Goal: Task Accomplishment & Management: Complete application form

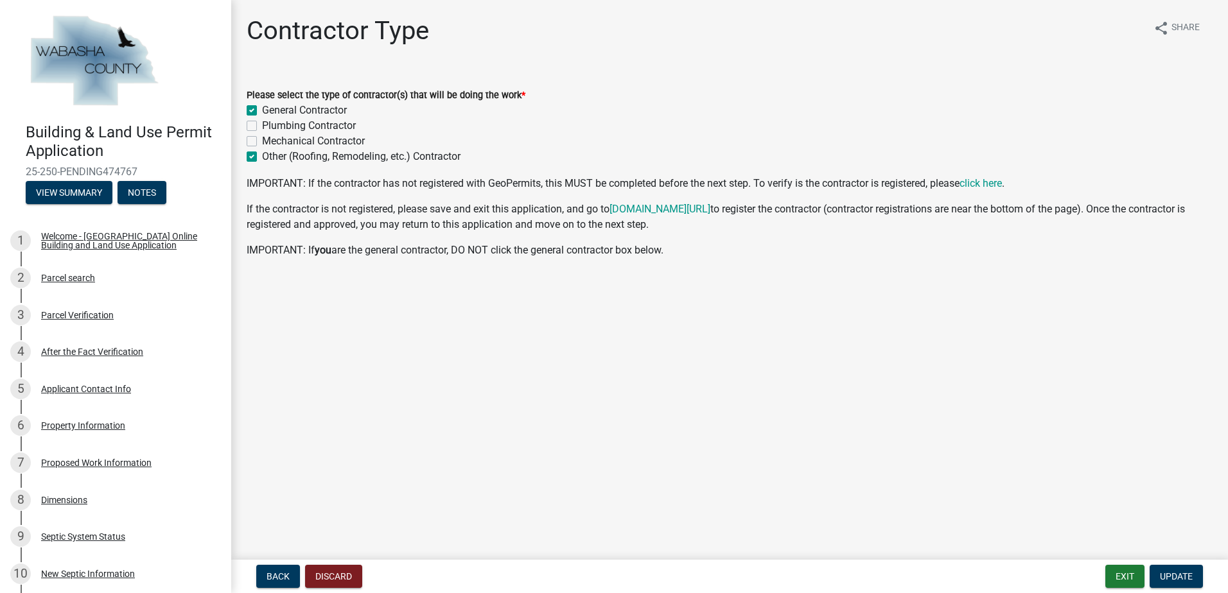
scroll to position [348, 0]
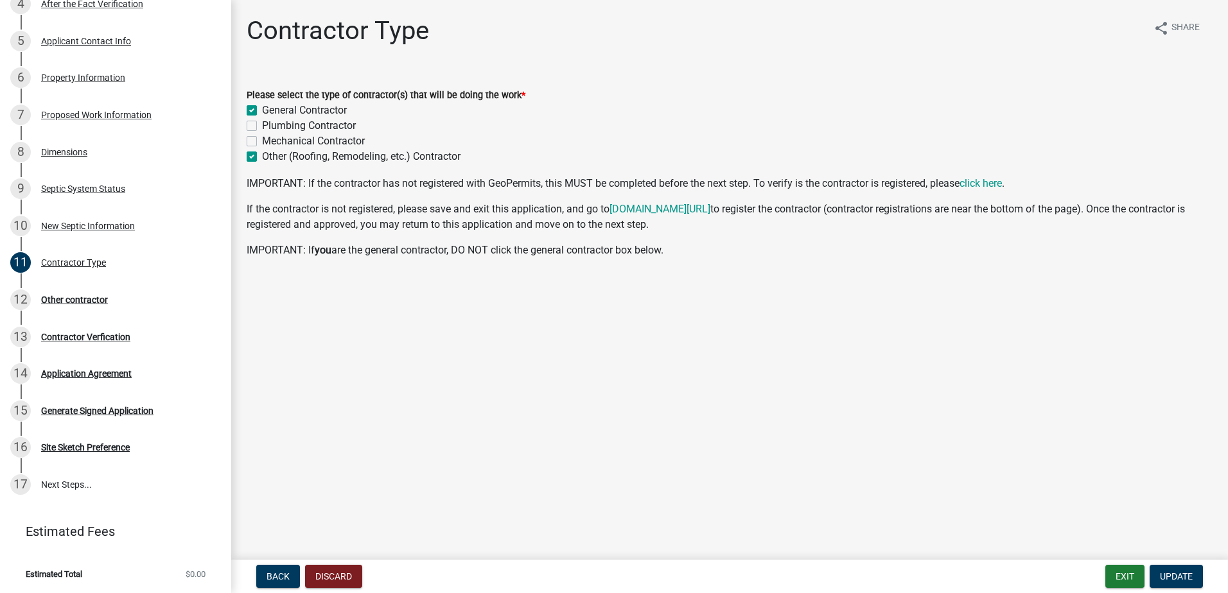
click at [262, 110] on label "General Contractor" at bounding box center [304, 110] width 85 height 15
click at [262, 110] on input "General Contractor" at bounding box center [266, 107] width 8 height 8
checkbox input "false"
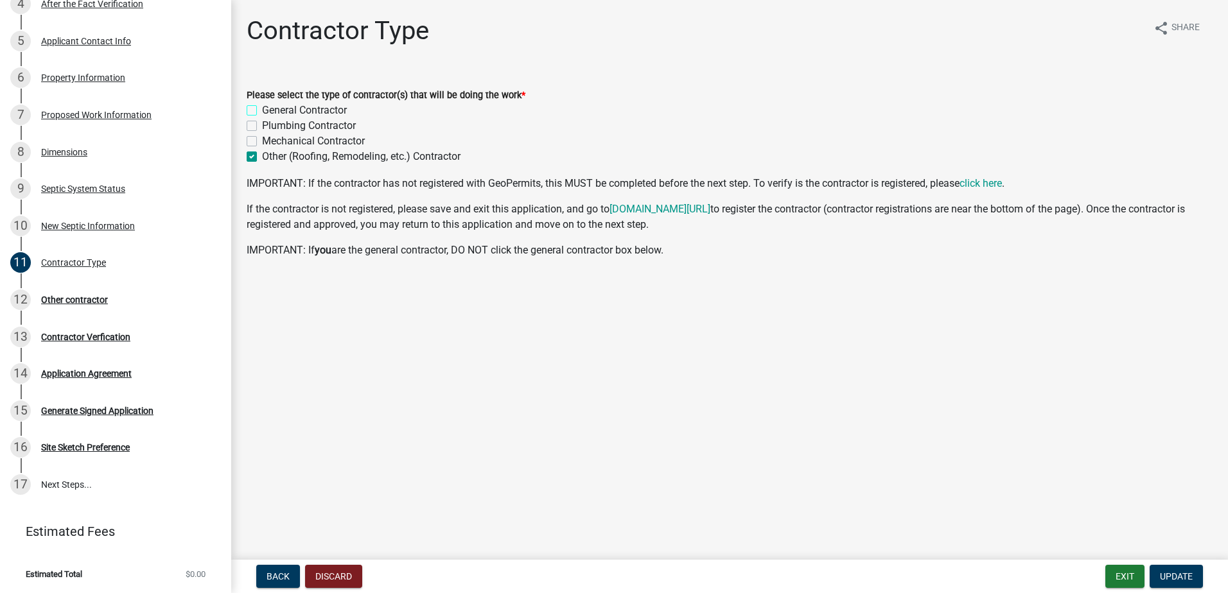
checkbox input "true"
click at [288, 572] on span "Back" at bounding box center [278, 577] width 23 height 10
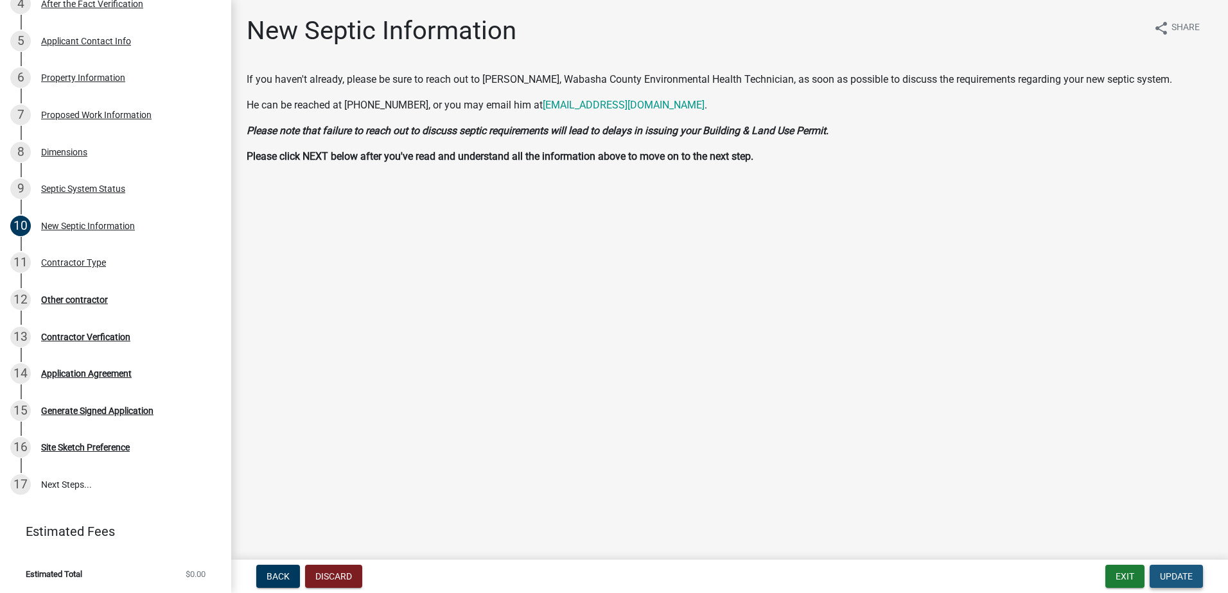
click at [1173, 577] on span "Update" at bounding box center [1176, 577] width 33 height 10
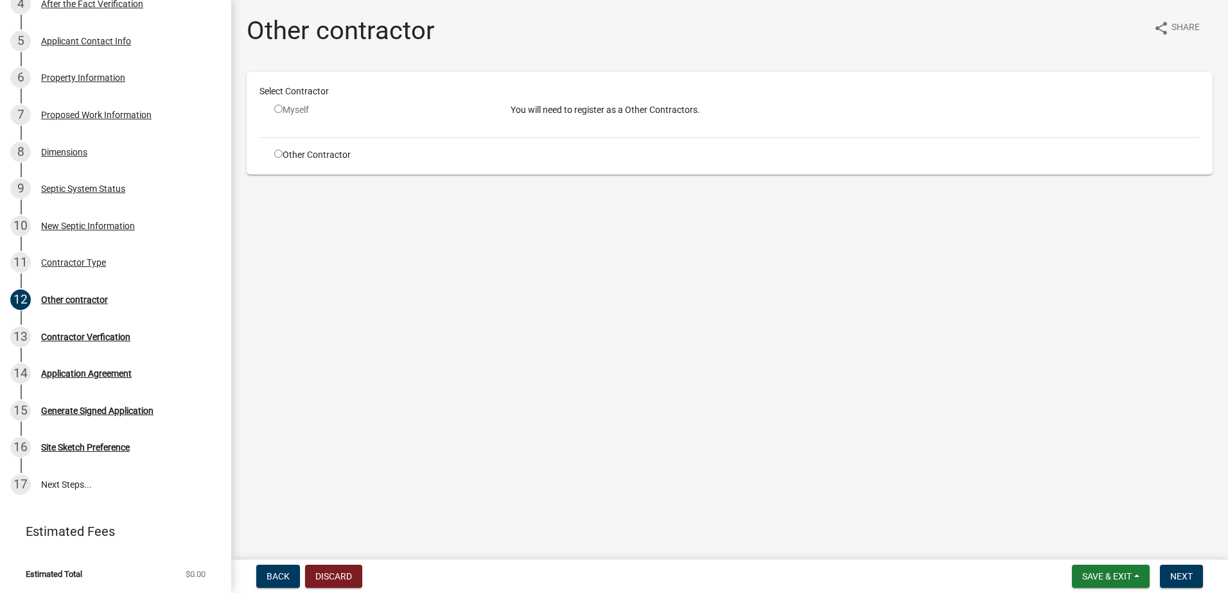
click at [276, 112] on input "radio" at bounding box center [278, 109] width 8 height 8
click at [279, 107] on input "radio" at bounding box center [278, 109] width 8 height 8
click at [279, 108] on input "radio" at bounding box center [278, 109] width 8 height 8
radio input "false"
click at [279, 156] on input "radio" at bounding box center [278, 154] width 8 height 8
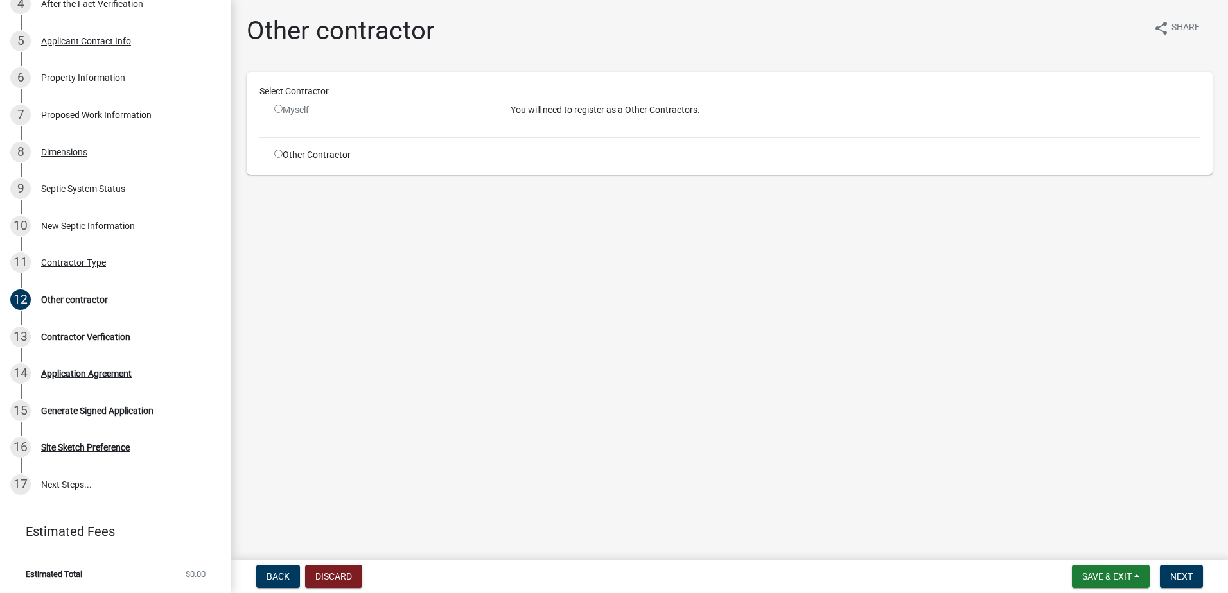
radio input "true"
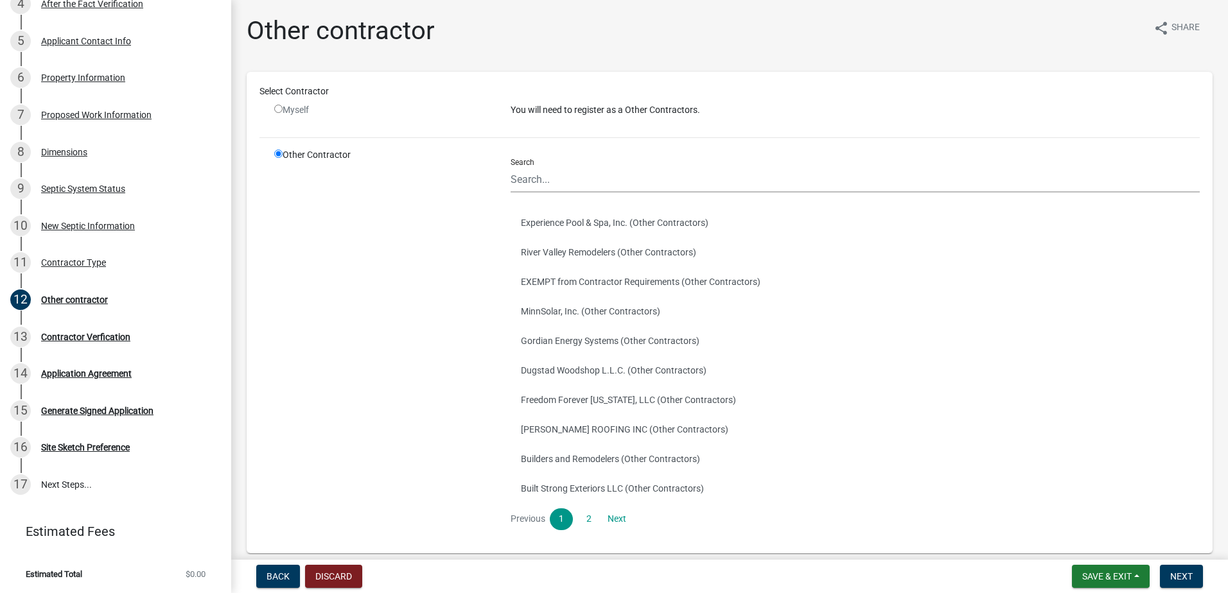
click at [280, 112] on input "radio" at bounding box center [278, 109] width 8 height 8
radio input "false"
radio input "true"
click at [279, 109] on input "radio" at bounding box center [278, 109] width 8 height 8
radio input "false"
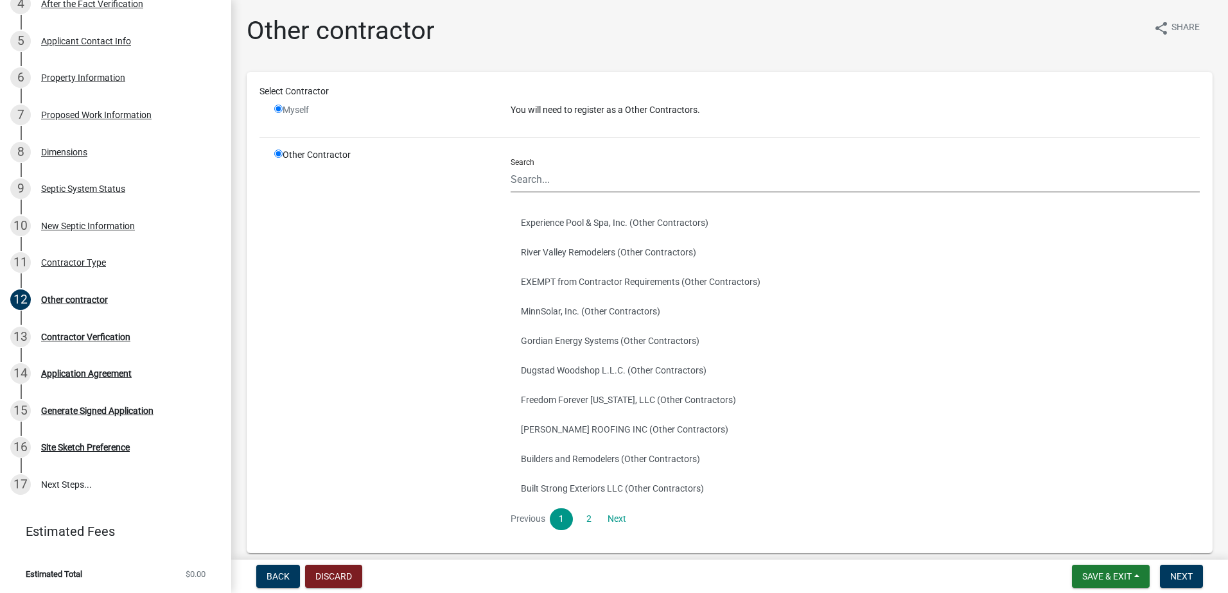
radio input "true"
click at [279, 154] on input "radio" at bounding box center [278, 154] width 8 height 8
click at [278, 108] on input "radio" at bounding box center [278, 109] width 8 height 8
radio input "false"
radio input "true"
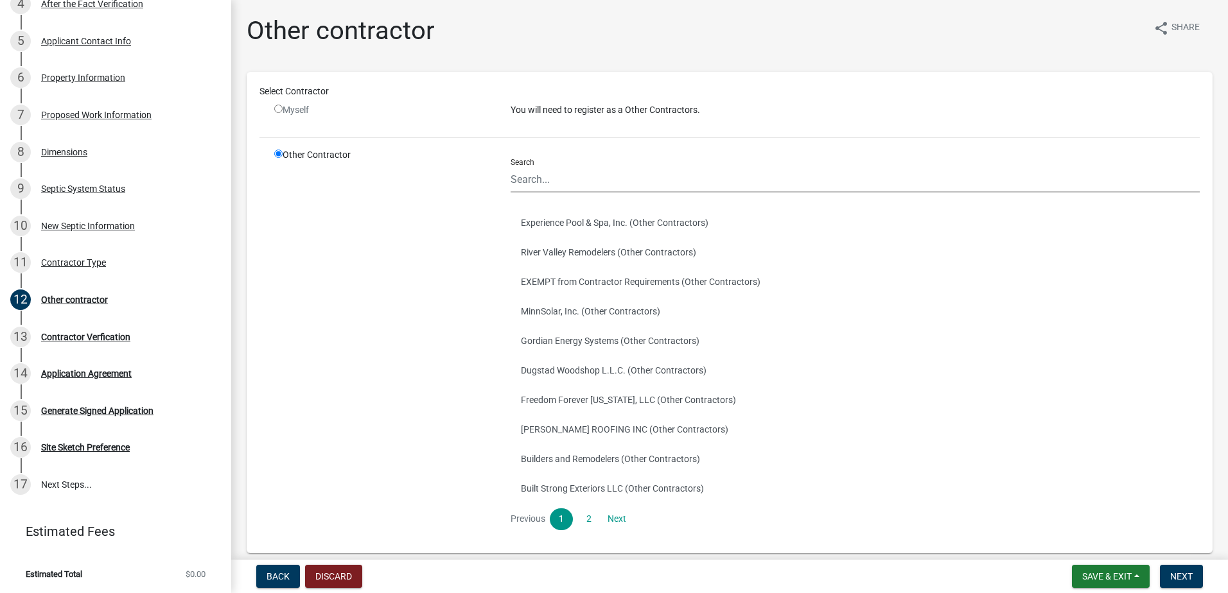
click at [278, 108] on input "radio" at bounding box center [278, 109] width 8 height 8
radio input "false"
radio input "true"
click at [278, 108] on input "radio" at bounding box center [278, 109] width 8 height 8
radio input "false"
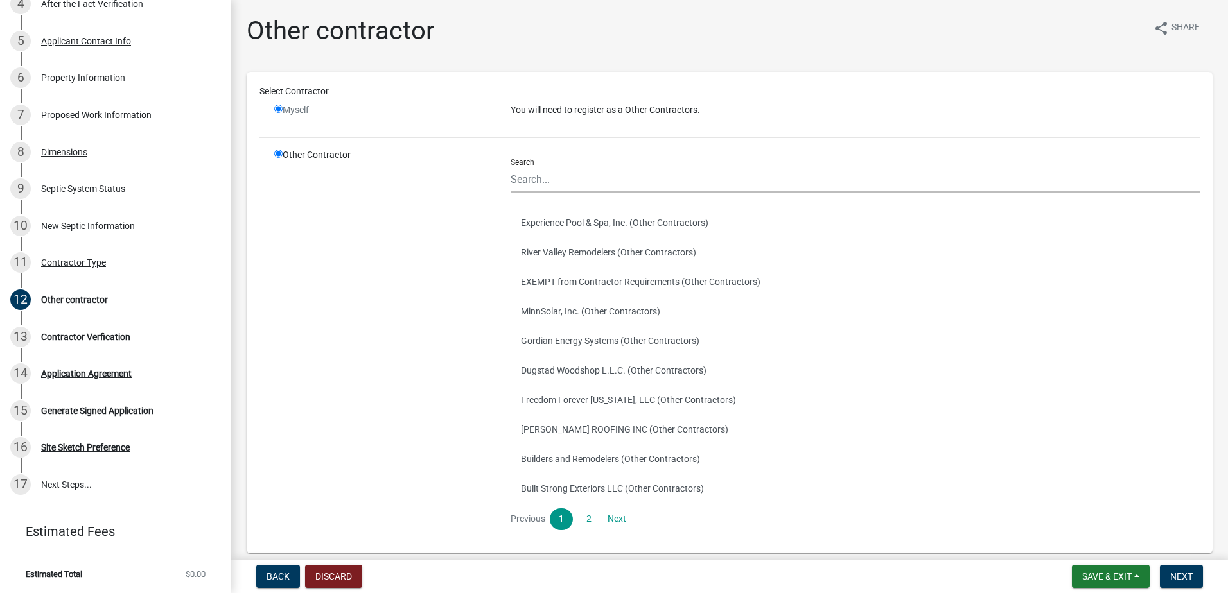
radio input "true"
click at [278, 108] on input "radio" at bounding box center [278, 109] width 8 height 8
radio input "false"
radio input "true"
click at [268, 579] on span "Back" at bounding box center [278, 577] width 23 height 10
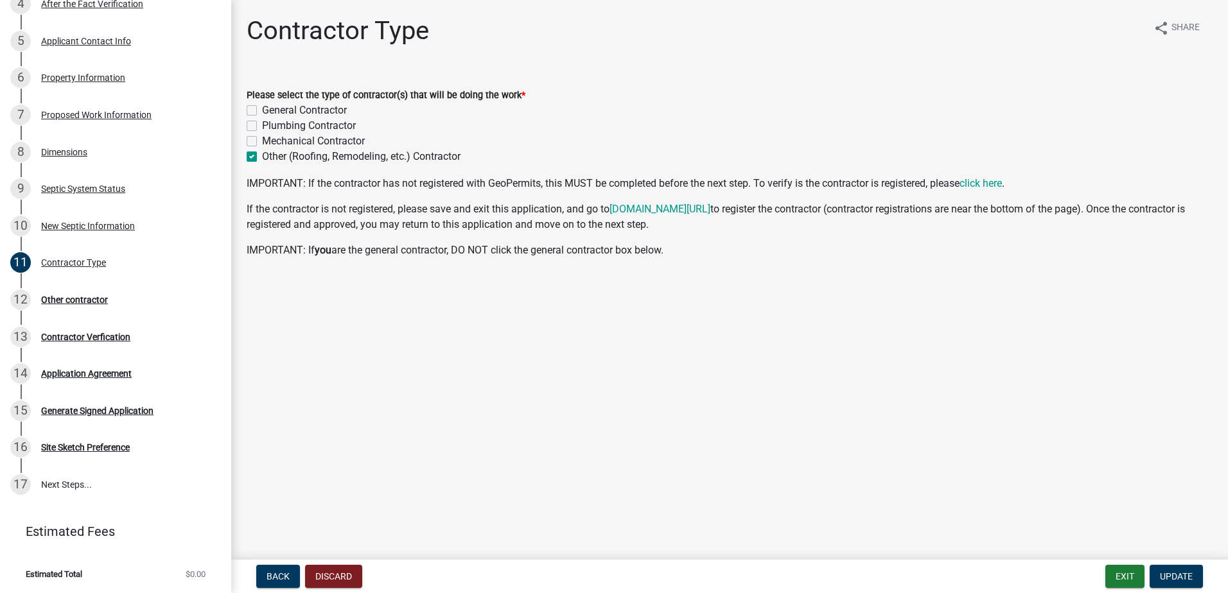
click at [262, 156] on label "Other (Roofing, Remodeling, etc.) Contractor" at bounding box center [361, 156] width 198 height 15
click at [262, 156] on input "Other (Roofing, Remodeling, etc.) Contractor" at bounding box center [266, 153] width 8 height 8
checkbox input "false"
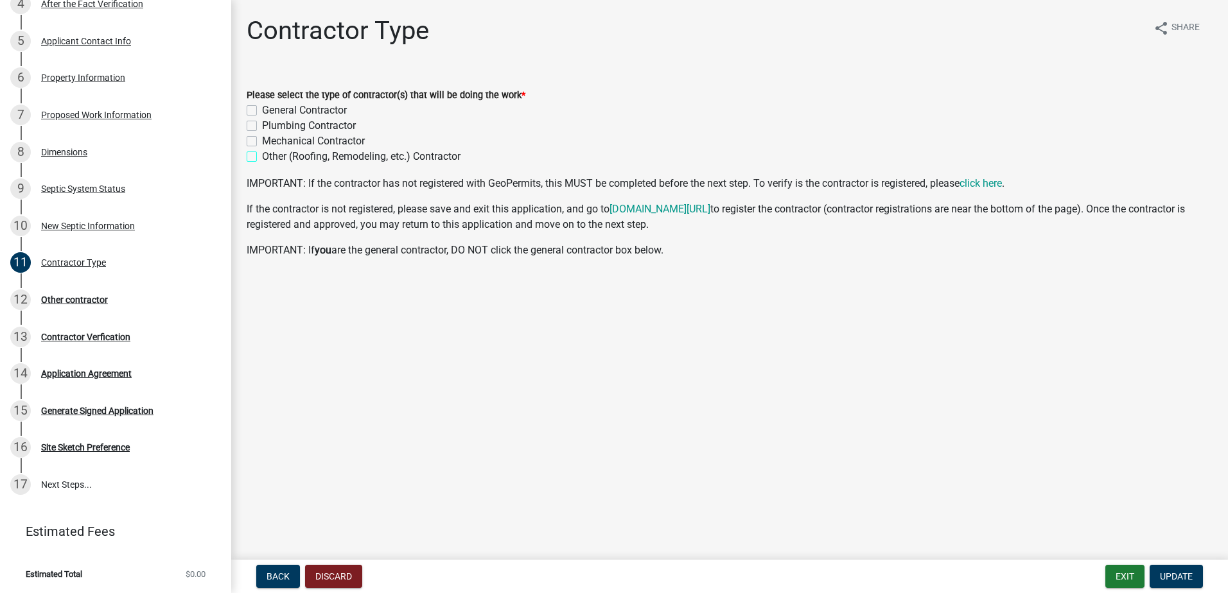
checkbox input "false"
click at [262, 108] on label "General Contractor" at bounding box center [304, 110] width 85 height 15
click at [262, 108] on input "General Contractor" at bounding box center [266, 107] width 8 height 8
checkbox input "true"
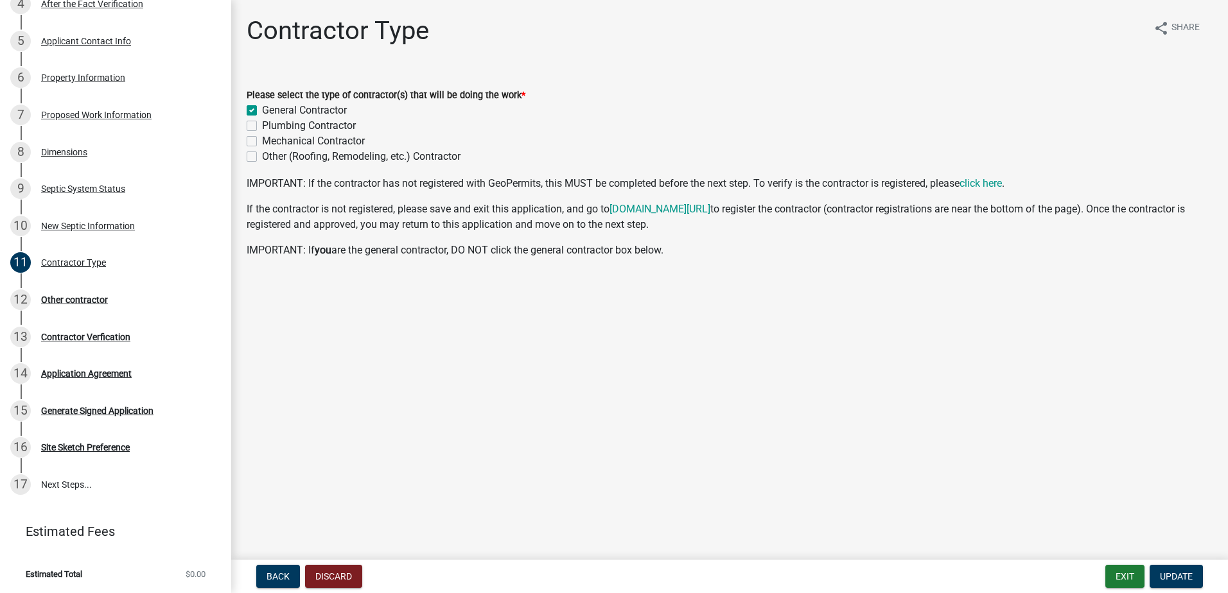
checkbox input "false"
click at [1160, 570] on button "Update" at bounding box center [1176, 576] width 53 height 23
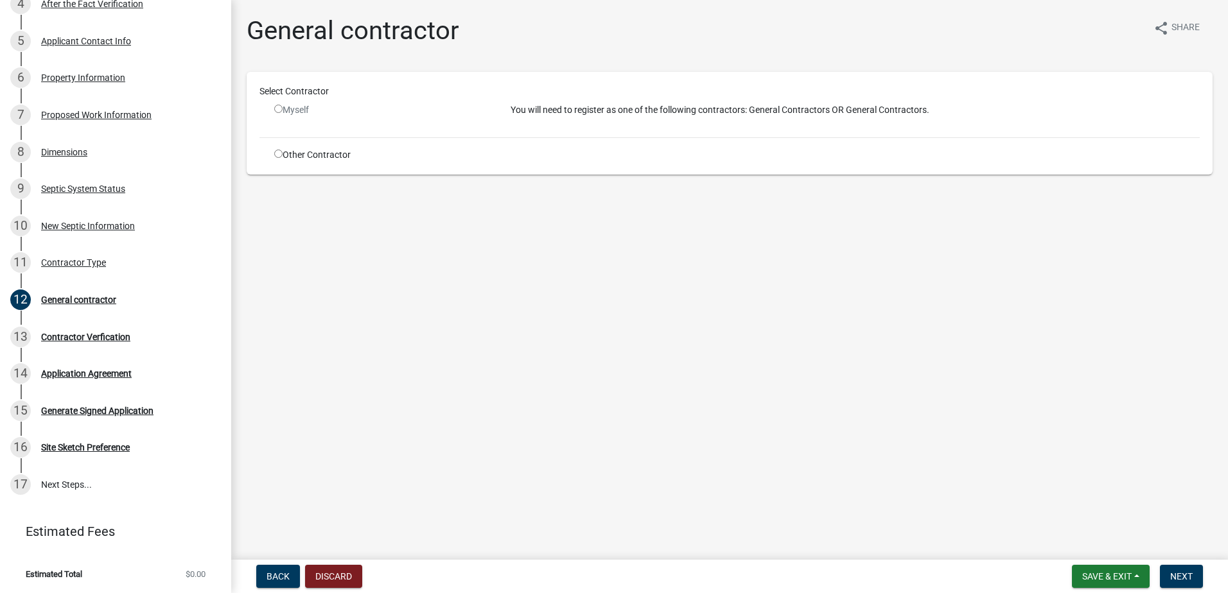
click at [279, 109] on input "radio" at bounding box center [278, 109] width 8 height 8
click at [279, 110] on input "radio" at bounding box center [278, 109] width 8 height 8
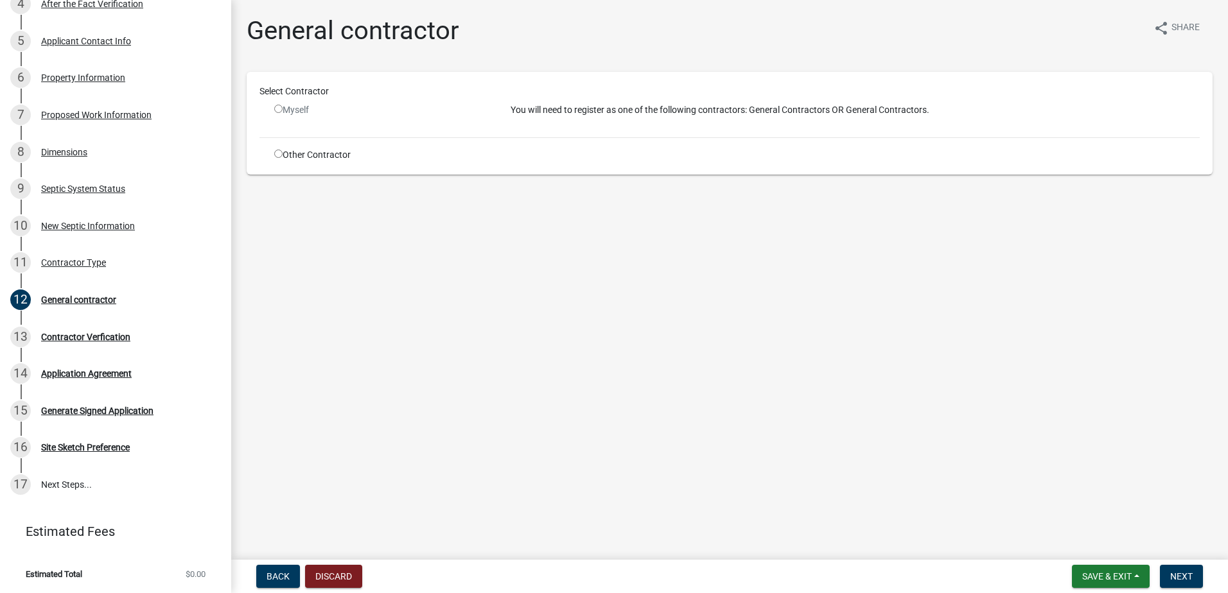
click at [279, 110] on input "radio" at bounding box center [278, 109] width 8 height 8
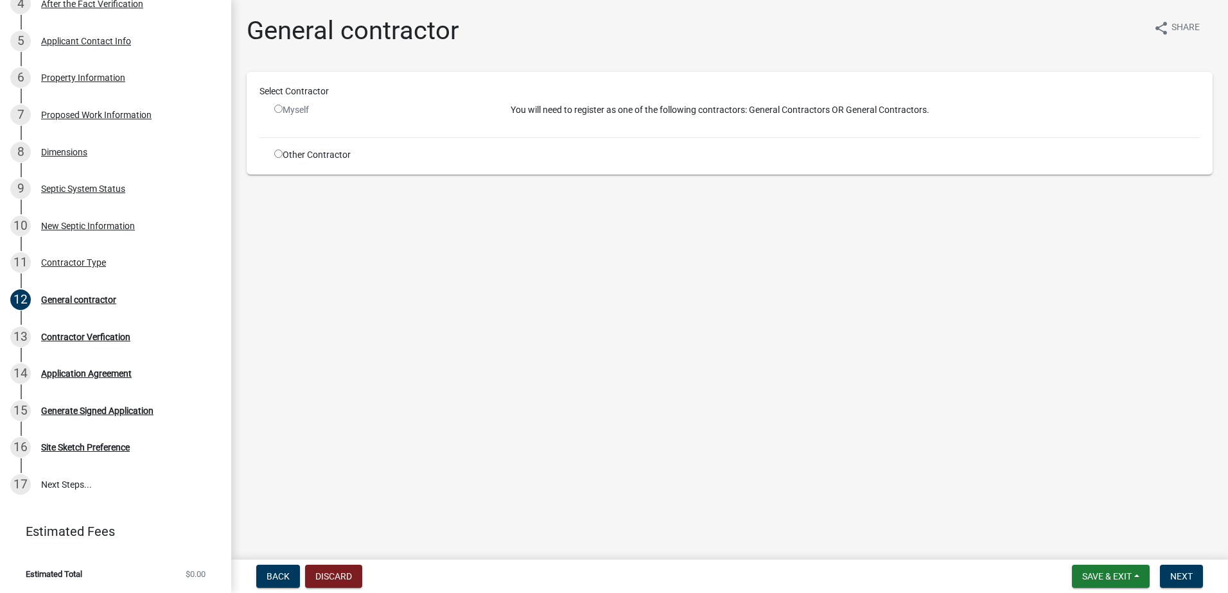
click at [279, 111] on input "radio" at bounding box center [278, 109] width 8 height 8
click at [279, 110] on input "radio" at bounding box center [278, 109] width 8 height 8
click at [279, 111] on input "radio" at bounding box center [278, 109] width 8 height 8
radio input "false"
click at [283, 579] on span "Back" at bounding box center [278, 577] width 23 height 10
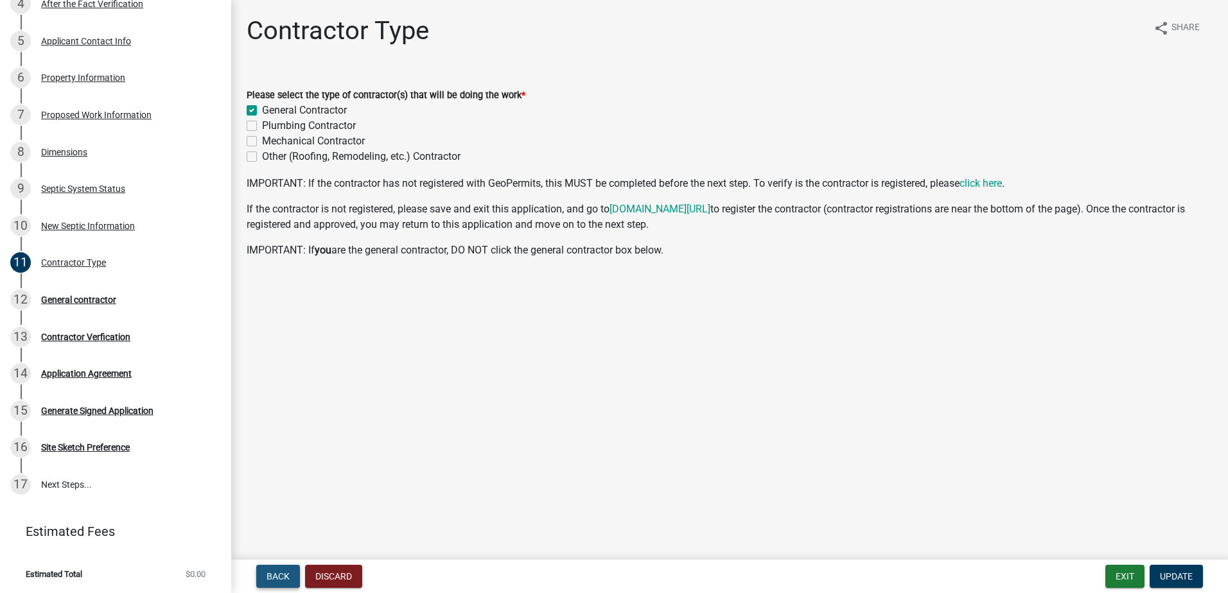
click at [281, 579] on span "Back" at bounding box center [278, 577] width 23 height 10
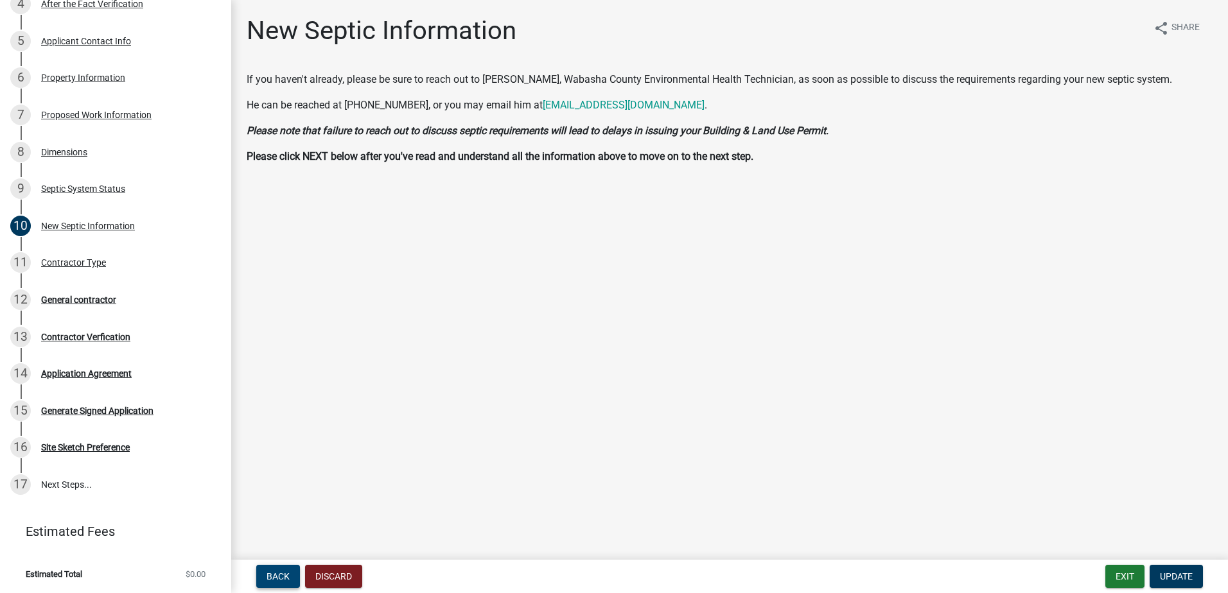
click at [281, 579] on span "Back" at bounding box center [278, 577] width 23 height 10
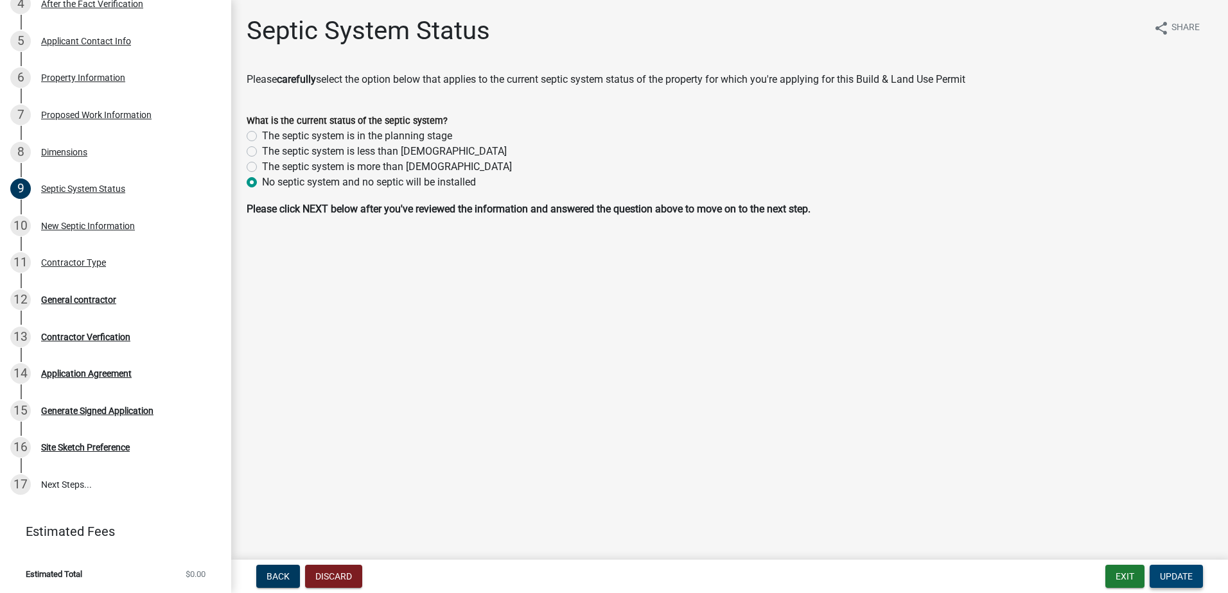
click at [1176, 572] on span "Update" at bounding box center [1176, 577] width 33 height 10
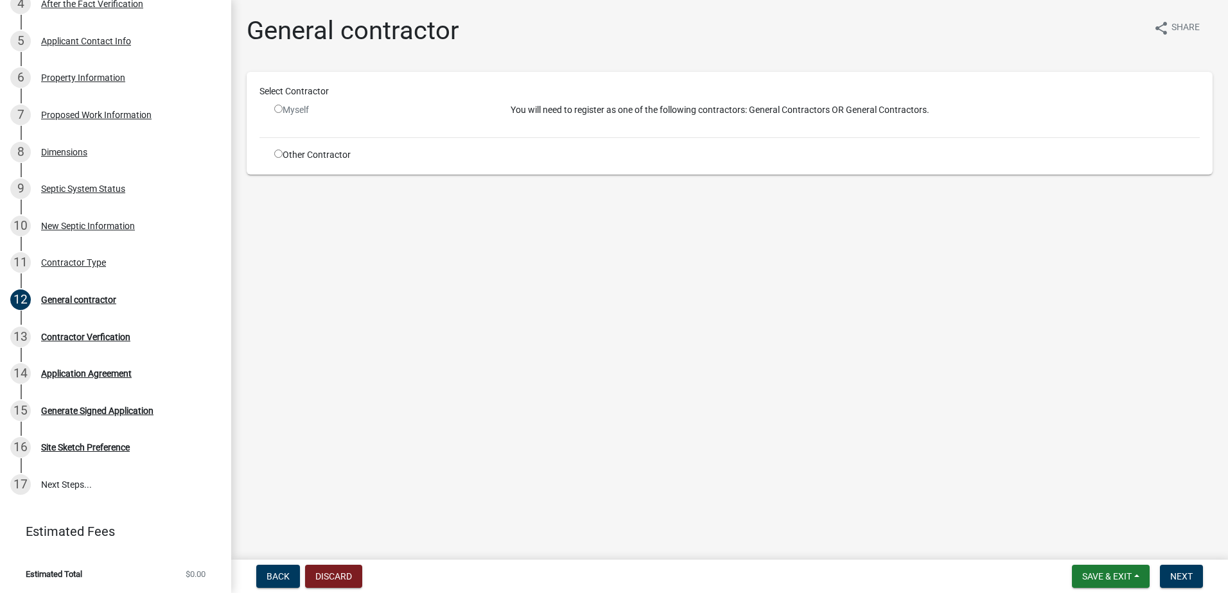
click at [279, 109] on input "radio" at bounding box center [278, 109] width 8 height 8
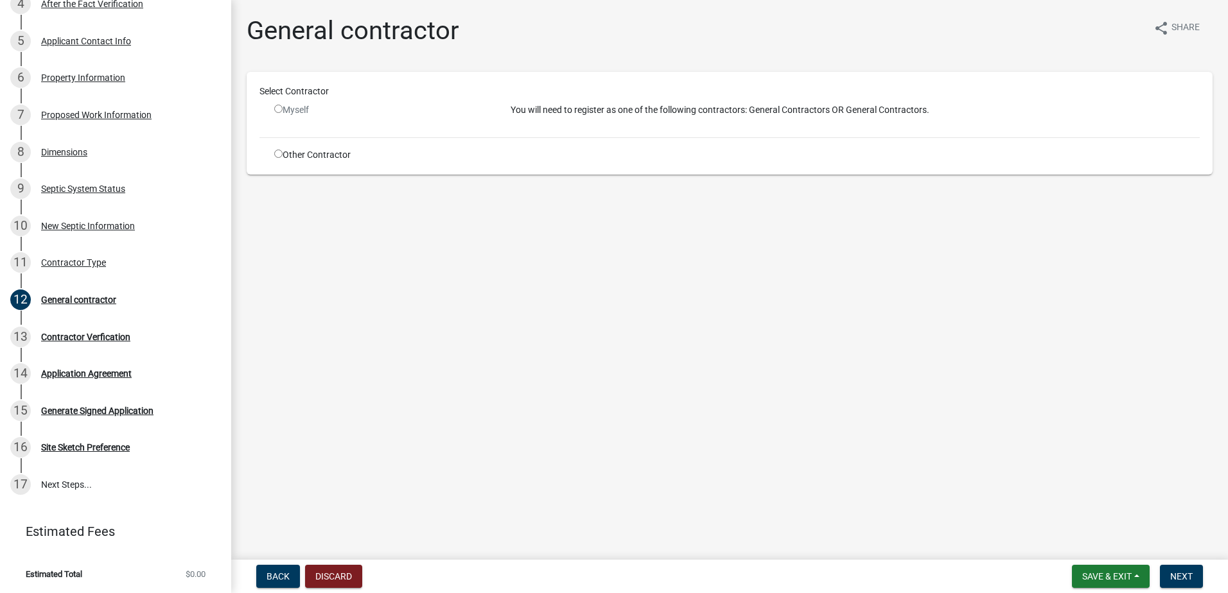
click at [279, 109] on input "radio" at bounding box center [278, 109] width 8 height 8
click at [277, 110] on input "radio" at bounding box center [278, 109] width 8 height 8
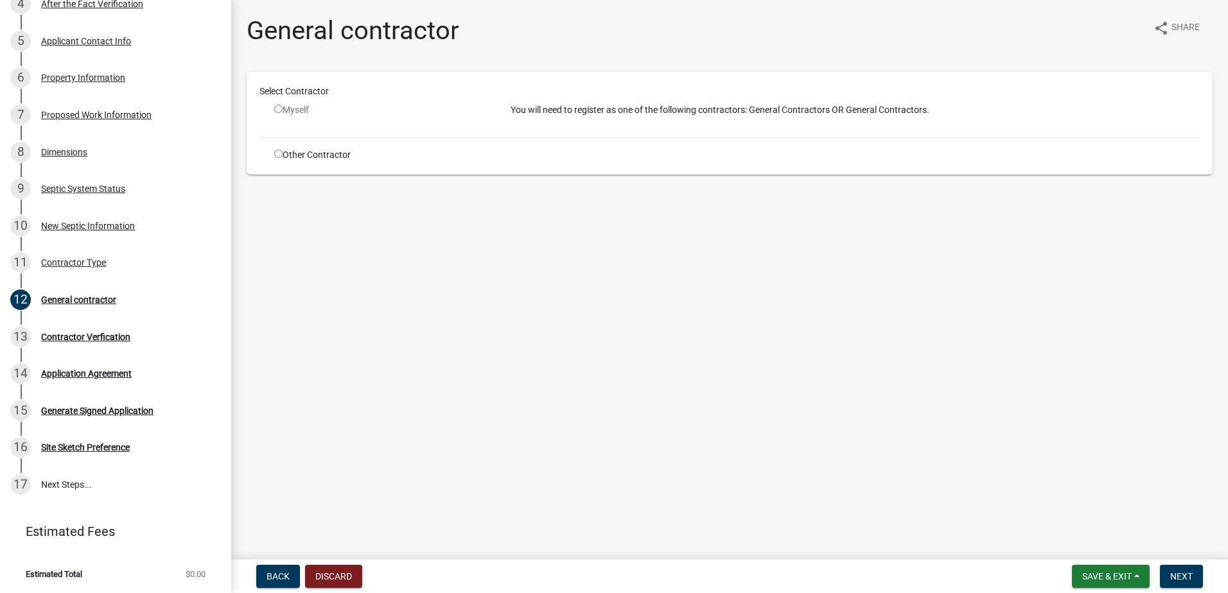
click at [276, 110] on input "radio" at bounding box center [278, 109] width 8 height 8
click at [276, 111] on input "radio" at bounding box center [278, 109] width 8 height 8
click at [278, 107] on input "radio" at bounding box center [278, 109] width 8 height 8
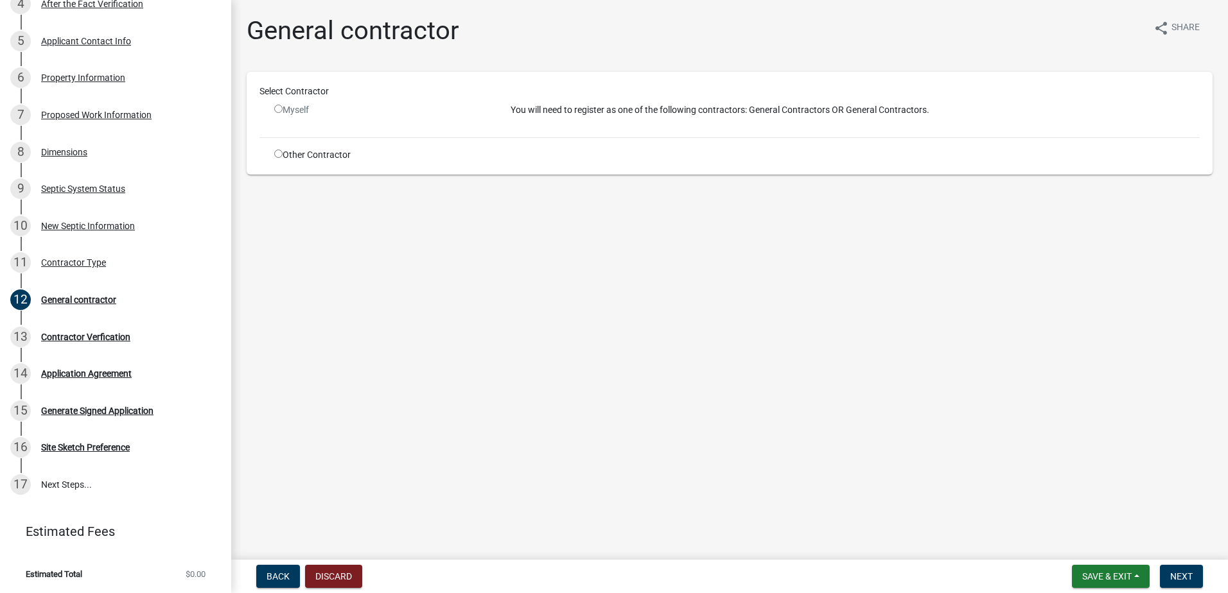
click at [278, 107] on input "radio" at bounding box center [278, 109] width 8 height 8
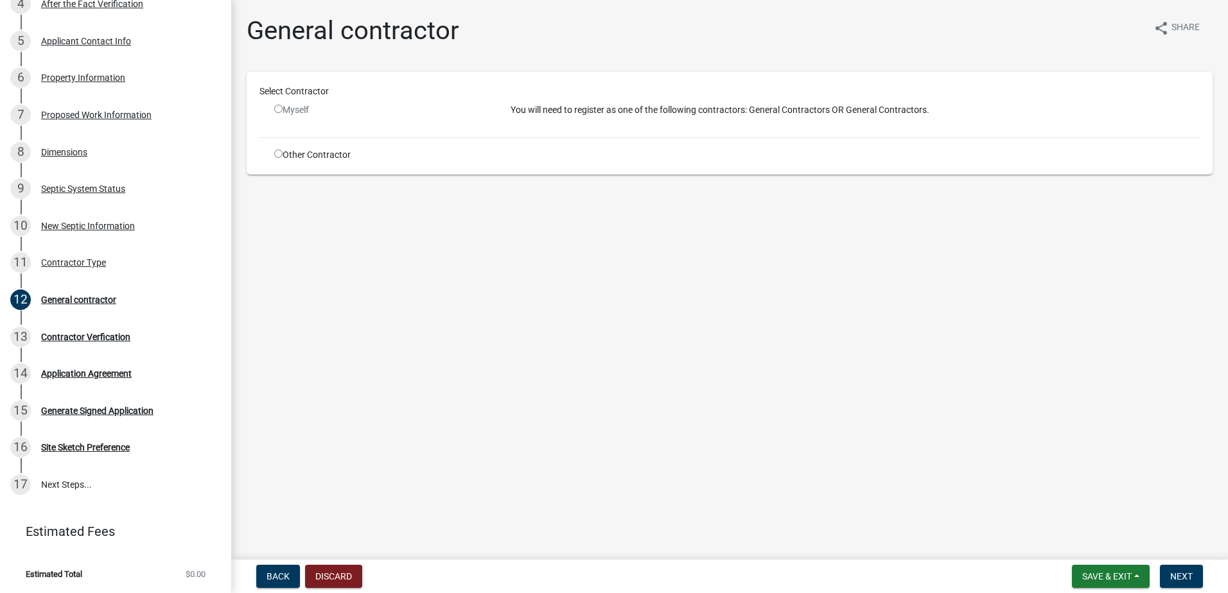
click at [278, 107] on input "radio" at bounding box center [278, 109] width 8 height 8
click at [1179, 568] on button "Next" at bounding box center [1181, 576] width 43 height 23
click at [279, 110] on input "radio" at bounding box center [278, 109] width 8 height 8
radio input "false"
click at [277, 113] on div "Myself" at bounding box center [382, 109] width 217 height 13
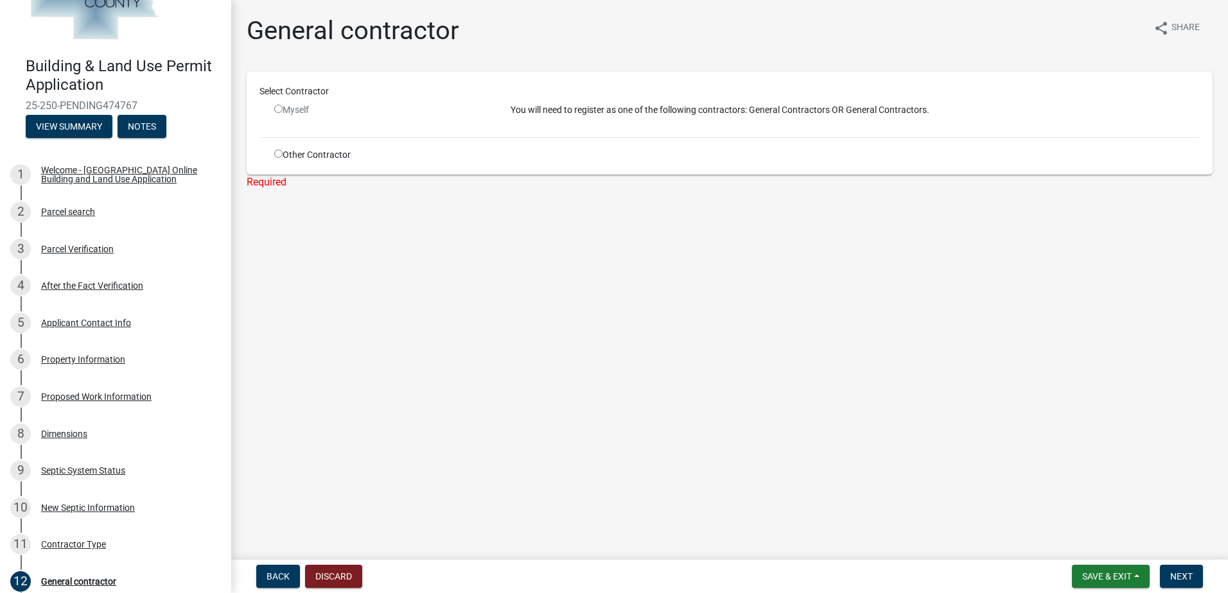
scroll to position [30, 0]
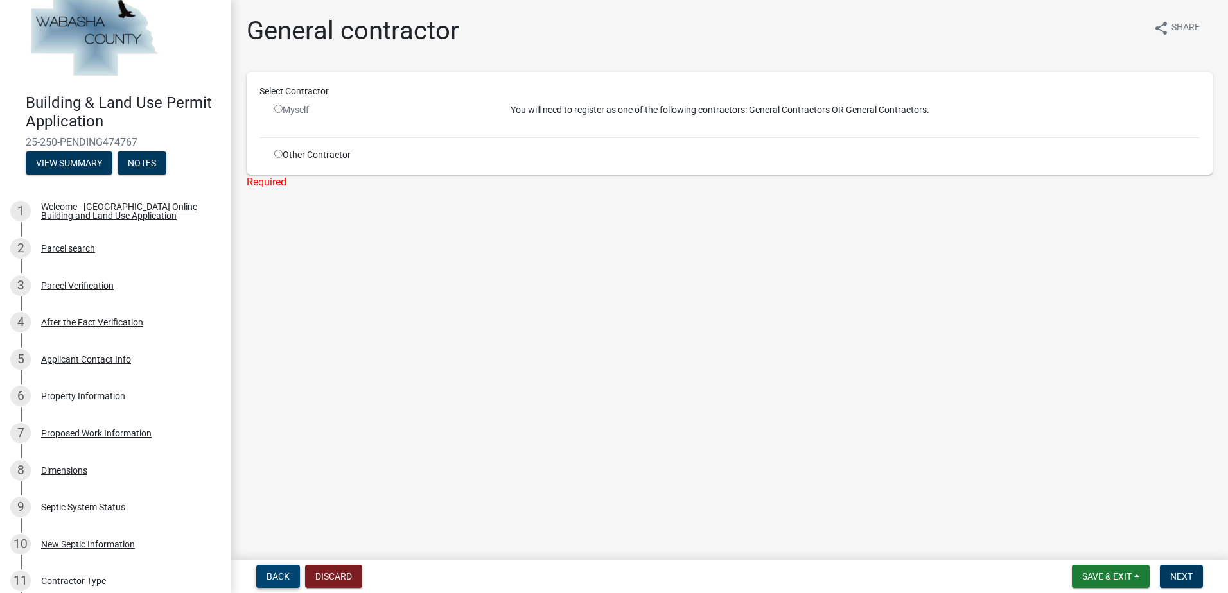
click at [278, 572] on span "Back" at bounding box center [278, 577] width 23 height 10
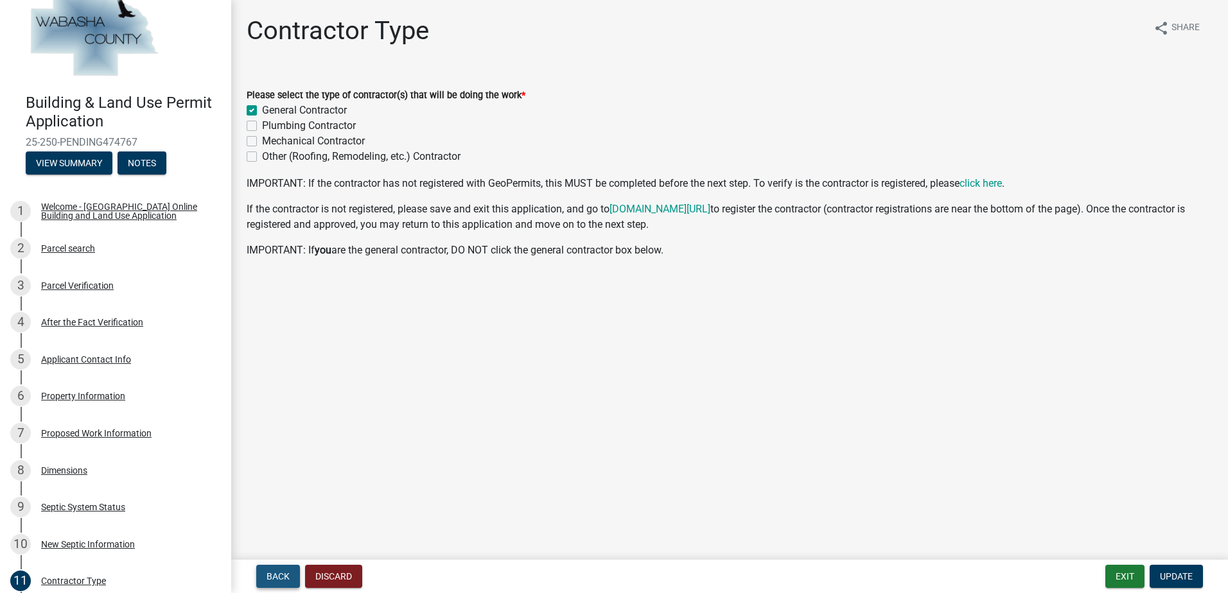
click at [278, 572] on span "Back" at bounding box center [278, 577] width 23 height 10
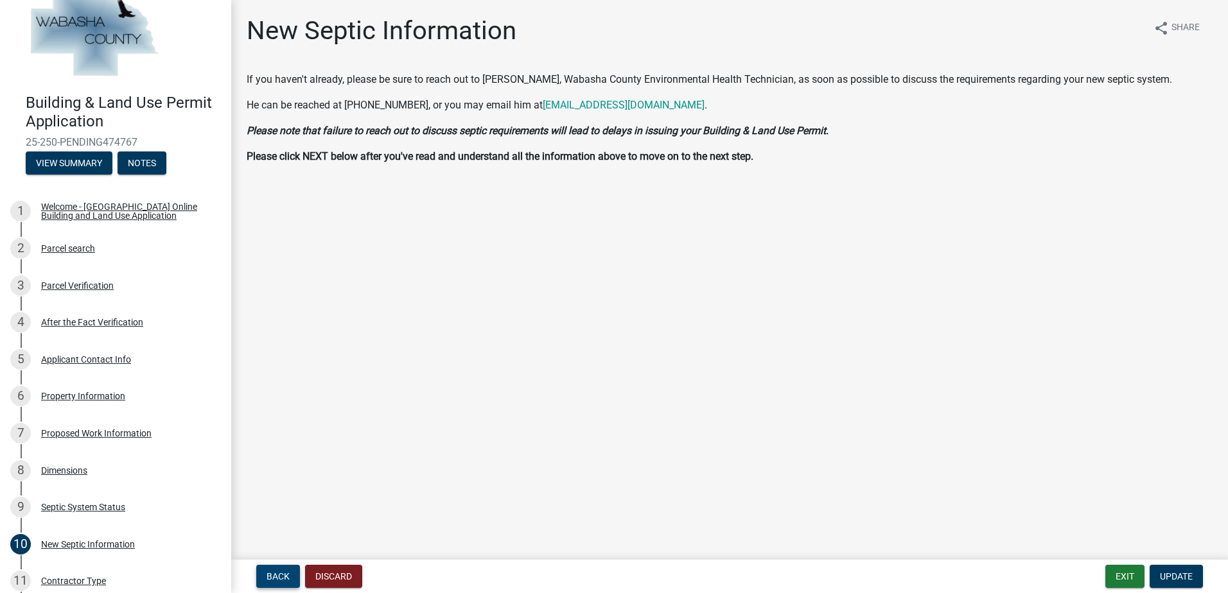
click at [276, 573] on span "Back" at bounding box center [278, 577] width 23 height 10
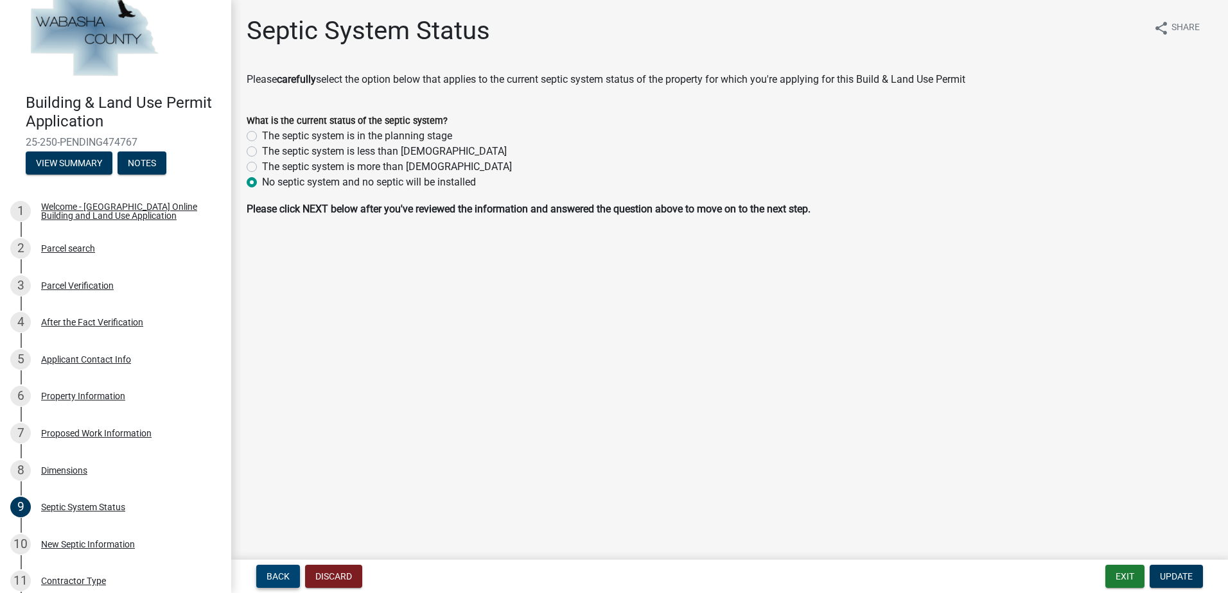
click at [276, 574] on span "Back" at bounding box center [278, 577] width 23 height 10
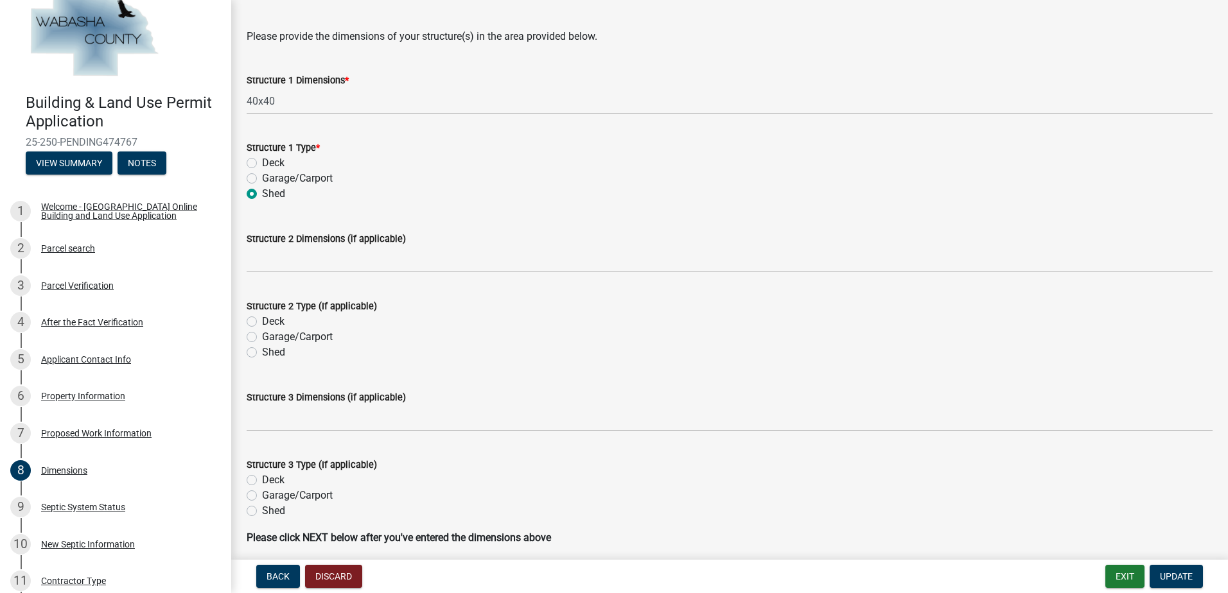
scroll to position [94, 0]
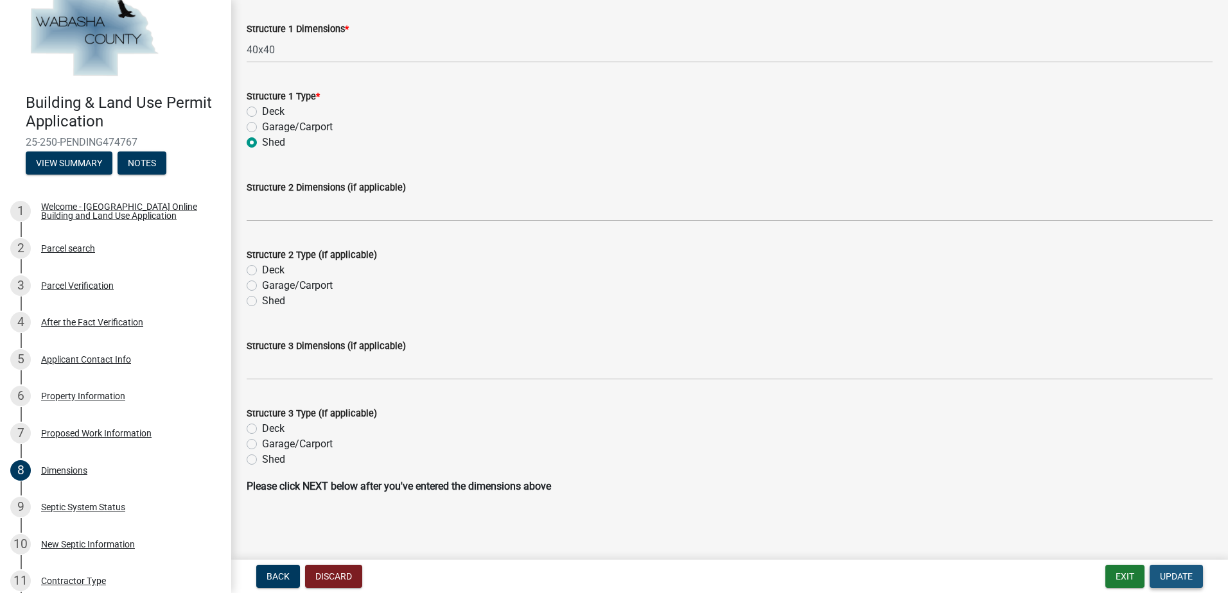
click at [1182, 577] on span "Update" at bounding box center [1176, 577] width 33 height 10
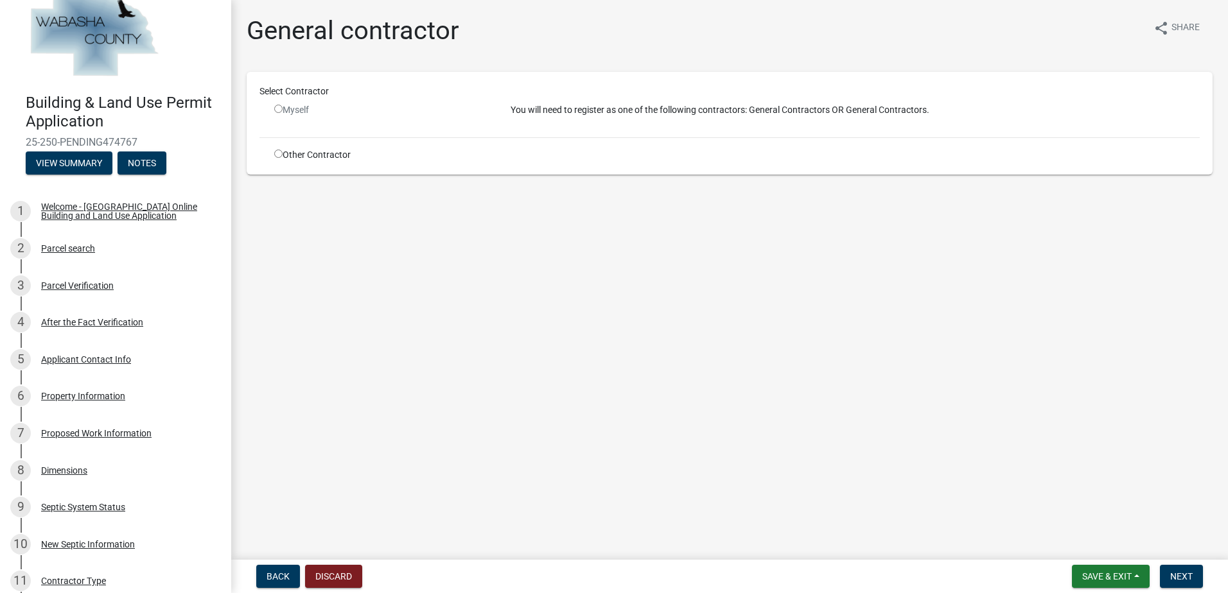
click at [279, 113] on div "Myself" at bounding box center [382, 109] width 217 height 13
click at [277, 111] on input "radio" at bounding box center [278, 109] width 8 height 8
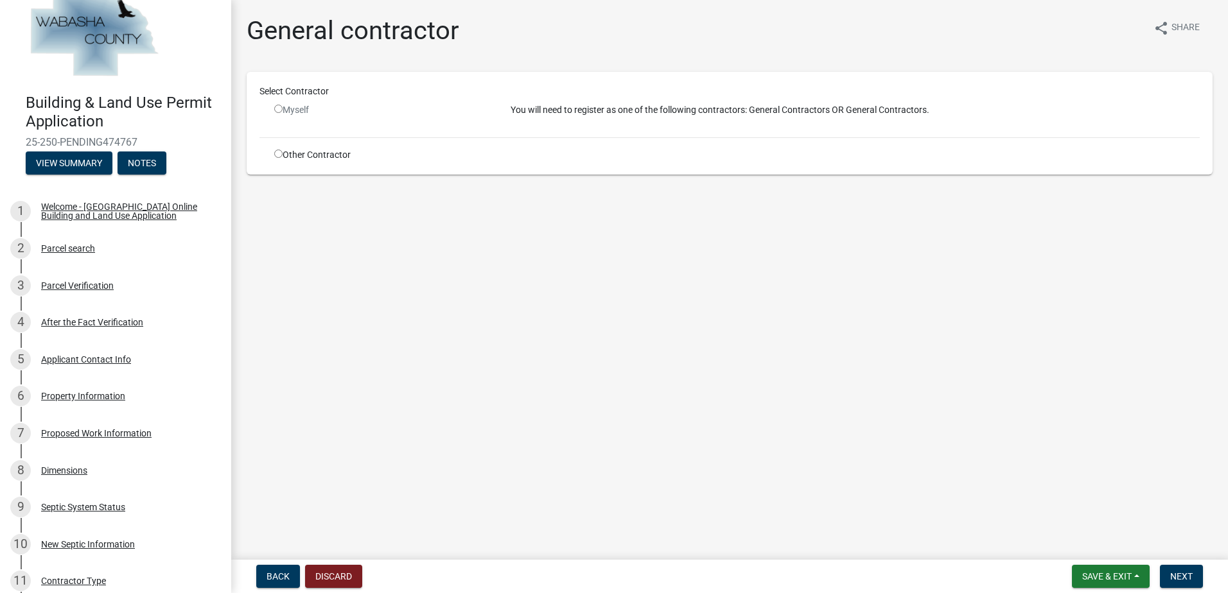
click at [277, 110] on input "radio" at bounding box center [278, 109] width 8 height 8
click at [277, 111] on input "radio" at bounding box center [278, 109] width 8 height 8
radio input "false"
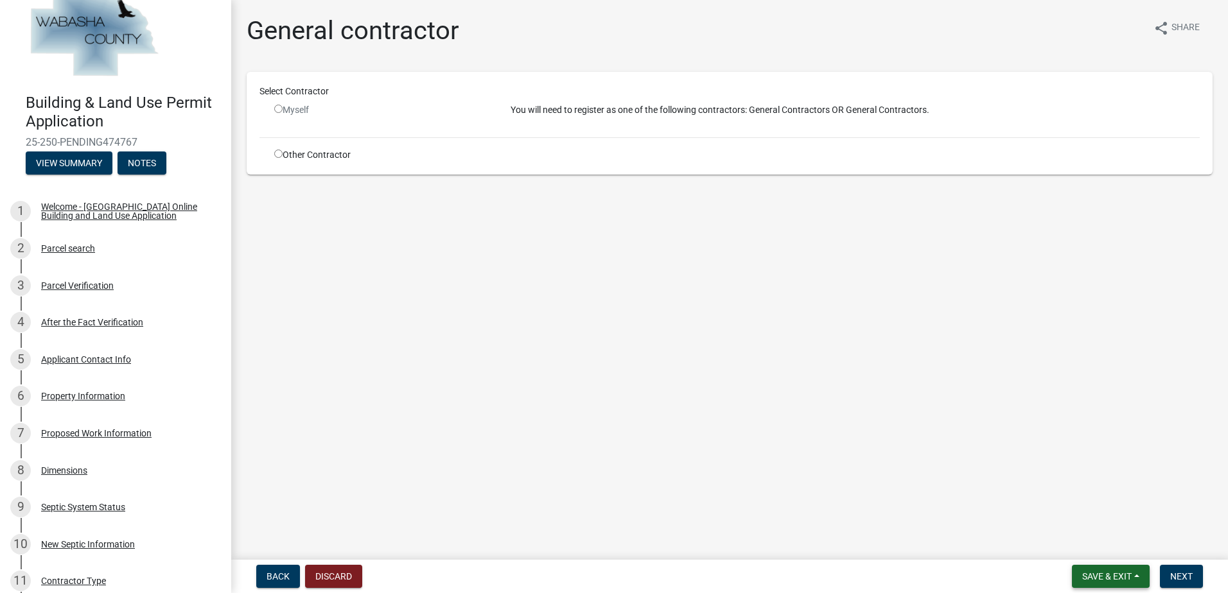
click at [1091, 581] on span "Save & Exit" at bounding box center [1106, 577] width 49 height 10
click at [897, 327] on main "General contractor share Share Select Contractor Myself You will need to regist…" at bounding box center [729, 277] width 997 height 555
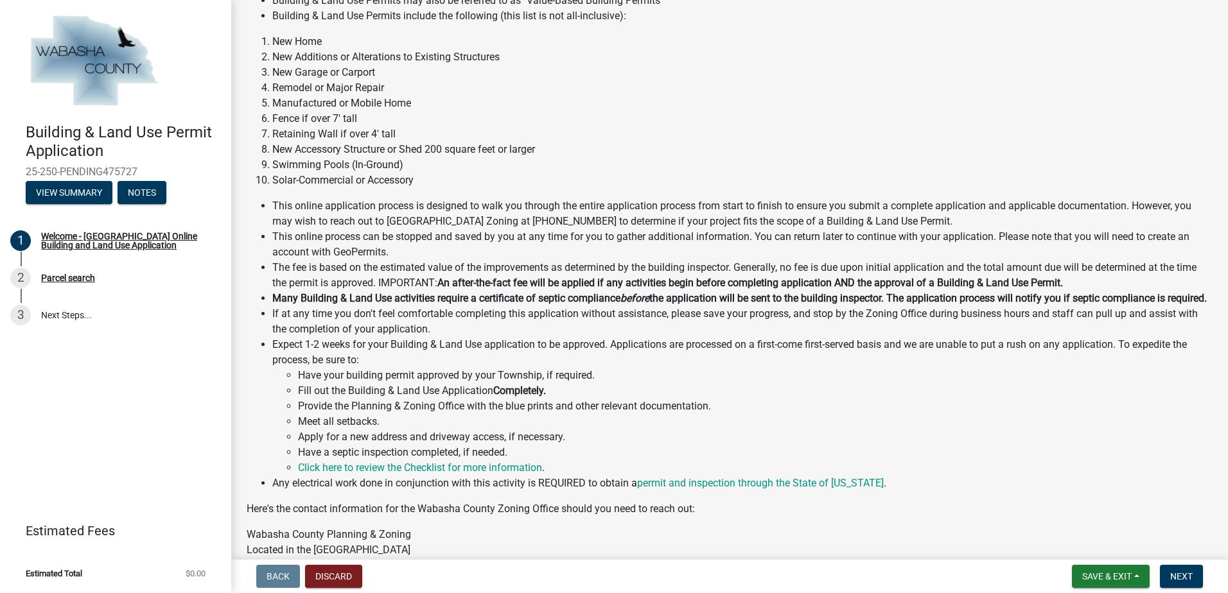
scroll to position [328, 0]
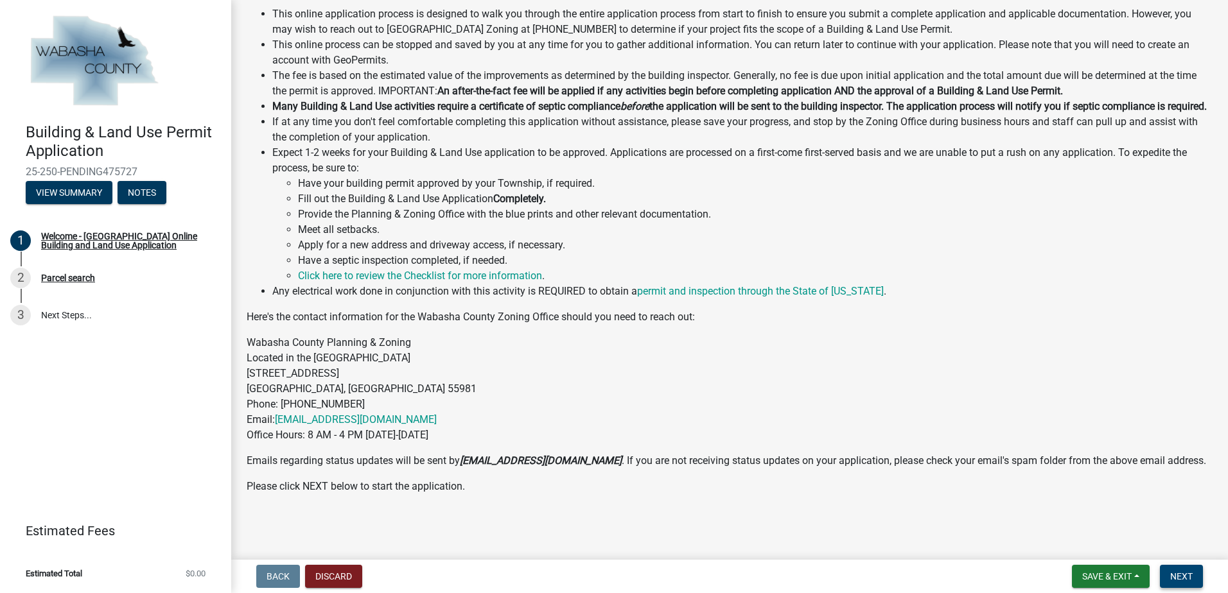
click at [1183, 579] on span "Next" at bounding box center [1181, 577] width 22 height 10
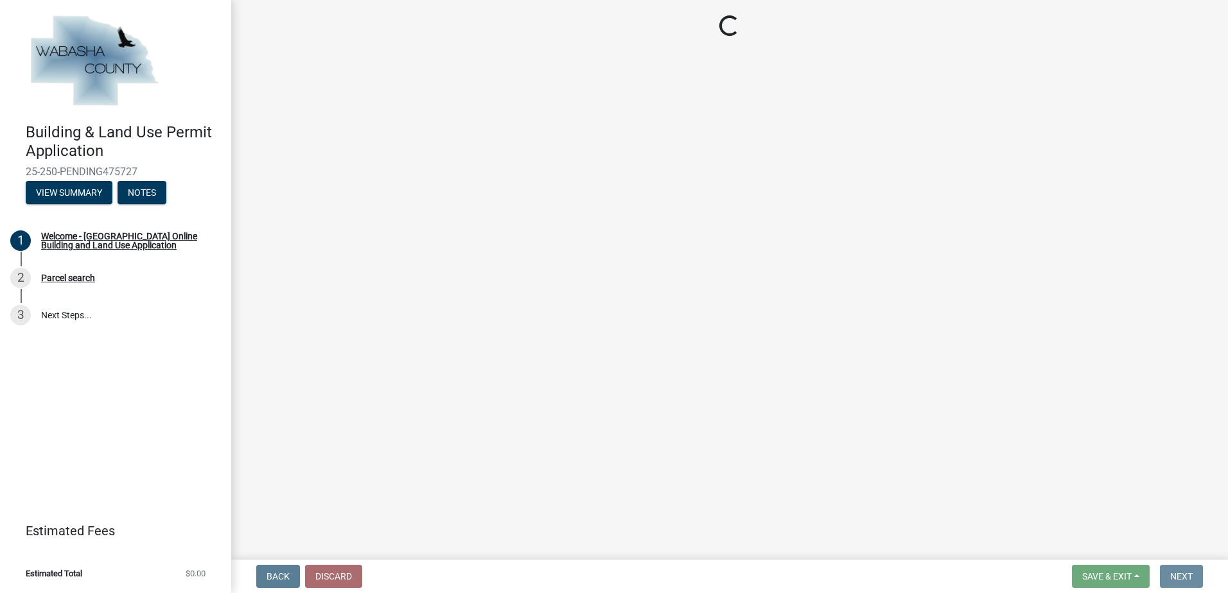
scroll to position [0, 0]
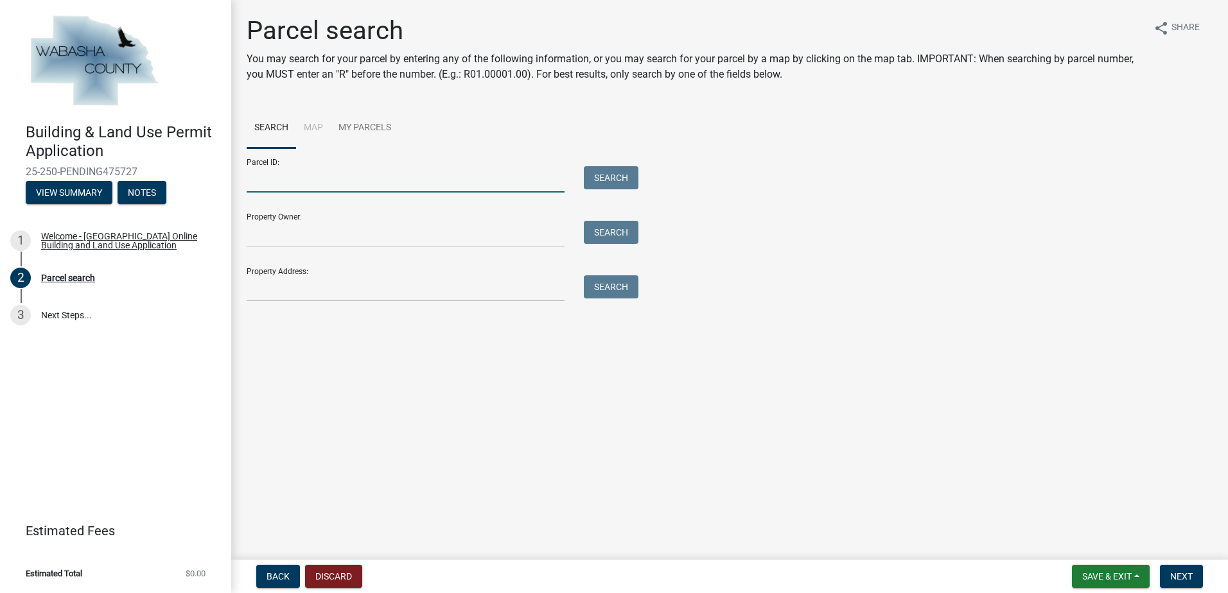
click at [321, 167] on input "Parcel ID:" at bounding box center [406, 179] width 318 height 26
type input "R05.01311.00"
click at [608, 170] on button "Search" at bounding box center [611, 177] width 55 height 23
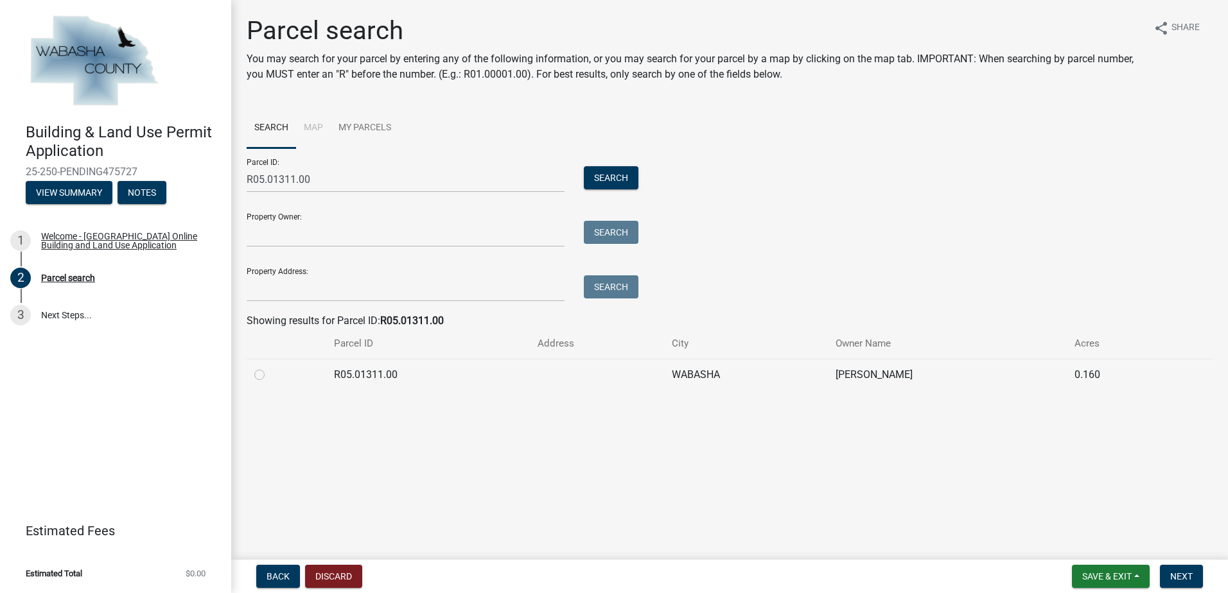
click at [270, 367] on label at bounding box center [270, 367] width 0 height 0
click at [270, 370] on input "radio" at bounding box center [274, 371] width 8 height 8
radio input "true"
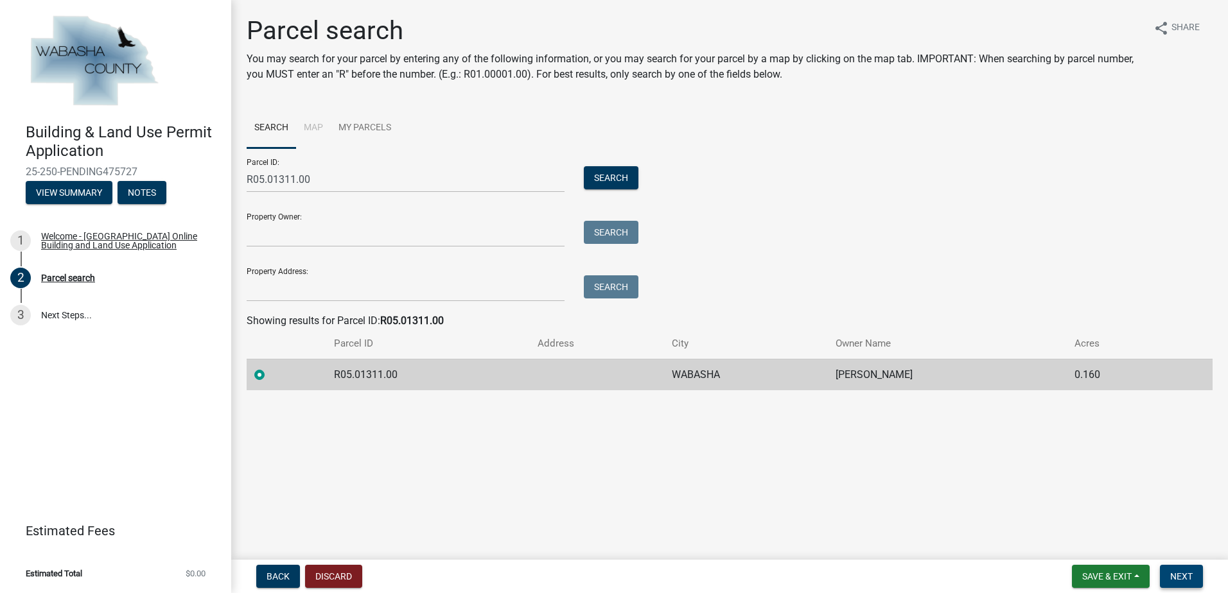
click at [1190, 576] on span "Next" at bounding box center [1181, 577] width 22 height 10
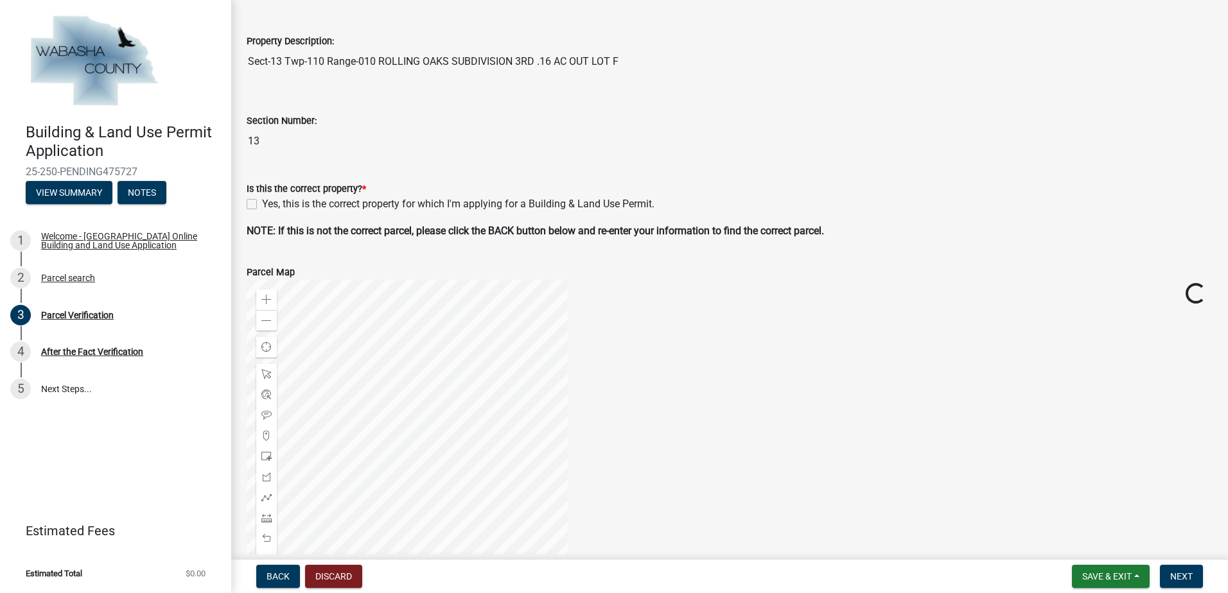
scroll to position [257, 0]
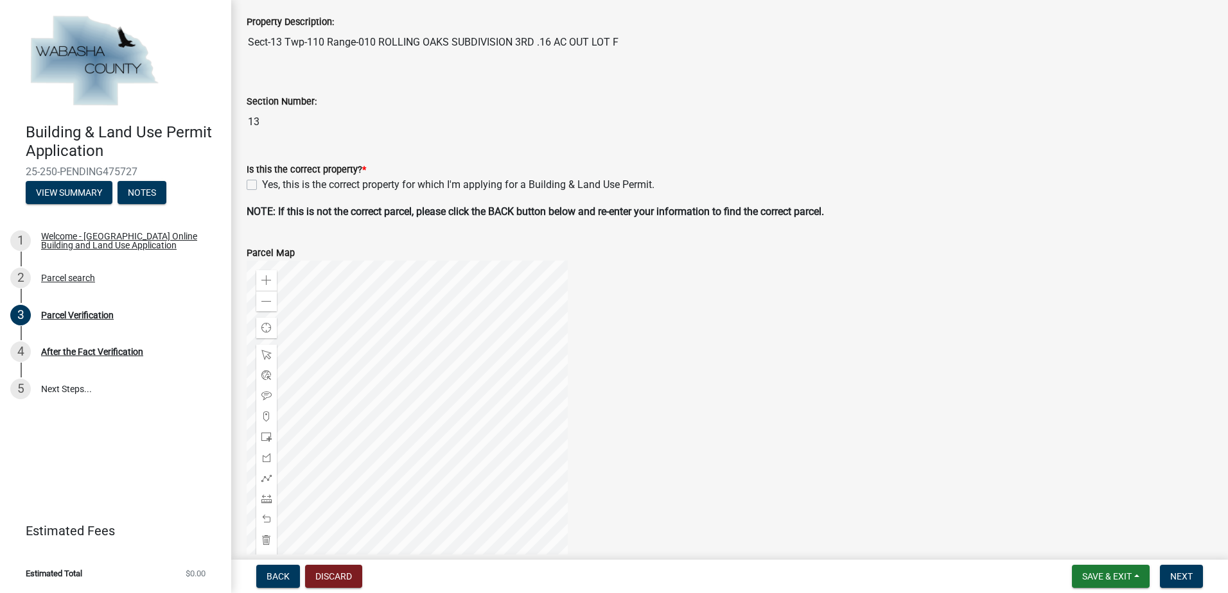
click at [262, 186] on label "Yes, this is the correct property for which I'm applying for a Building & Land …" at bounding box center [458, 184] width 392 height 15
click at [262, 186] on input "Yes, this is the correct property for which I'm applying for a Building & Land …" at bounding box center [266, 181] width 8 height 8
checkbox input "true"
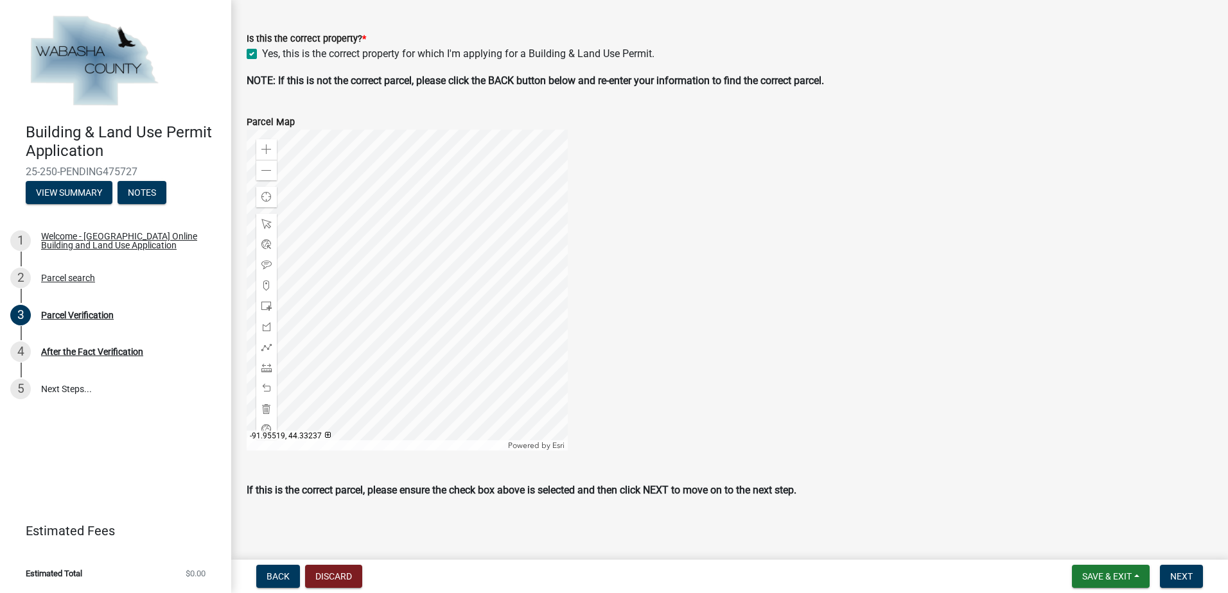
scroll to position [392, 0]
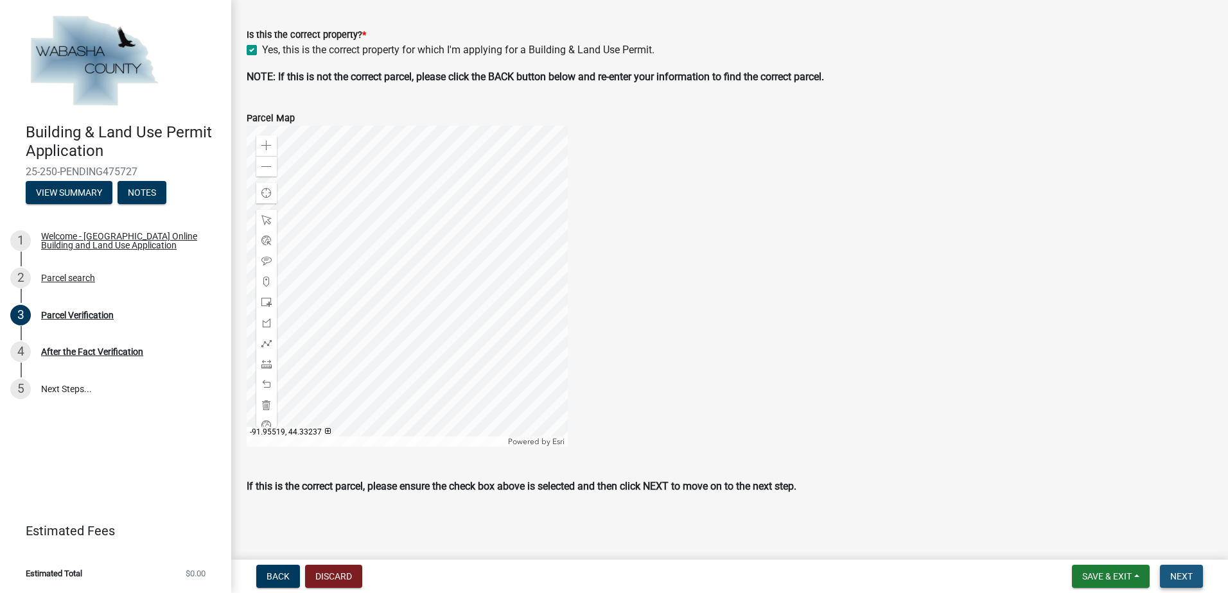
click at [1181, 567] on button "Next" at bounding box center [1181, 576] width 43 height 23
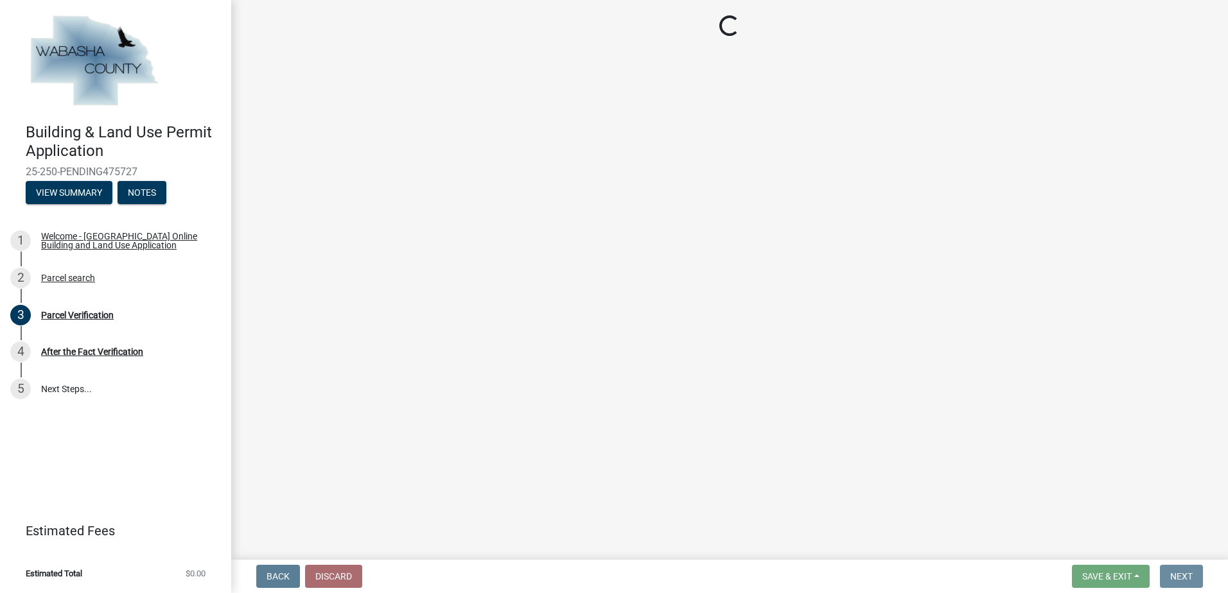
scroll to position [0, 0]
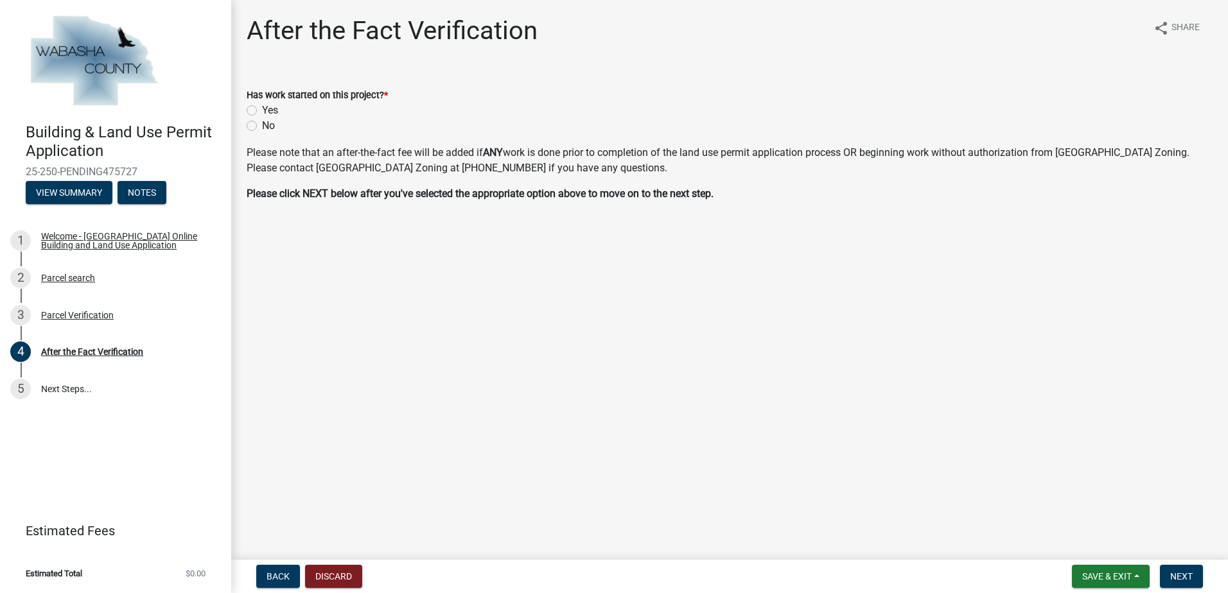
click at [262, 126] on label "No" at bounding box center [268, 125] width 13 height 15
click at [262, 126] on input "No" at bounding box center [266, 122] width 8 height 8
radio input "true"
click at [1182, 577] on span "Next" at bounding box center [1181, 577] width 22 height 10
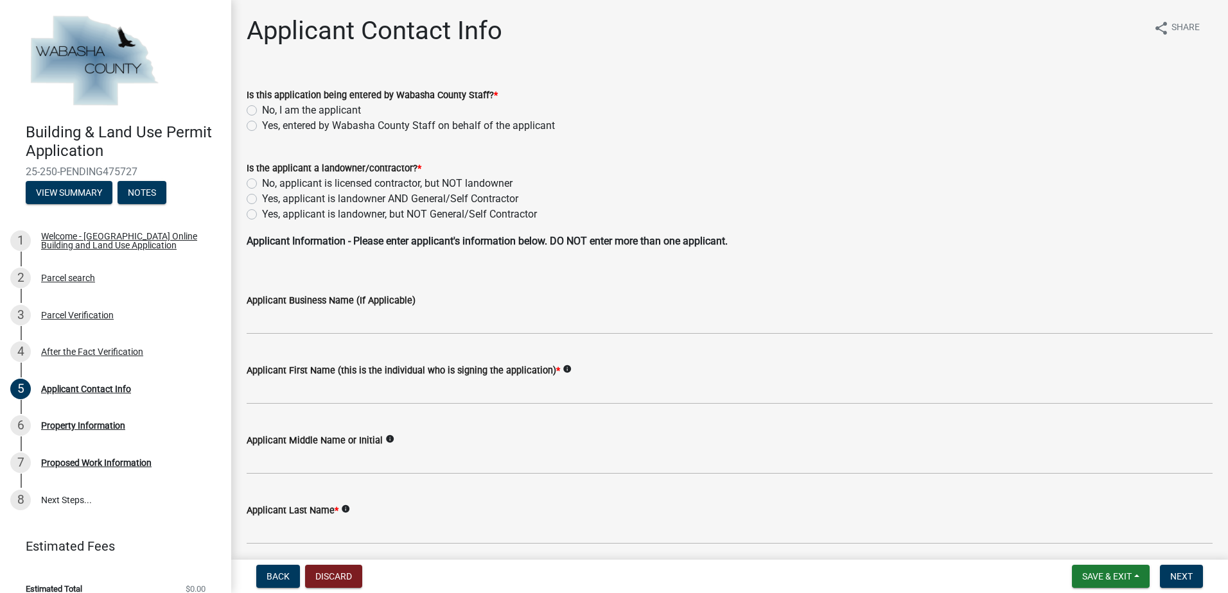
click at [262, 112] on label "No, I am the applicant" at bounding box center [311, 110] width 99 height 15
click at [262, 111] on input "No, I am the applicant" at bounding box center [266, 107] width 8 height 8
radio input "true"
click at [257, 199] on div "Yes, applicant is landowner AND General/Self Contractor" at bounding box center [730, 198] width 966 height 15
click at [262, 198] on label "Yes, applicant is landowner AND General/Self Contractor" at bounding box center [390, 198] width 256 height 15
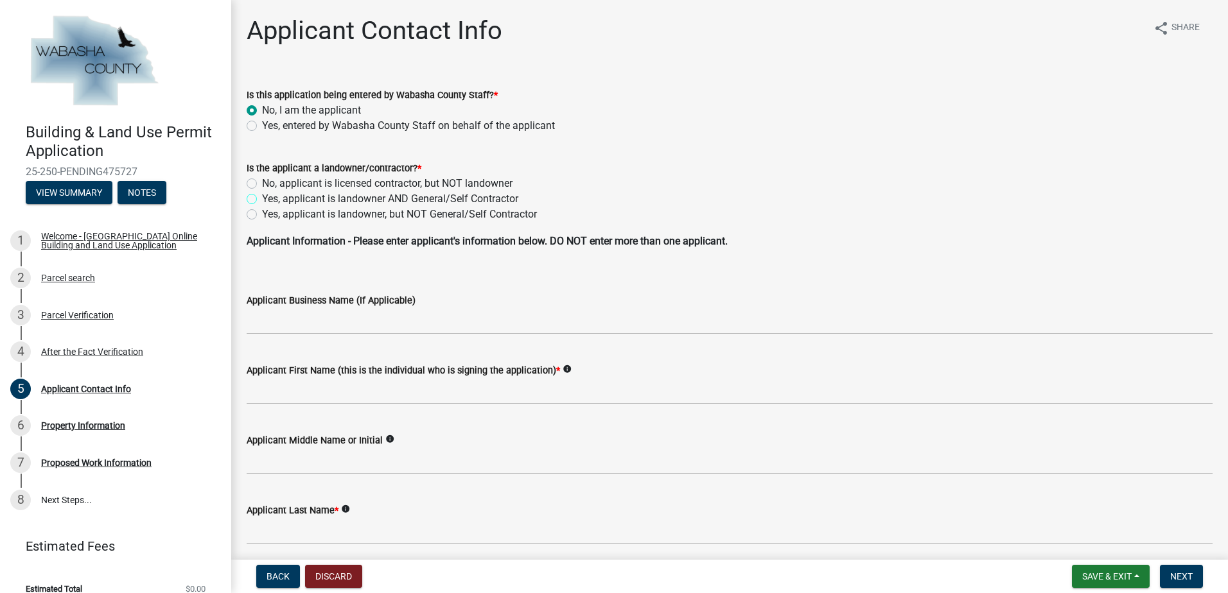
click at [262, 198] on input "Yes, applicant is landowner AND General/Self Contractor" at bounding box center [266, 195] width 8 height 8
radio input "true"
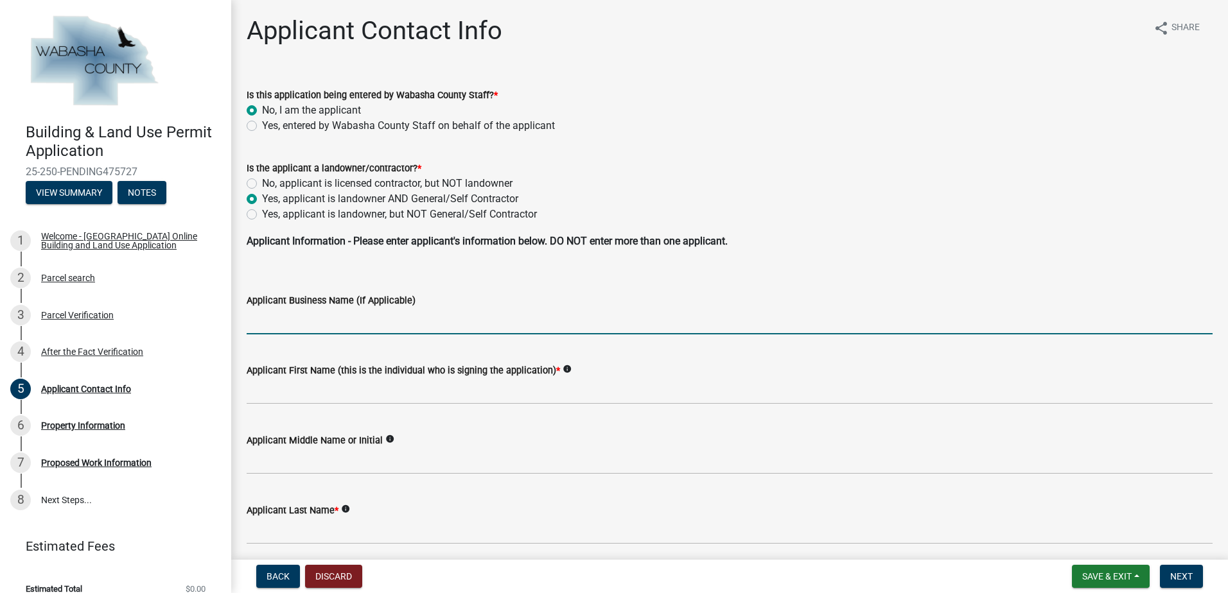
click at [288, 313] on input "Applicant Business Name (If Applicable)" at bounding box center [730, 321] width 966 height 26
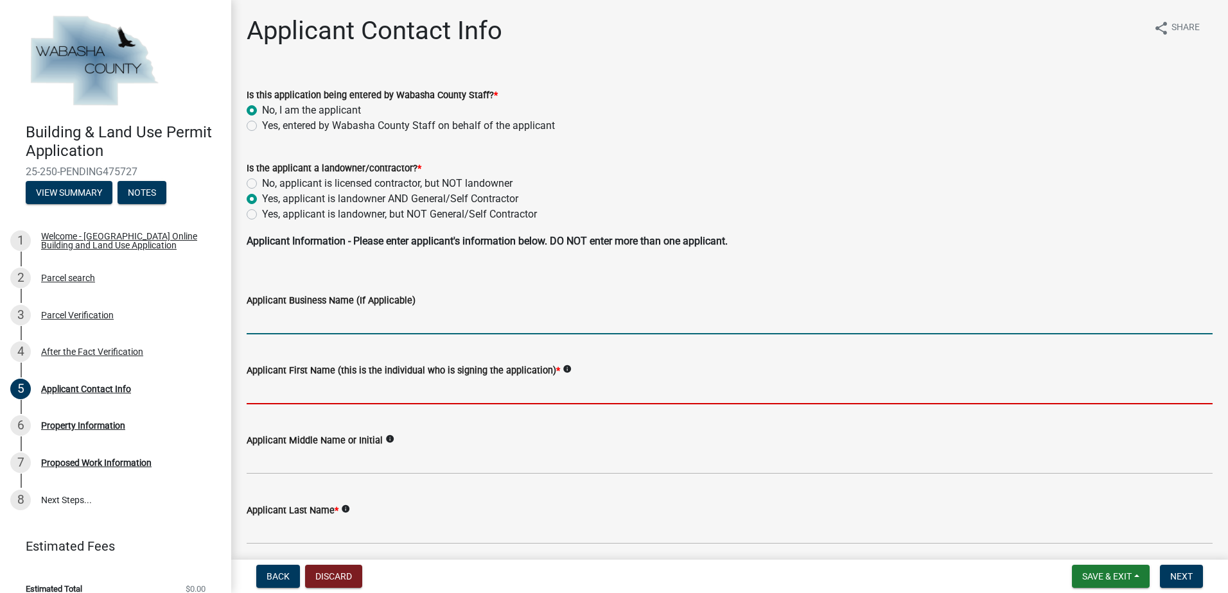
click at [284, 383] on input "Applicant First Name (this is the individual who is signing the application) *" at bounding box center [730, 391] width 966 height 26
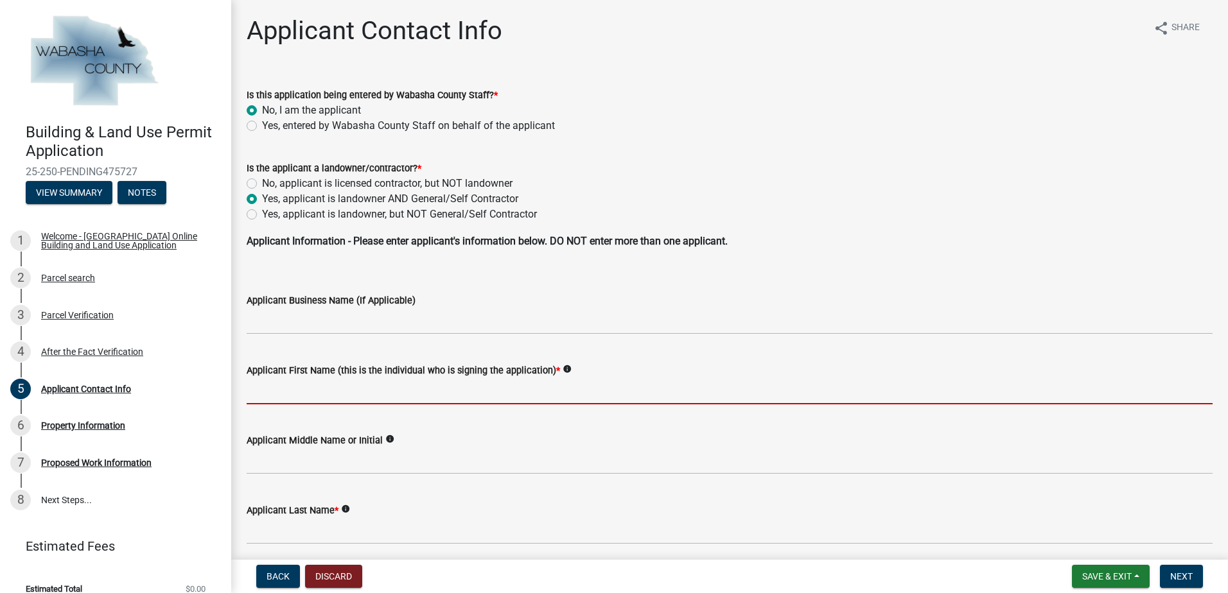
type input "[PERSON_NAME]"
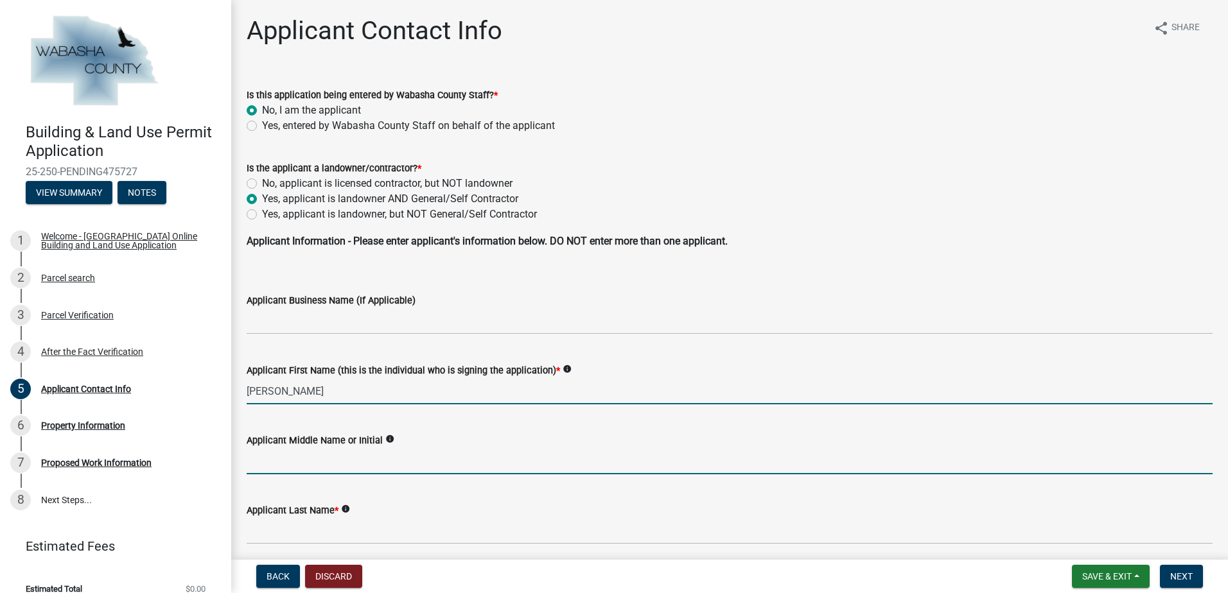
type input "E"
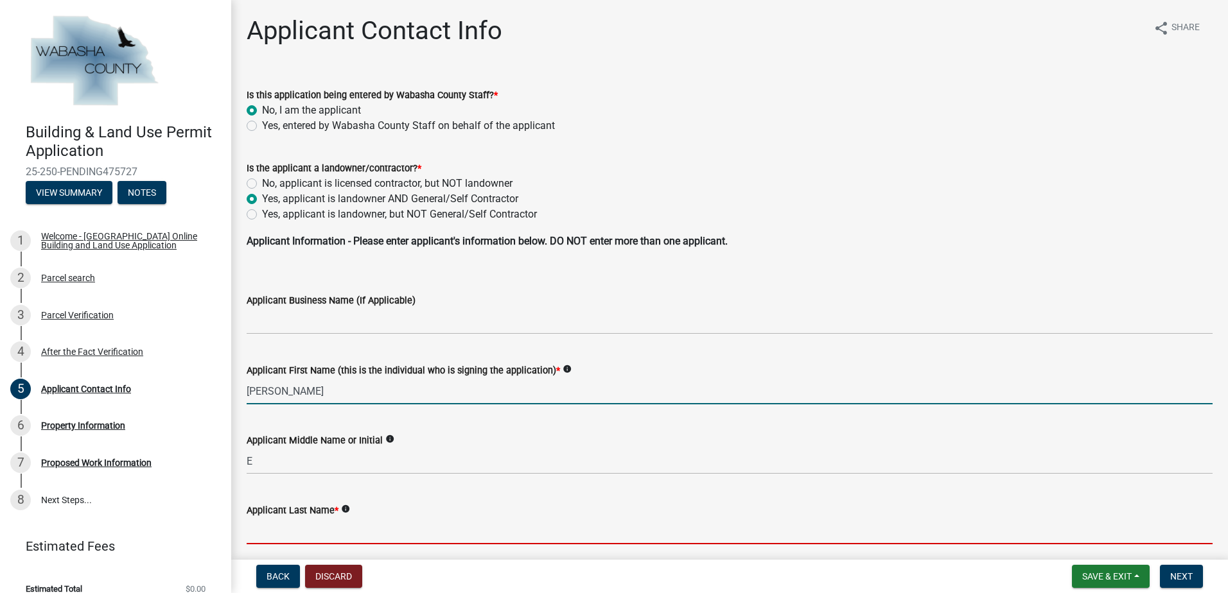
type input "[PERSON_NAME]"
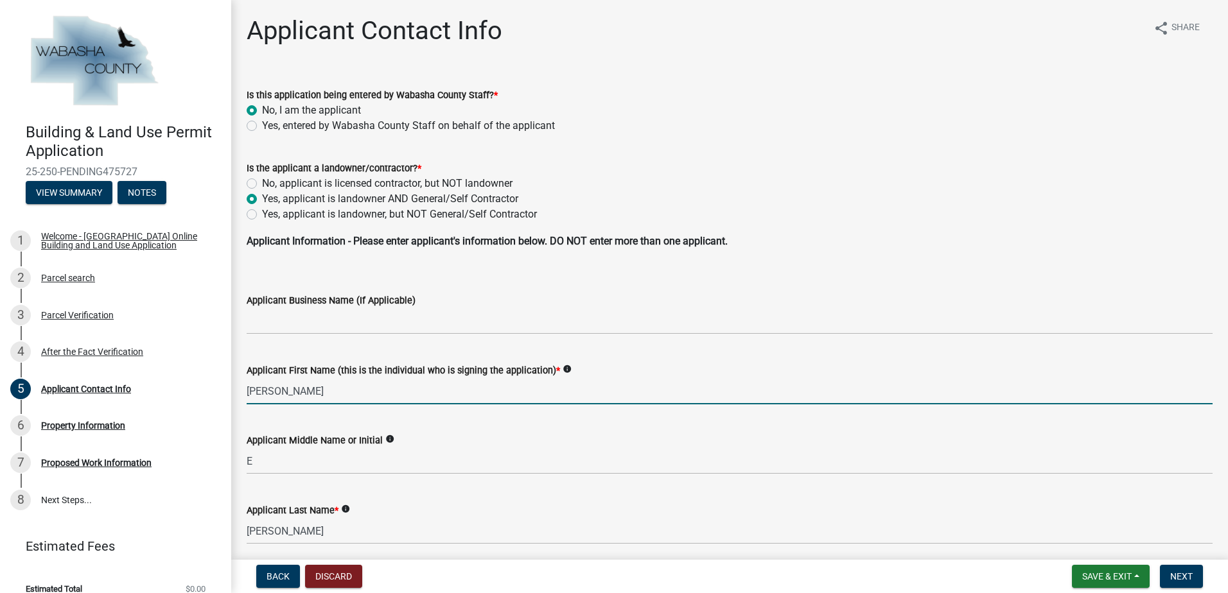
type input "[STREET_ADDRESS]"
type input "wabasha"
type input "MN"
type input "55981"
type input "[PHONE_NUMBER]"
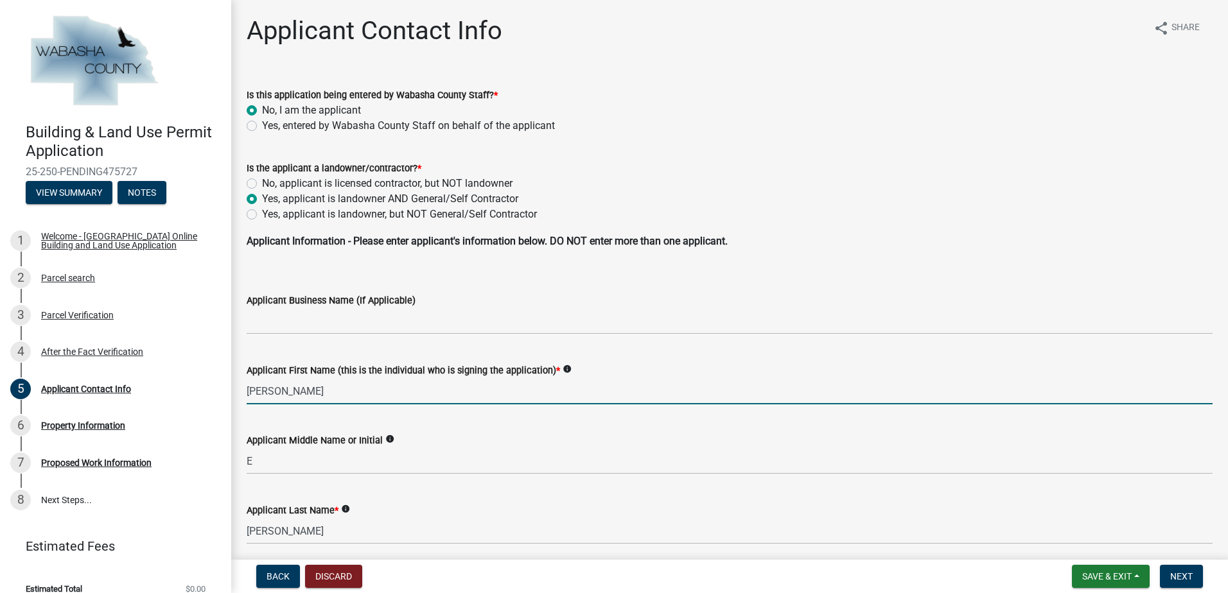
type input "[EMAIL_ADDRESS][DOMAIN_NAME]"
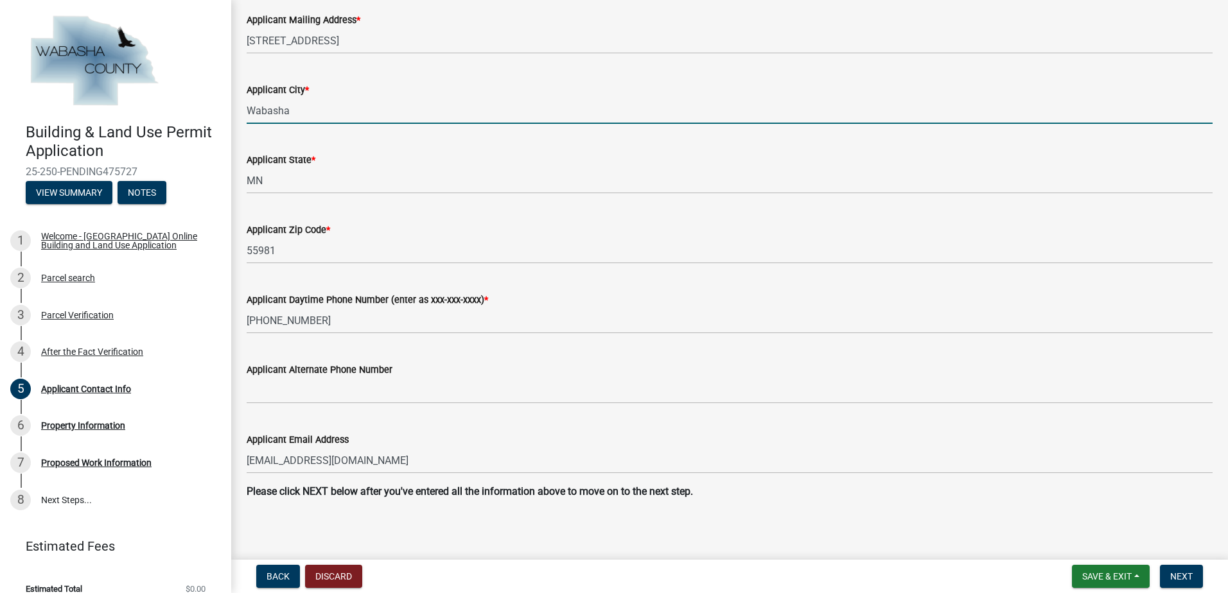
scroll to position [636, 0]
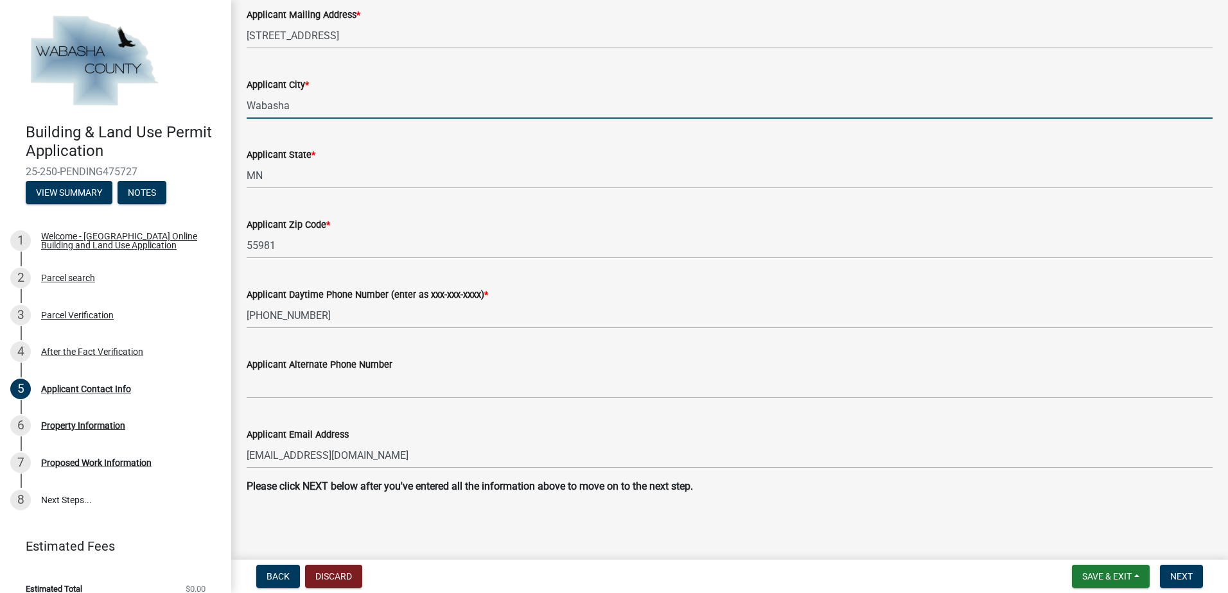
type input "Wabasha"
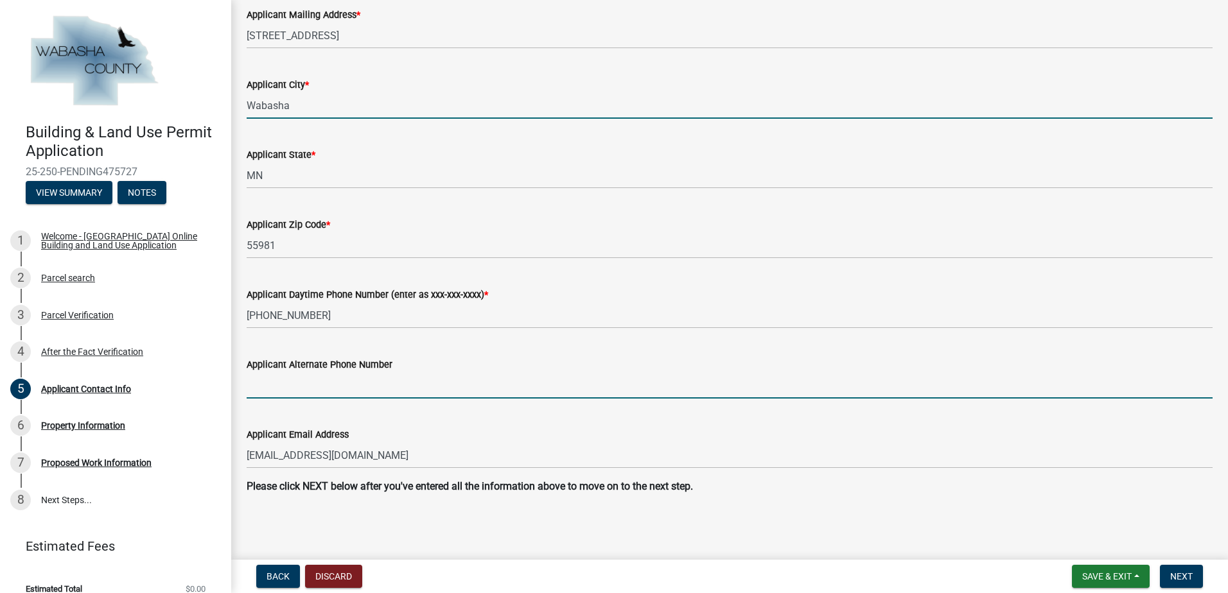
click at [338, 382] on input "Applicant Alternate Phone Number" at bounding box center [730, 386] width 966 height 26
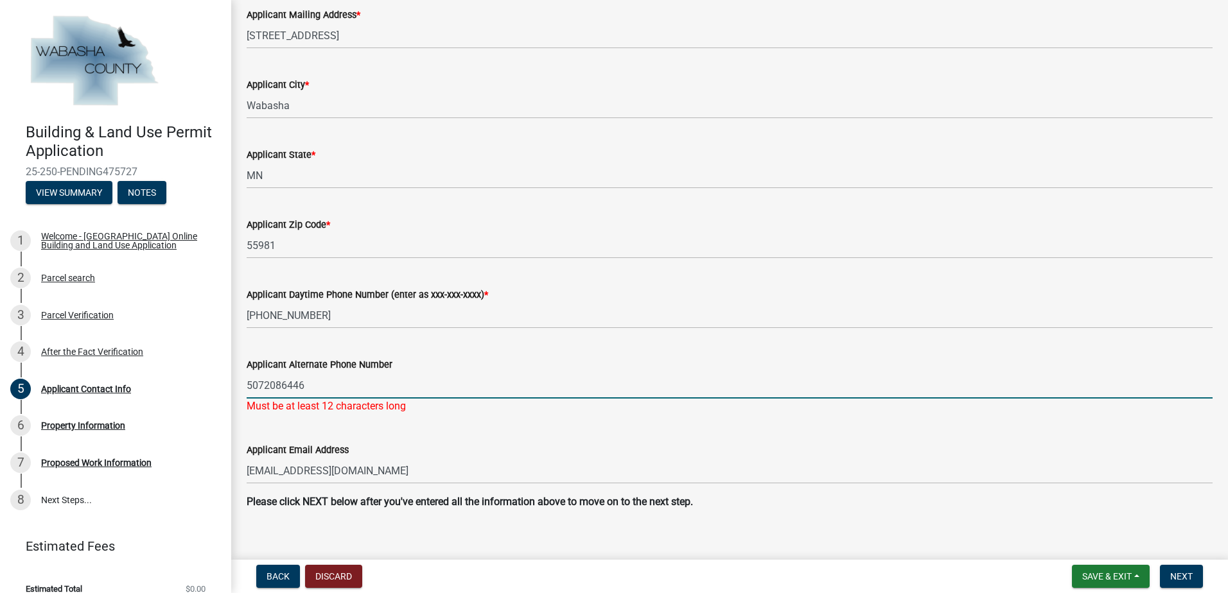
click at [264, 381] on input "5072086446" at bounding box center [730, 386] width 966 height 26
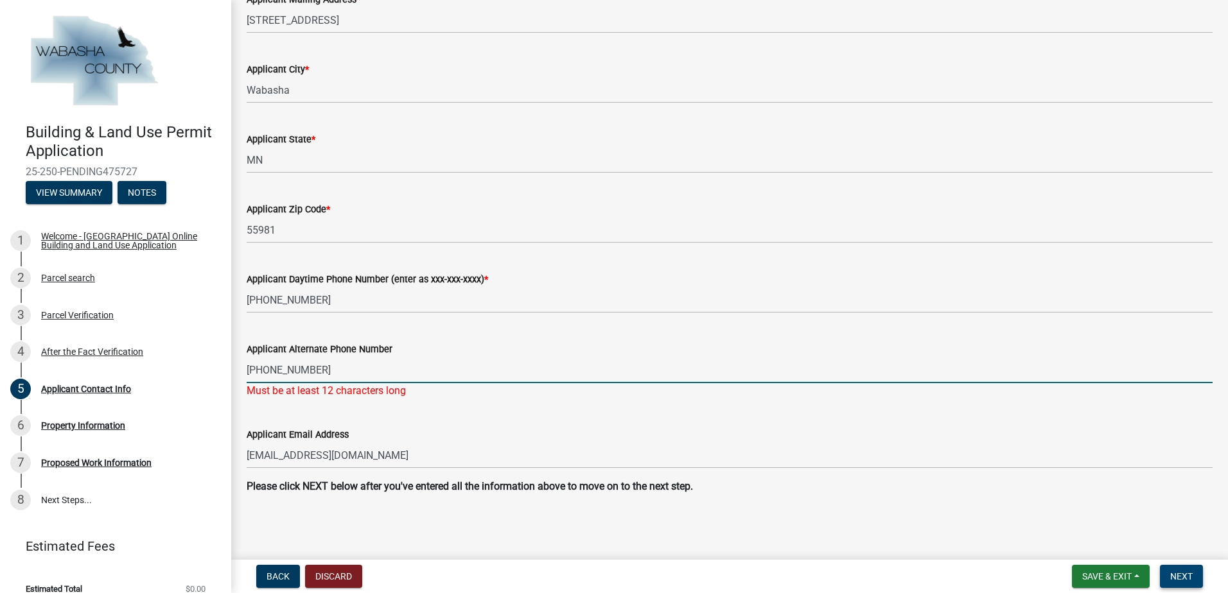
type input "[PHONE_NUMBER]"
click at [1191, 570] on button "Next" at bounding box center [1181, 576] width 43 height 23
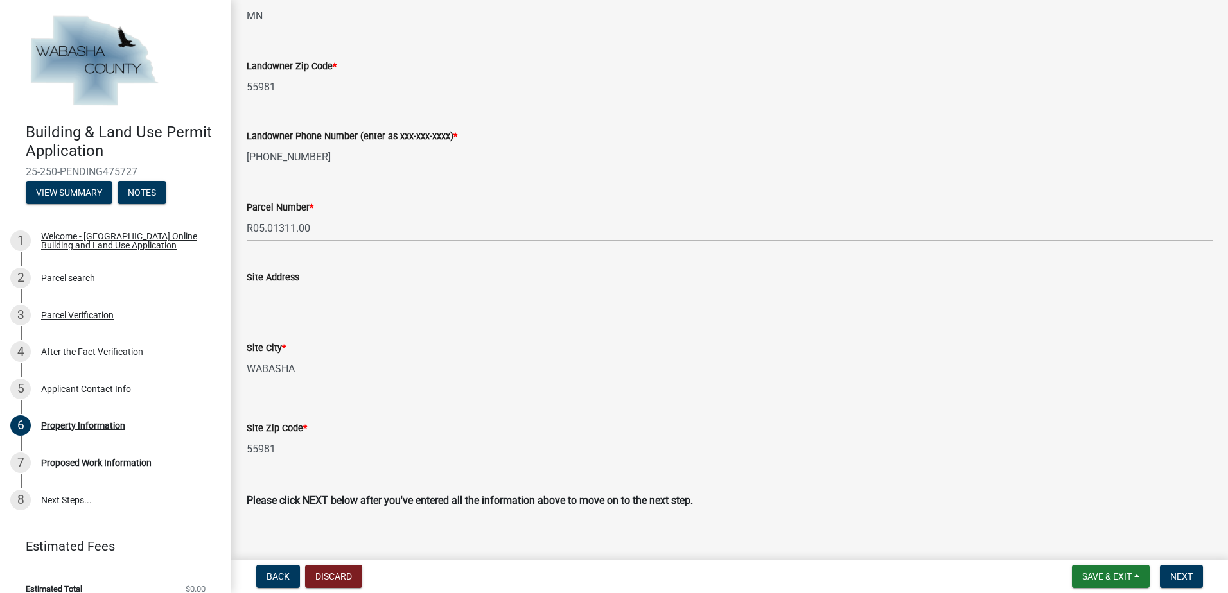
scroll to position [387, 0]
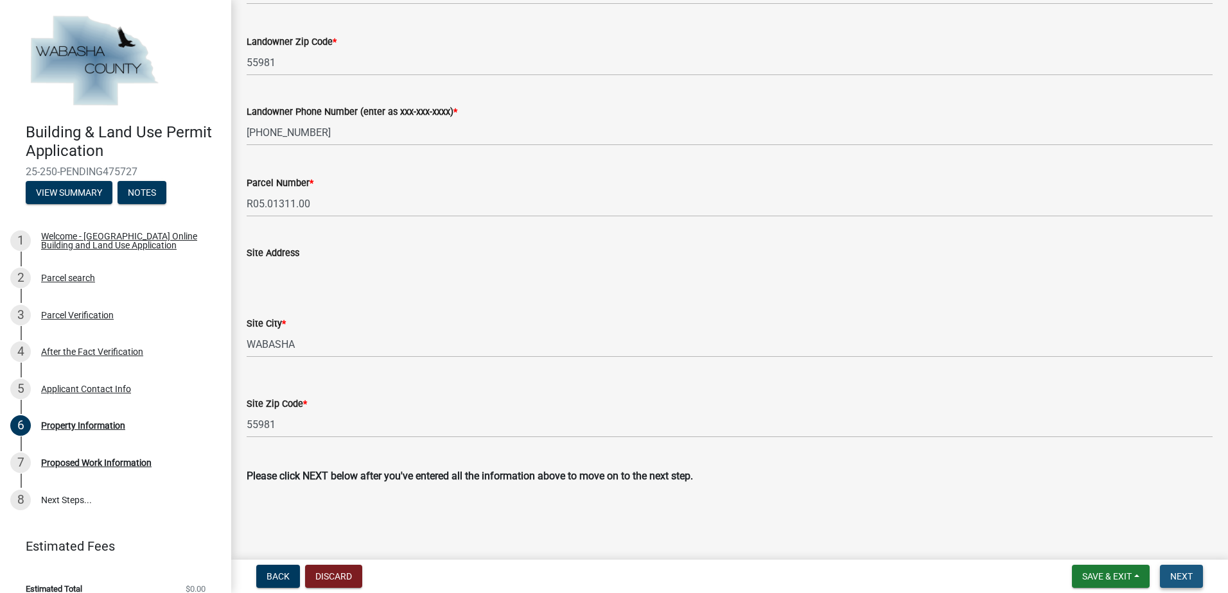
click at [1168, 582] on button "Next" at bounding box center [1181, 576] width 43 height 23
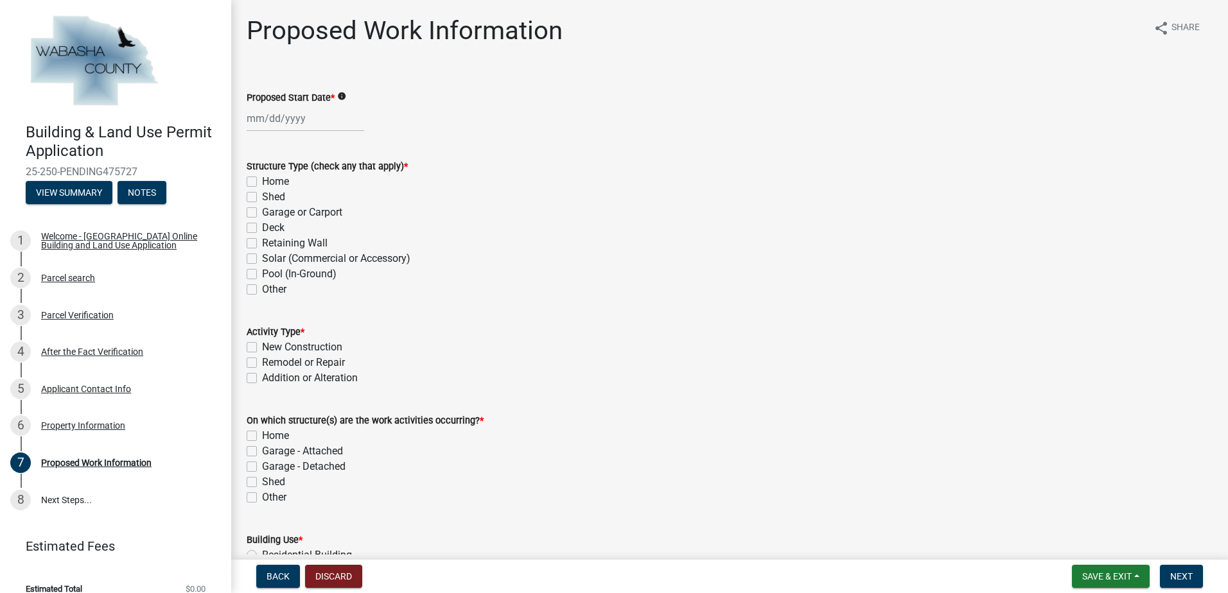
click at [262, 194] on label "Shed" at bounding box center [273, 196] width 23 height 15
click at [262, 194] on input "Shed" at bounding box center [266, 193] width 8 height 8
checkbox input "true"
checkbox input "false"
checkbox input "true"
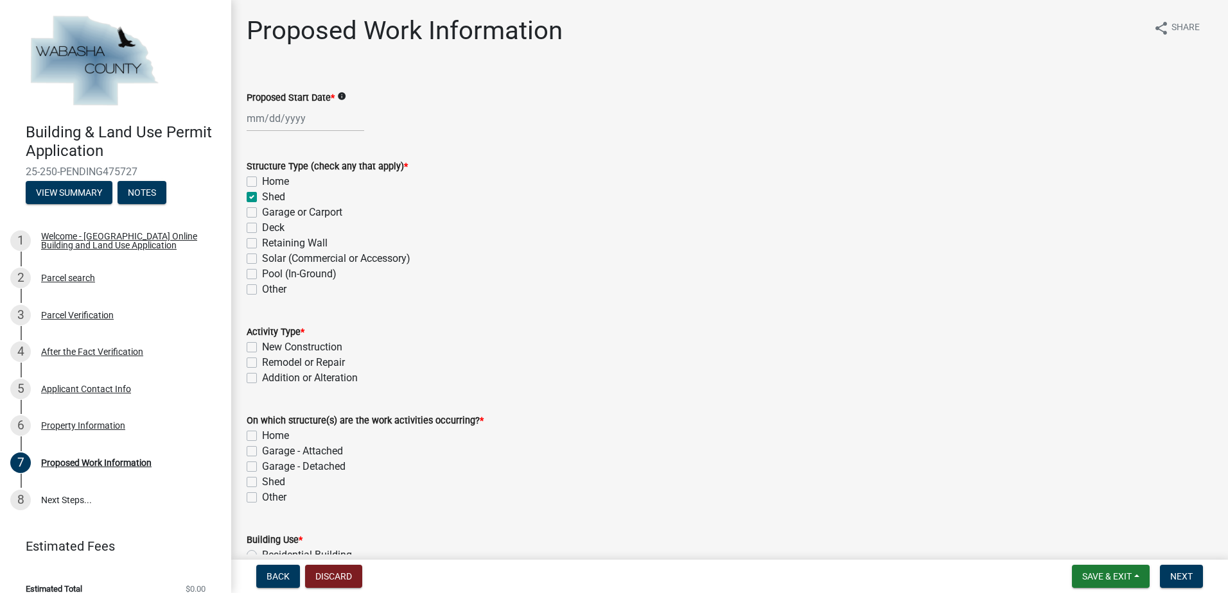
checkbox input "false"
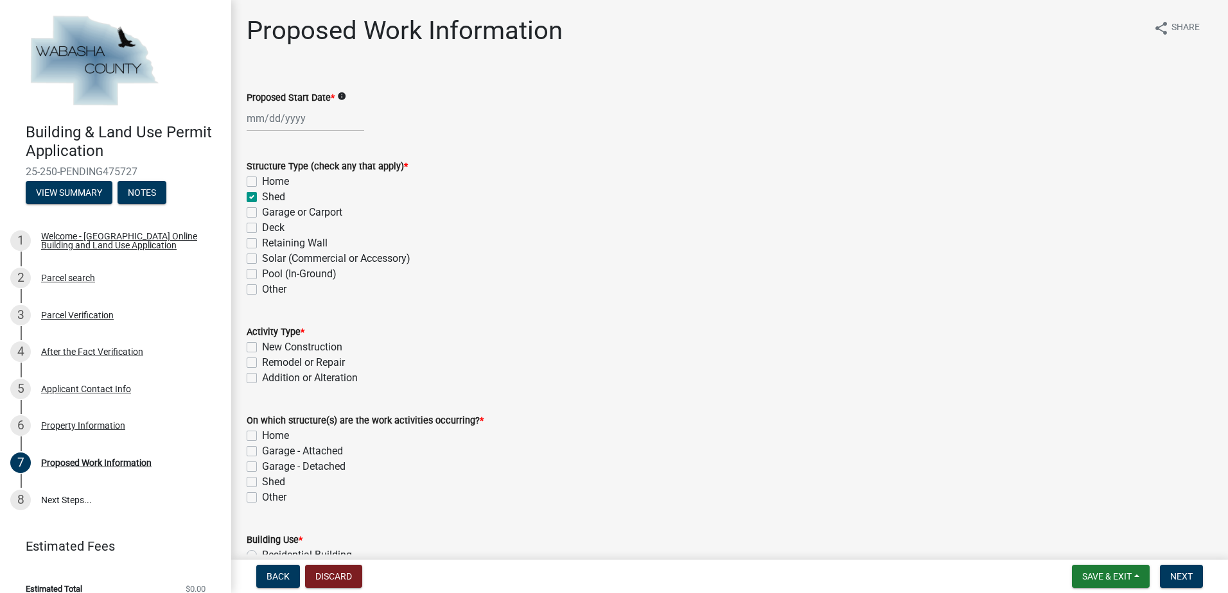
checkbox input "false"
select select "9"
select select "2025"
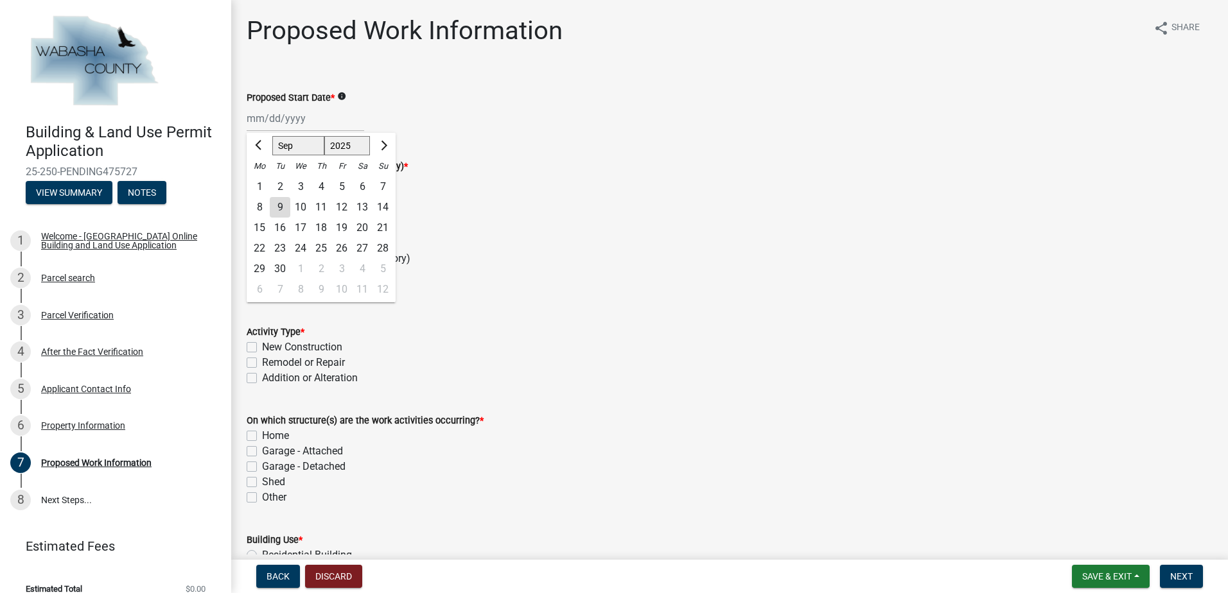
click at [252, 120] on div "Jan Feb Mar Apr May Jun [DATE] Aug Sep Oct Nov [DATE] 2025 2026 Mo Tu We Th Fr …" at bounding box center [306, 118] width 118 height 26
click at [300, 266] on div "1" at bounding box center [300, 269] width 21 height 21
type input "[DATE]"
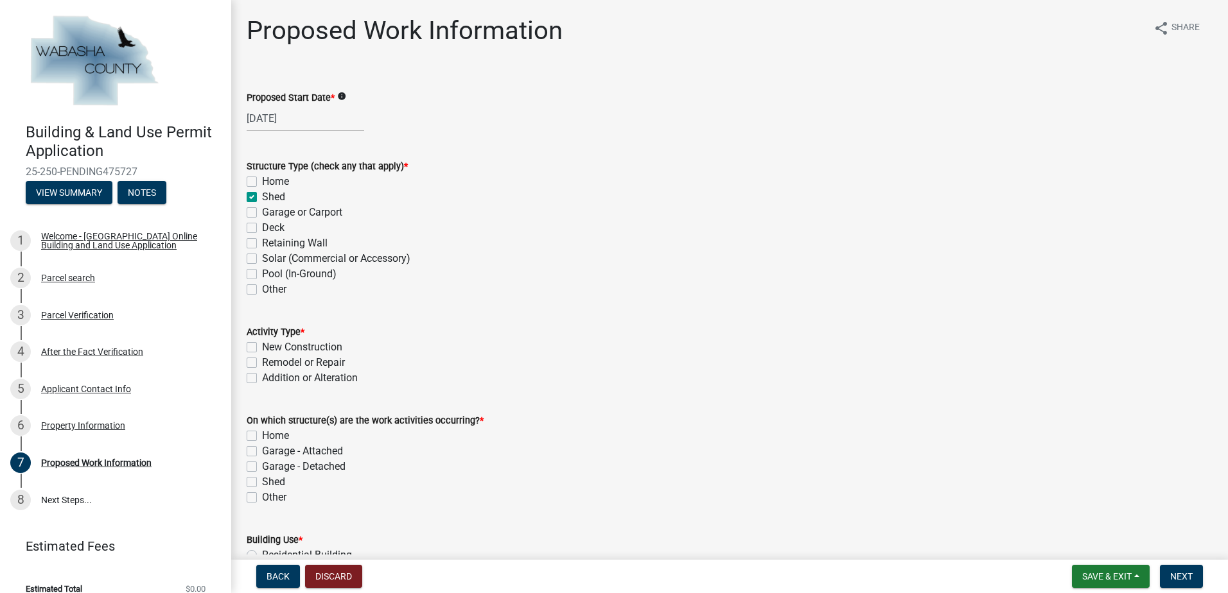
click at [262, 347] on label "New Construction" at bounding box center [302, 347] width 80 height 15
click at [262, 347] on input "New Construction" at bounding box center [266, 344] width 8 height 8
checkbox input "true"
checkbox input "false"
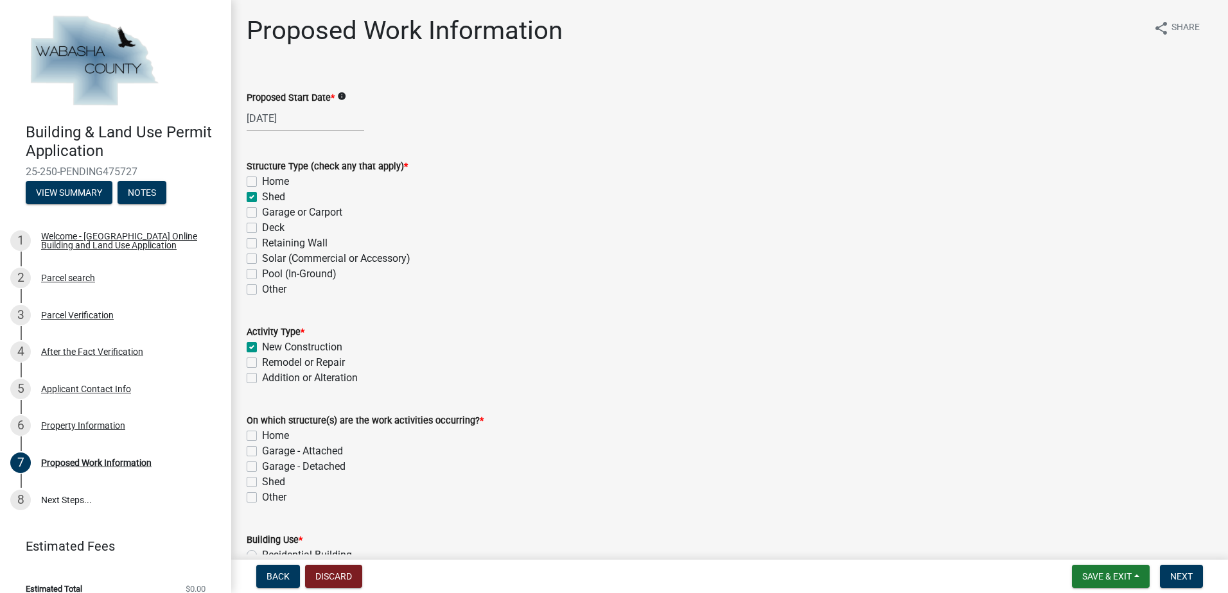
click at [262, 479] on label "Shed" at bounding box center [273, 482] width 23 height 15
click at [262, 479] on input "Shed" at bounding box center [266, 479] width 8 height 8
checkbox input "true"
checkbox input "false"
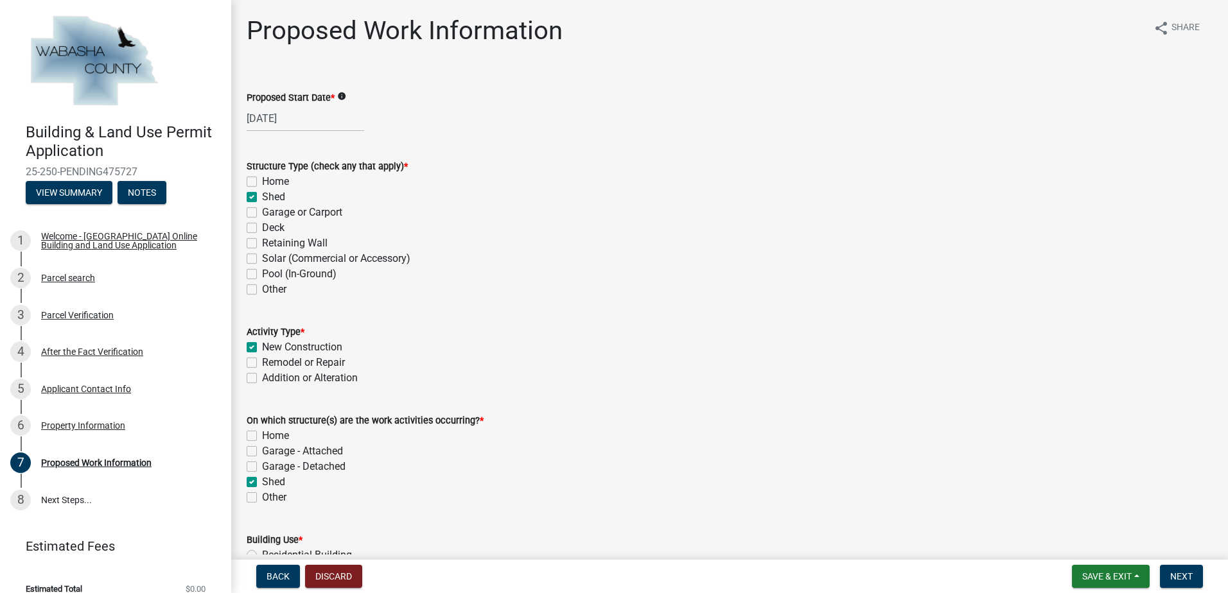
checkbox input "false"
checkbox input "true"
checkbox input "false"
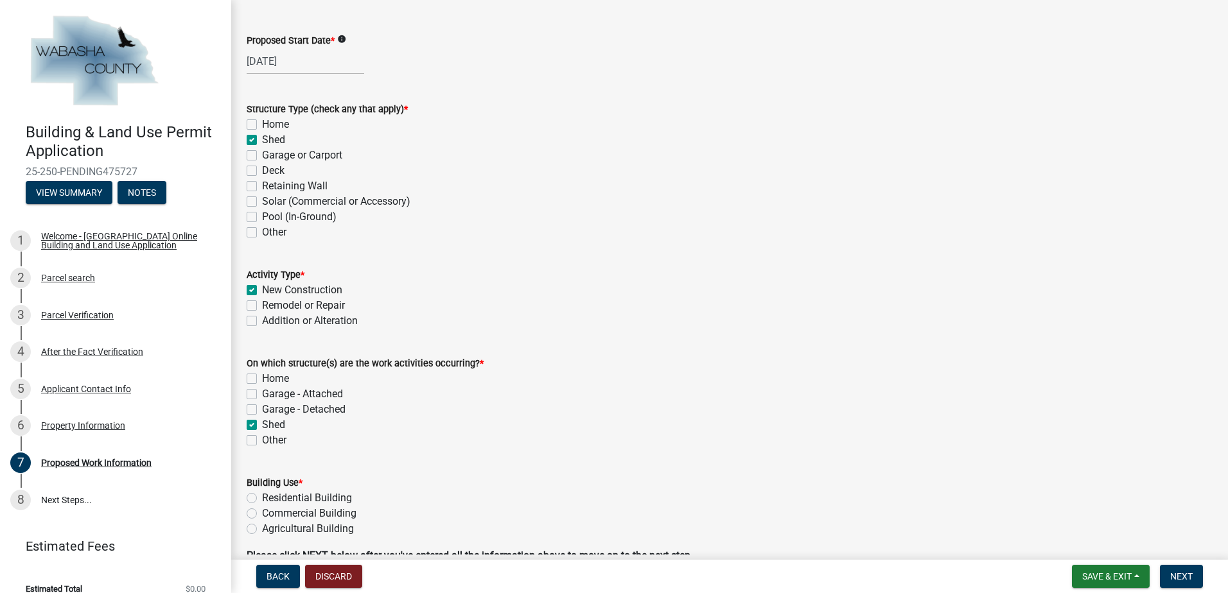
scroll to position [127, 0]
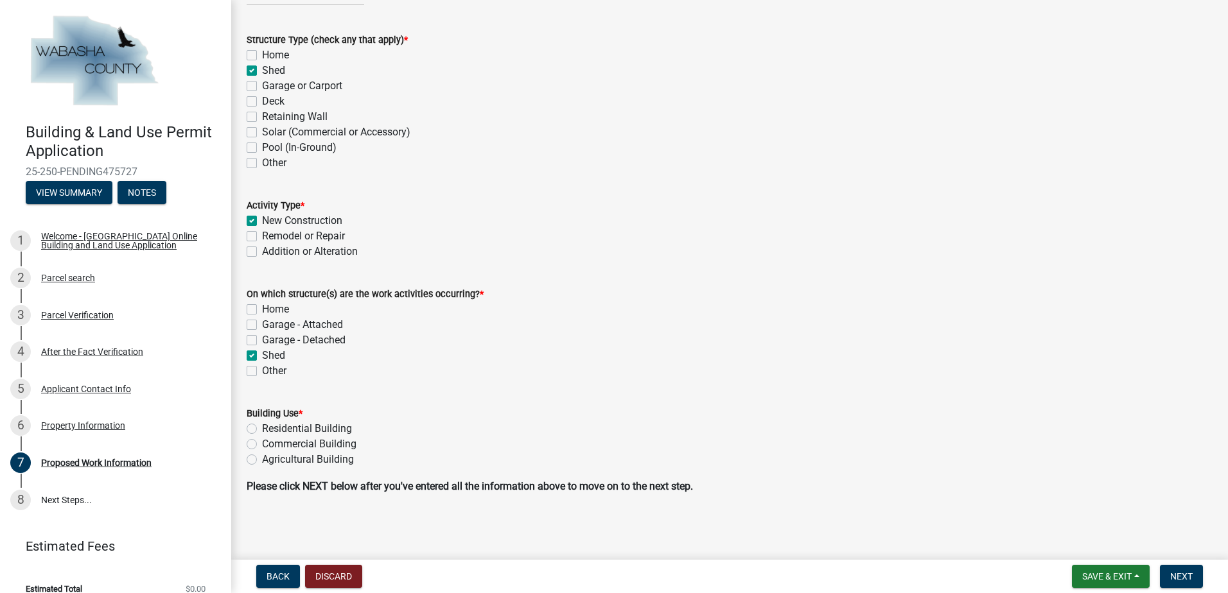
click at [262, 427] on label "Residential Building" at bounding box center [307, 428] width 90 height 15
click at [262, 427] on input "Residential Building" at bounding box center [266, 425] width 8 height 8
radio input "true"
click at [1189, 580] on span "Next" at bounding box center [1181, 577] width 22 height 10
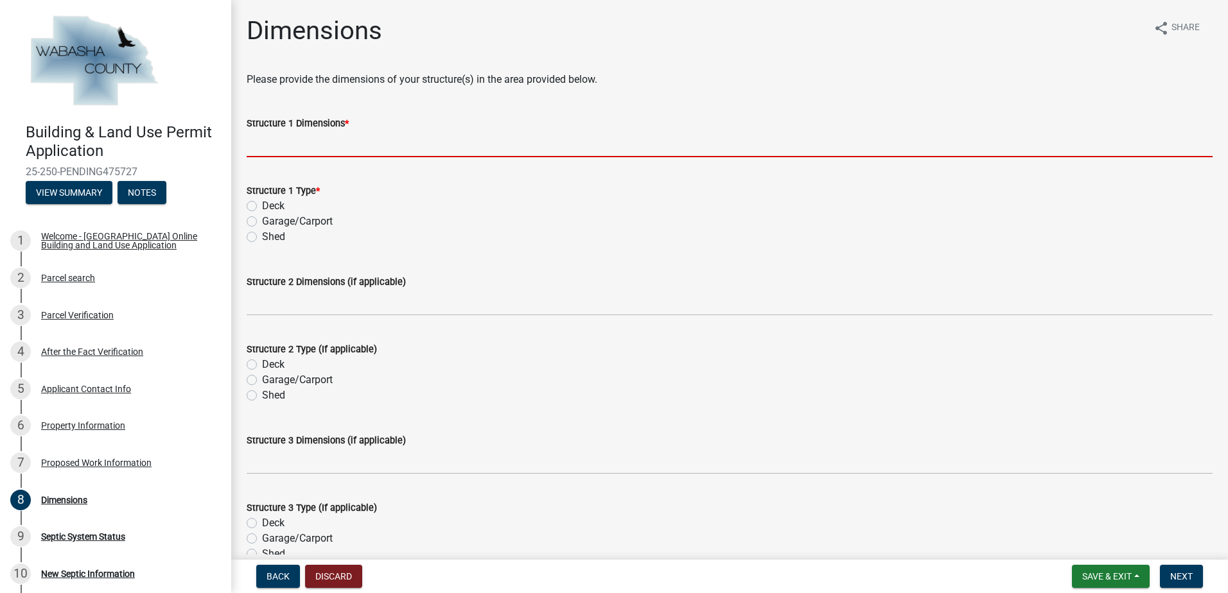
click at [363, 138] on input "Structure 1 Dimensions *" at bounding box center [730, 144] width 966 height 26
type input "40x40"
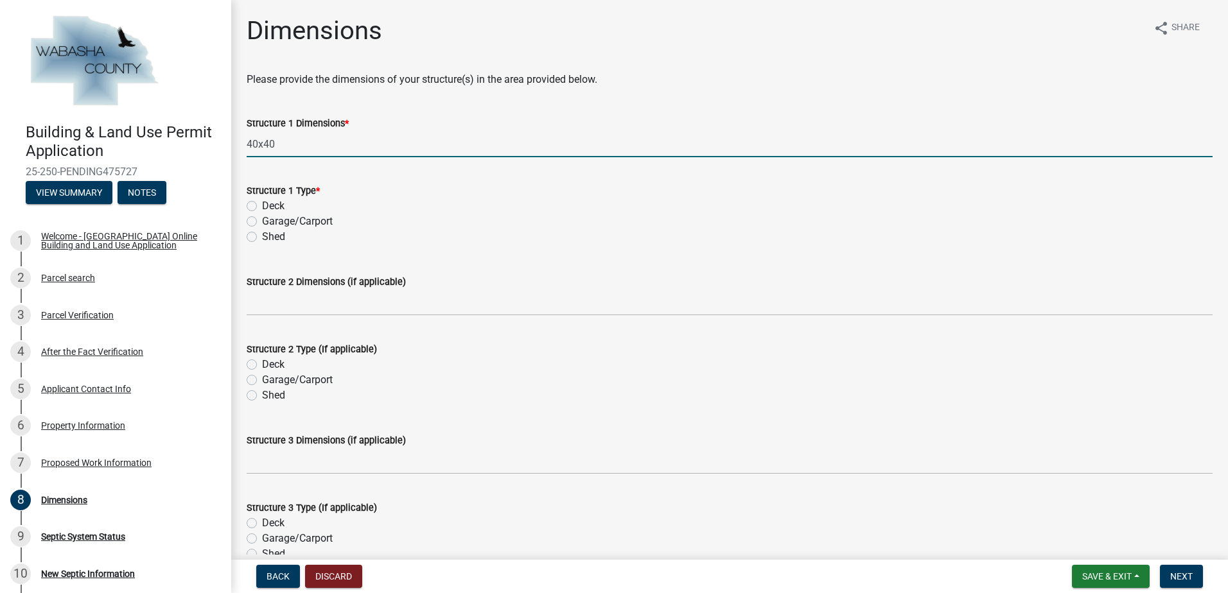
click at [262, 237] on label "Shed" at bounding box center [273, 236] width 23 height 15
click at [262, 237] on input "Shed" at bounding box center [266, 233] width 8 height 8
radio input "true"
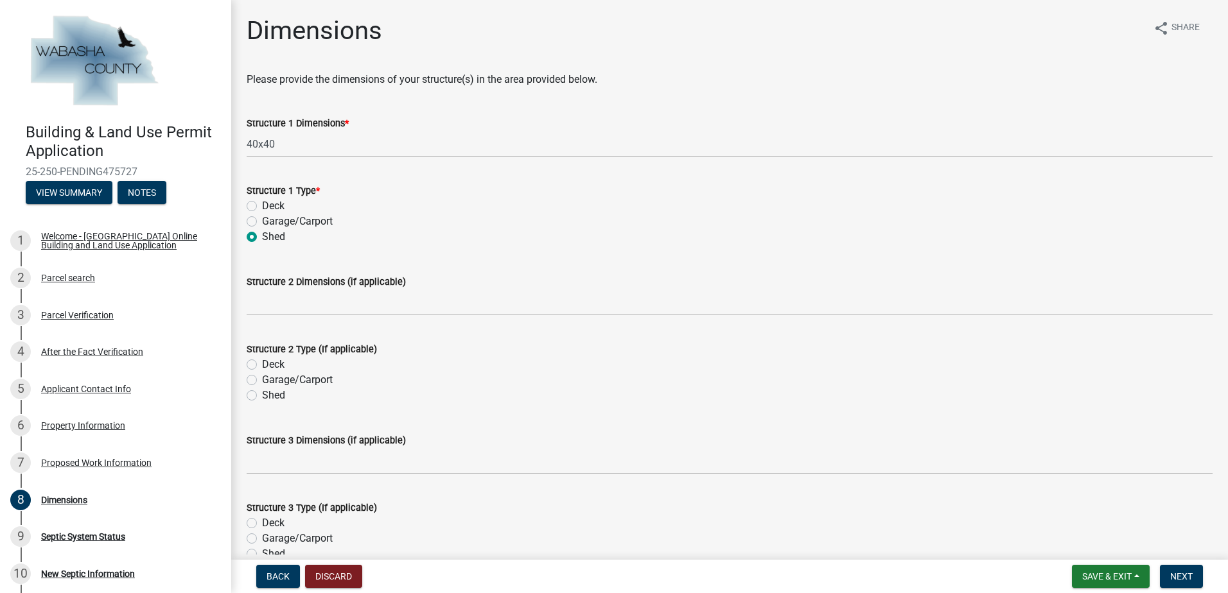
scroll to position [94, 0]
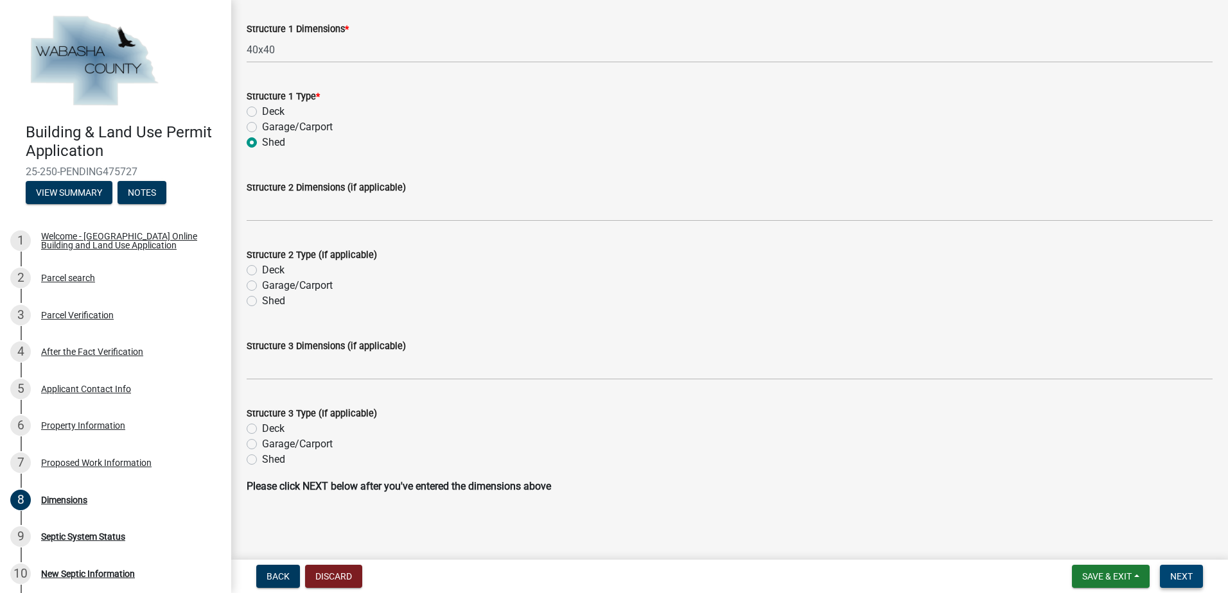
click at [1193, 574] on button "Next" at bounding box center [1181, 576] width 43 height 23
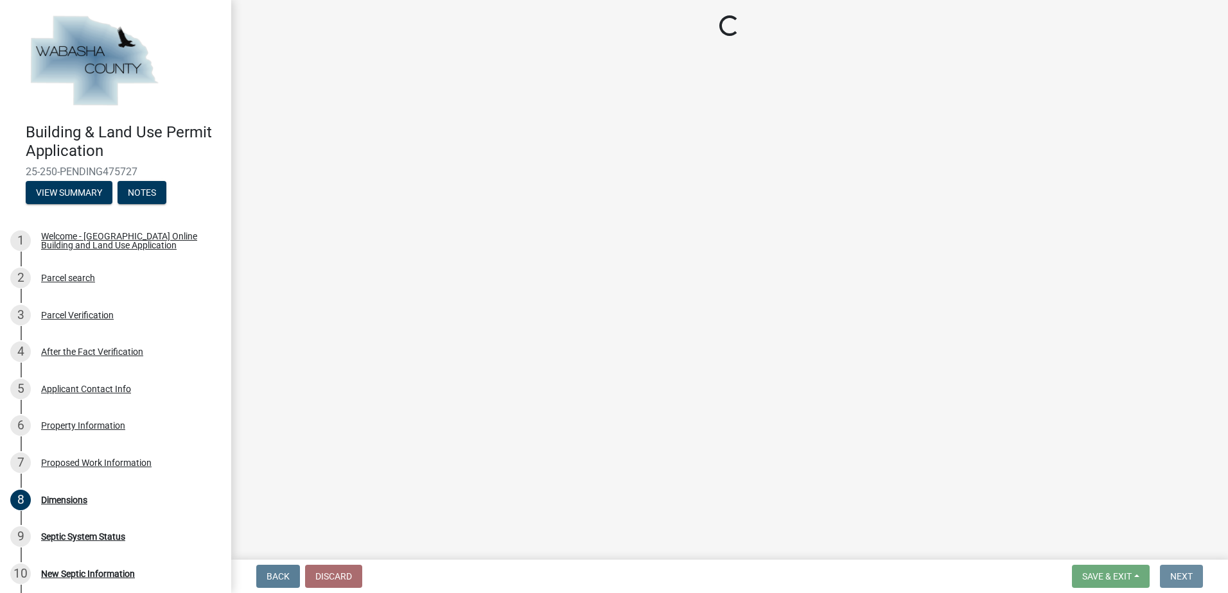
scroll to position [0, 0]
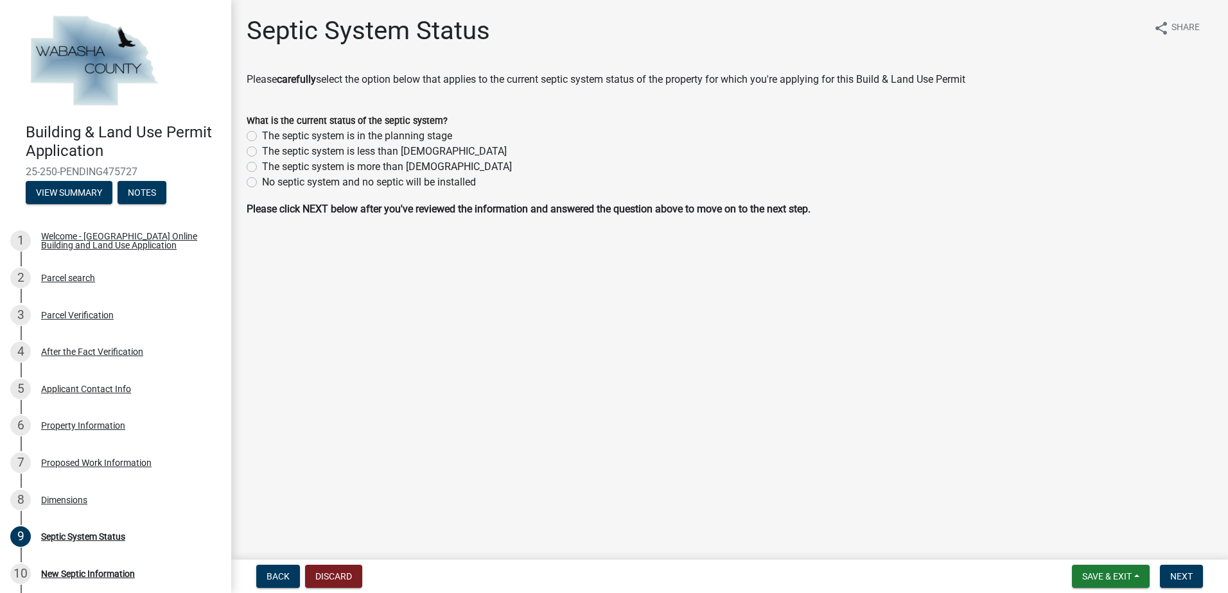
click at [262, 186] on label "No septic system and no septic will be installed" at bounding box center [369, 182] width 214 height 15
click at [262, 183] on input "No septic system and no septic will be installed" at bounding box center [266, 179] width 8 height 8
radio input "true"
click at [1185, 575] on span "Next" at bounding box center [1181, 577] width 22 height 10
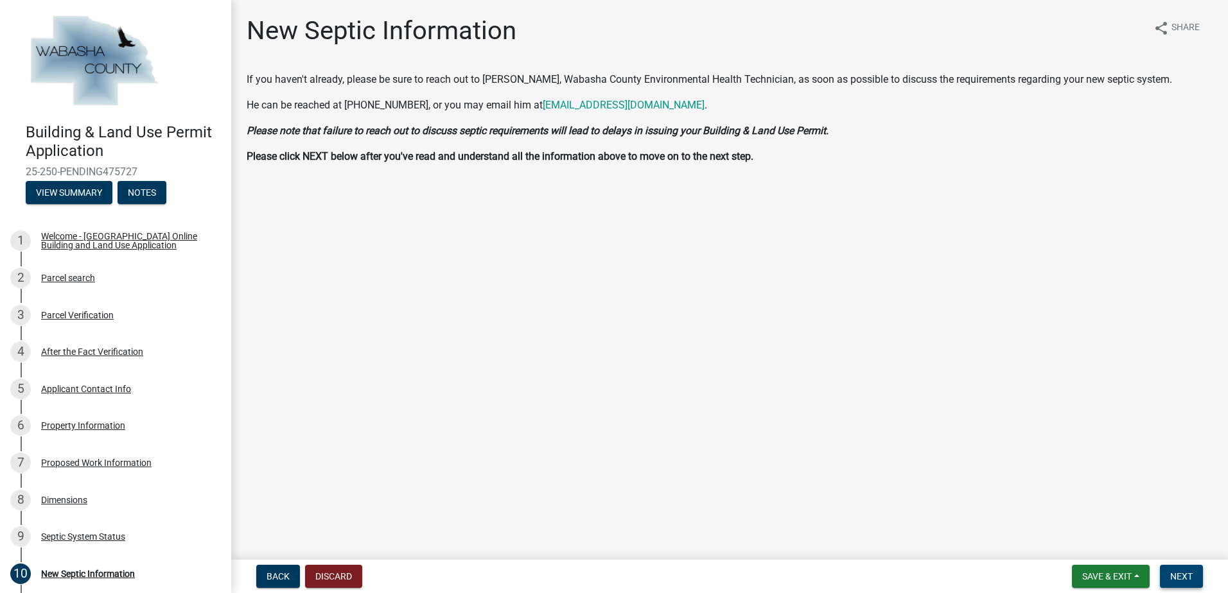
click at [1192, 573] on span "Next" at bounding box center [1181, 577] width 22 height 10
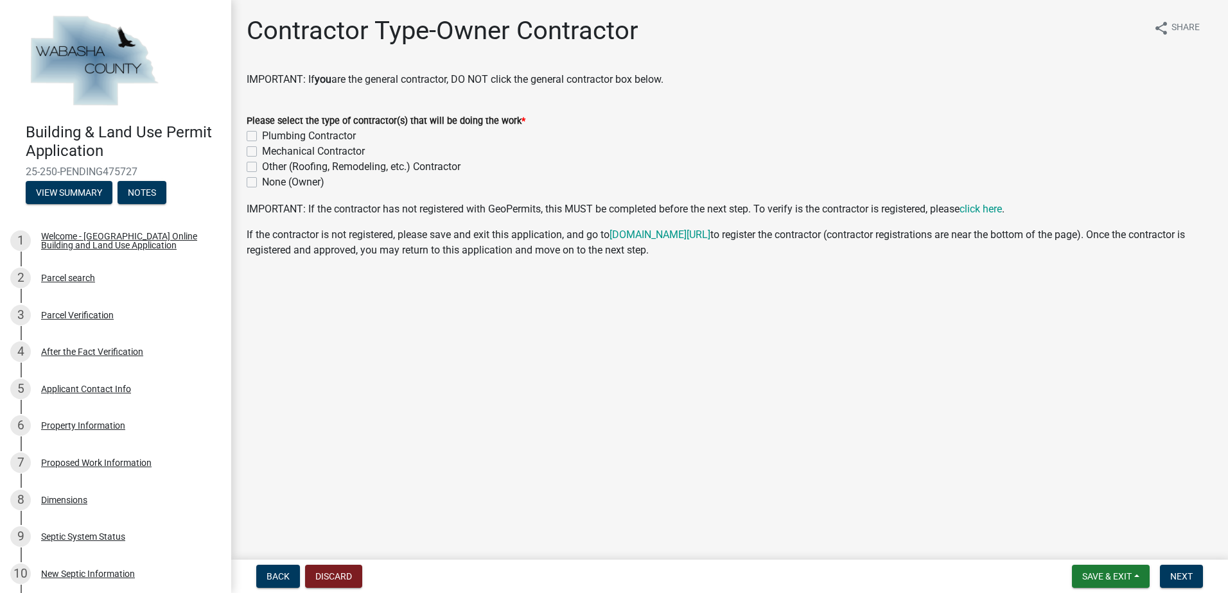
click at [262, 184] on label "None (Owner)" at bounding box center [293, 182] width 62 height 15
click at [262, 183] on input "None (Owner)" at bounding box center [266, 179] width 8 height 8
checkbox input "true"
checkbox input "false"
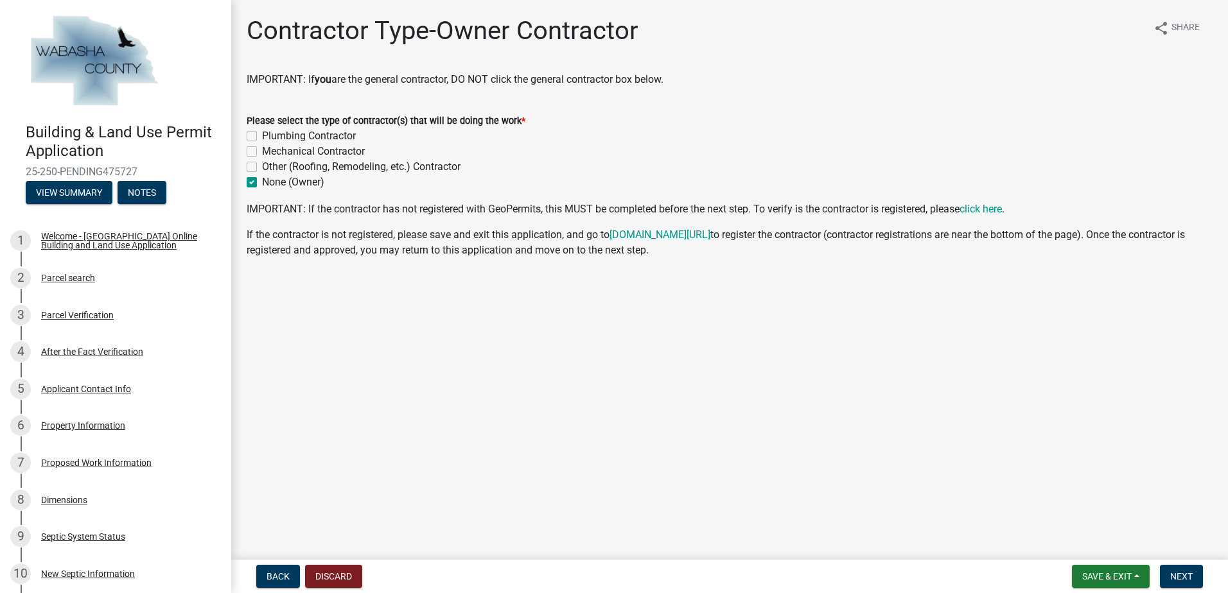
checkbox input "false"
checkbox input "true"
click at [1184, 574] on span "Next" at bounding box center [1181, 577] width 22 height 10
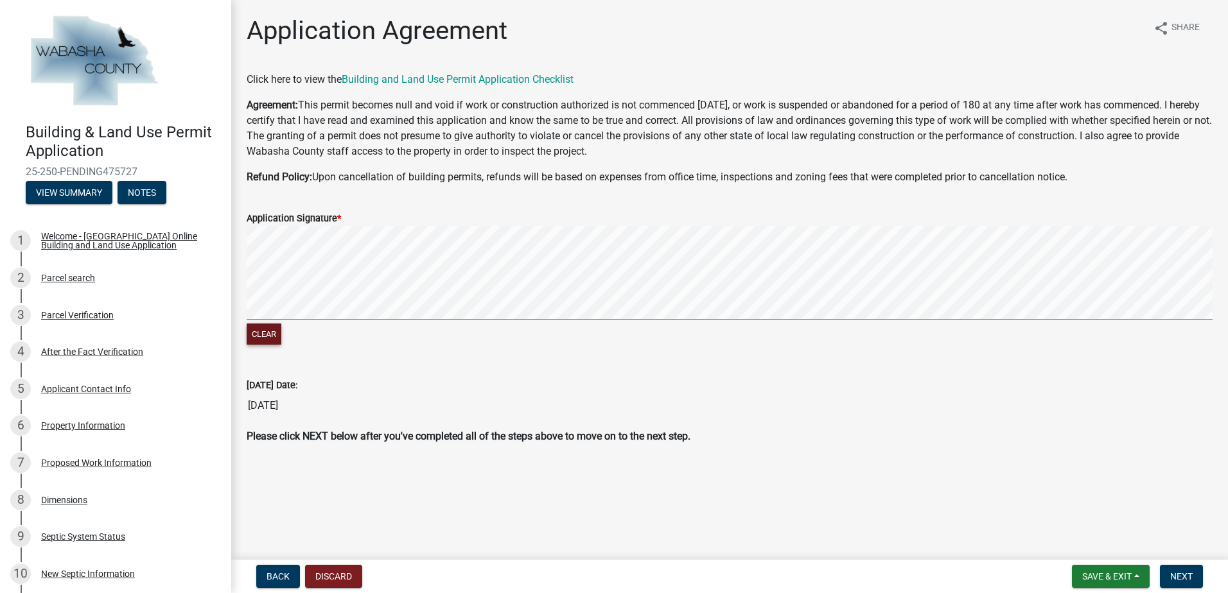
click at [260, 327] on button "Clear" at bounding box center [264, 334] width 35 height 21
click at [261, 334] on button "Clear" at bounding box center [264, 334] width 35 height 21
click at [284, 320] on signature-pad at bounding box center [730, 275] width 966 height 98
click at [627, 329] on div "Clear" at bounding box center [730, 287] width 966 height 122
click at [627, 328] on div "Clear" at bounding box center [730, 336] width 966 height 24
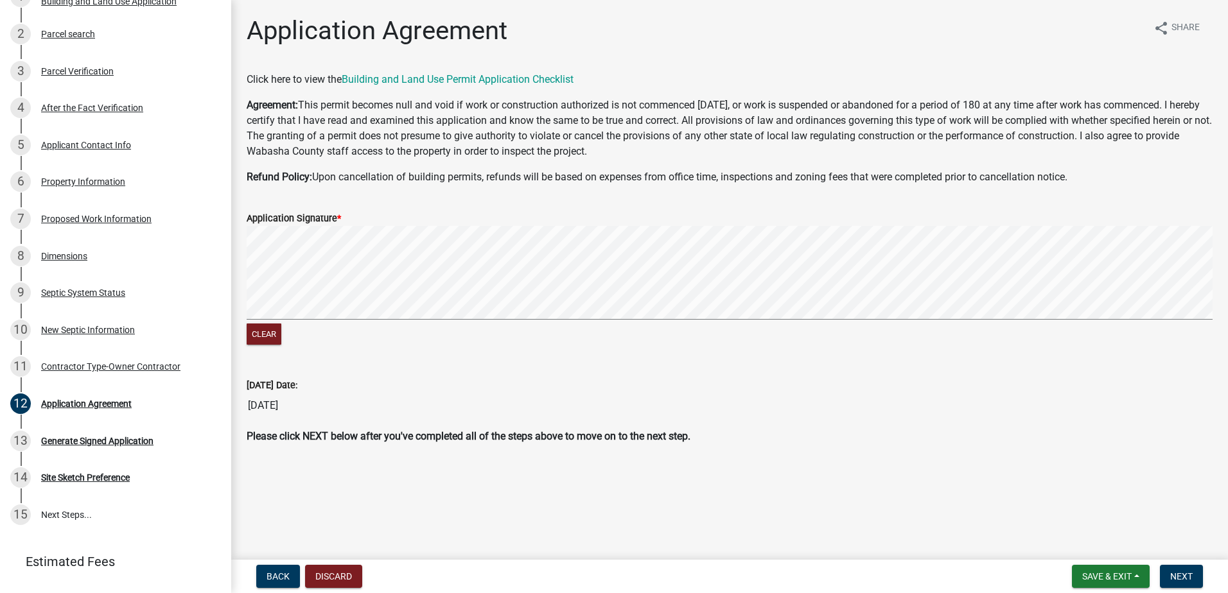
scroll to position [275, 0]
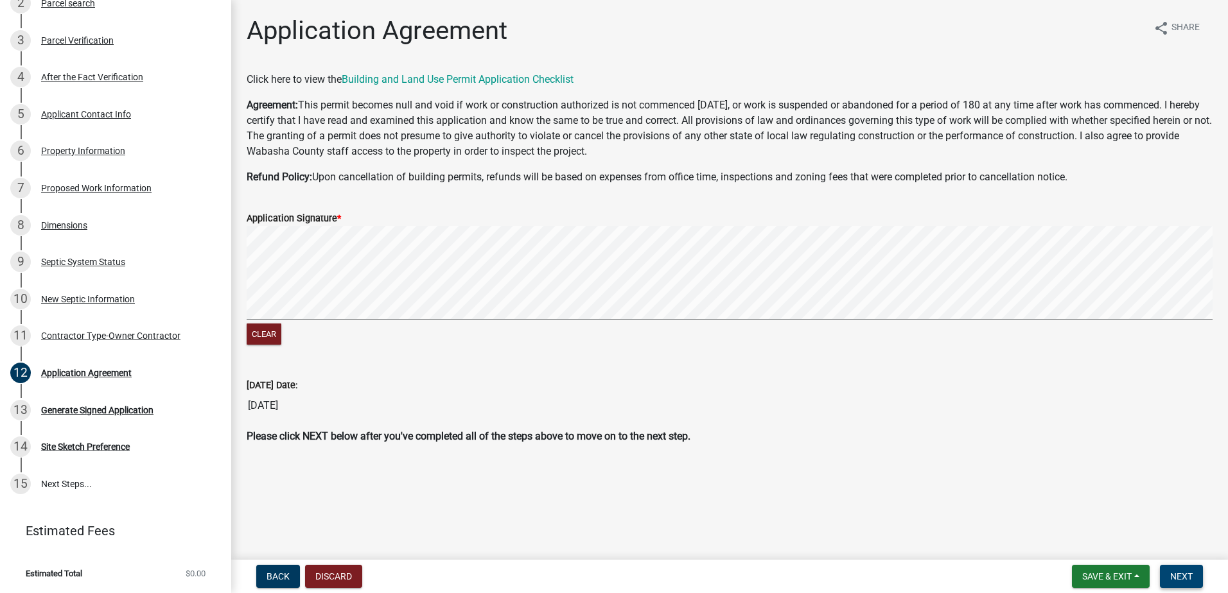
click at [1177, 570] on button "Next" at bounding box center [1181, 576] width 43 height 23
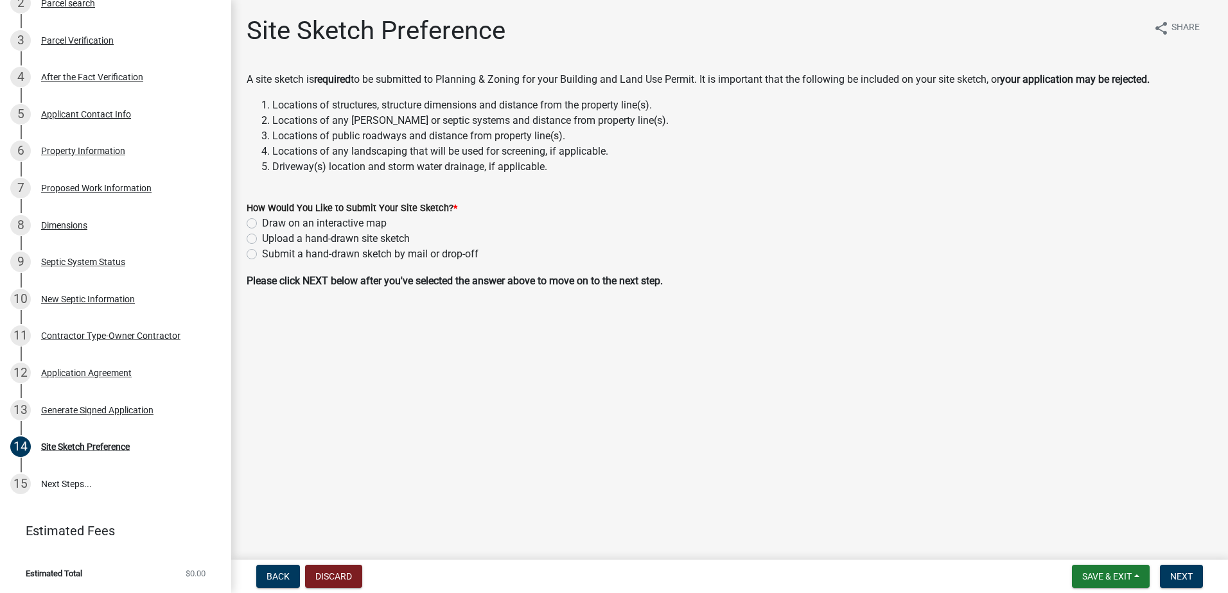
click at [531, 215] on div "How Would You Like to Submit Your Site Sketch? *" at bounding box center [730, 207] width 966 height 15
click at [262, 241] on label "Upload a hand-drawn site sketch" at bounding box center [336, 238] width 148 height 15
click at [262, 240] on input "Upload a hand-drawn site sketch" at bounding box center [266, 235] width 8 height 8
radio input "true"
click at [1189, 577] on span "Next" at bounding box center [1181, 577] width 22 height 10
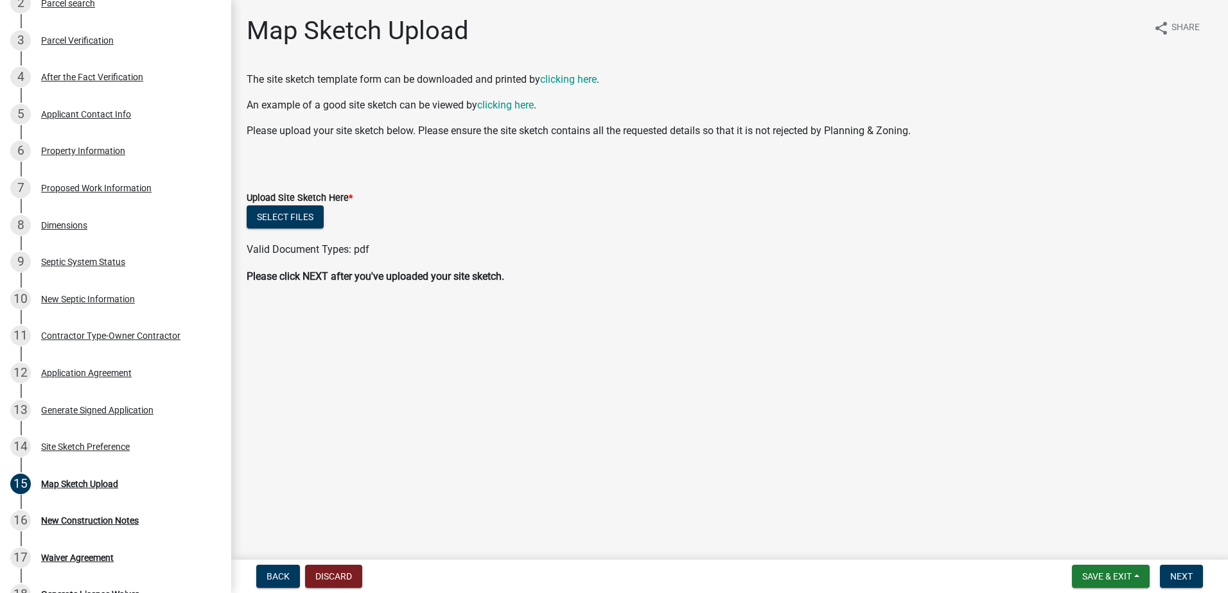
scroll to position [496, 0]
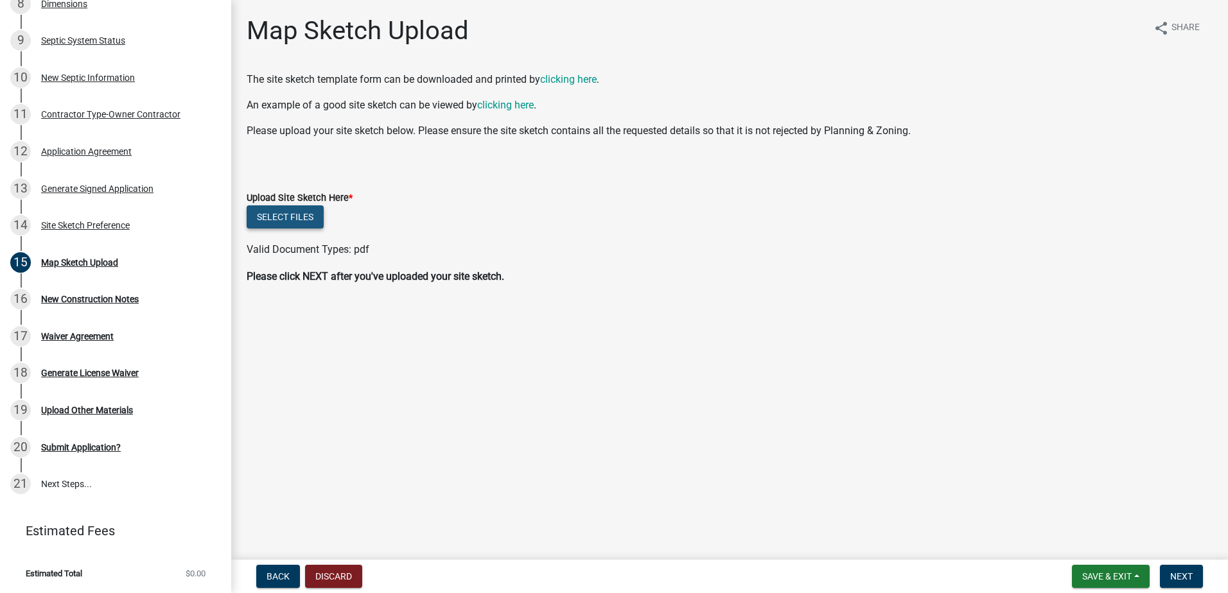
click at [299, 211] on button "Select files" at bounding box center [285, 217] width 77 height 23
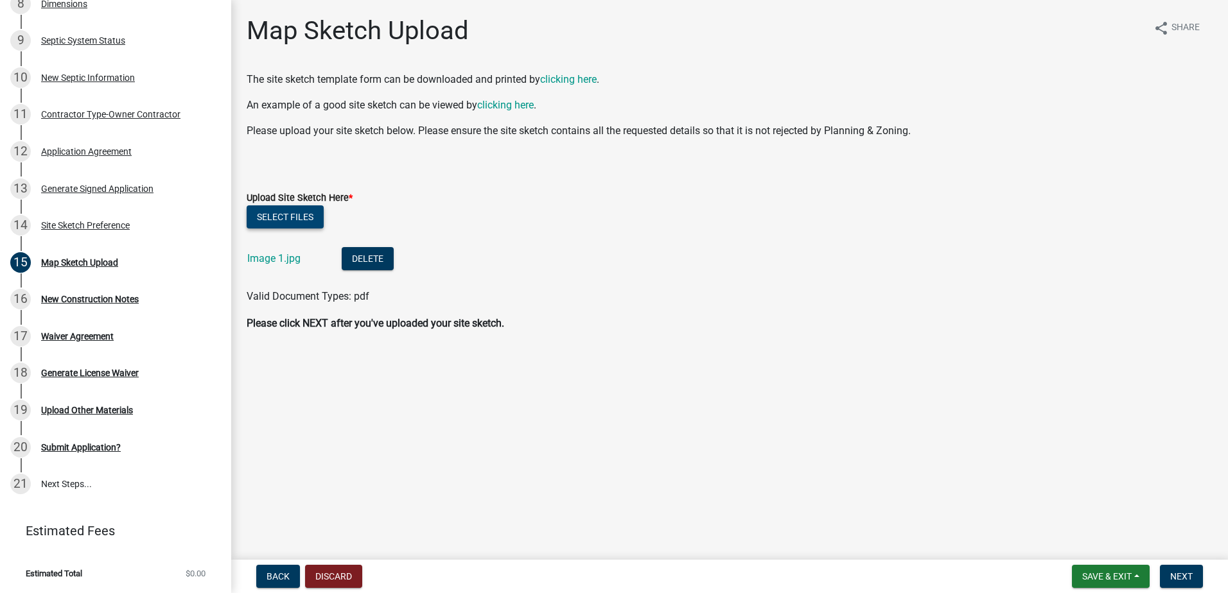
click at [292, 222] on button "Select files" at bounding box center [285, 217] width 77 height 23
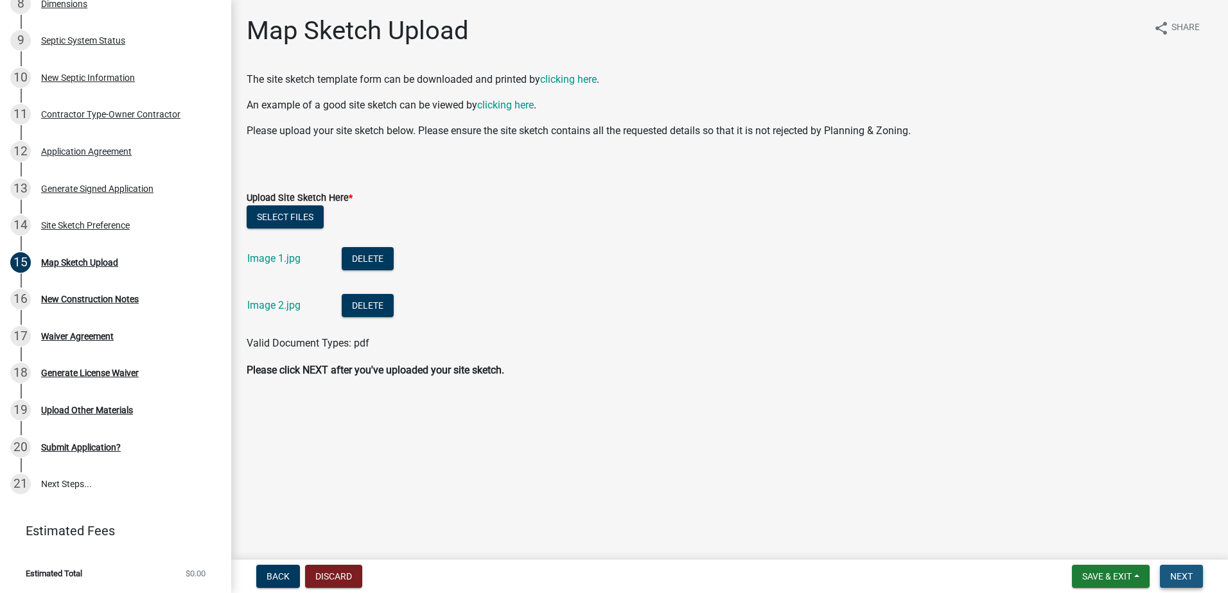
click at [1177, 577] on span "Next" at bounding box center [1181, 577] width 22 height 10
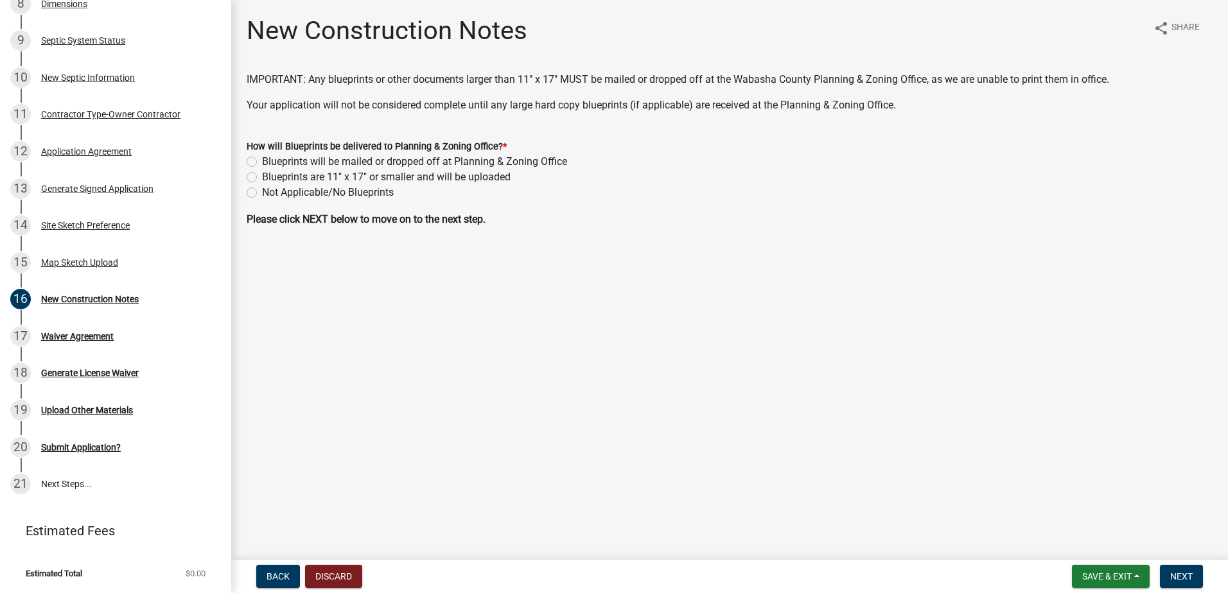
click at [262, 190] on label "Not Applicable/No Blueprints" at bounding box center [328, 192] width 132 height 15
click at [262, 190] on input "Not Applicable/No Blueprints" at bounding box center [266, 189] width 8 height 8
radio input "true"
click at [1188, 574] on span "Next" at bounding box center [1181, 577] width 22 height 10
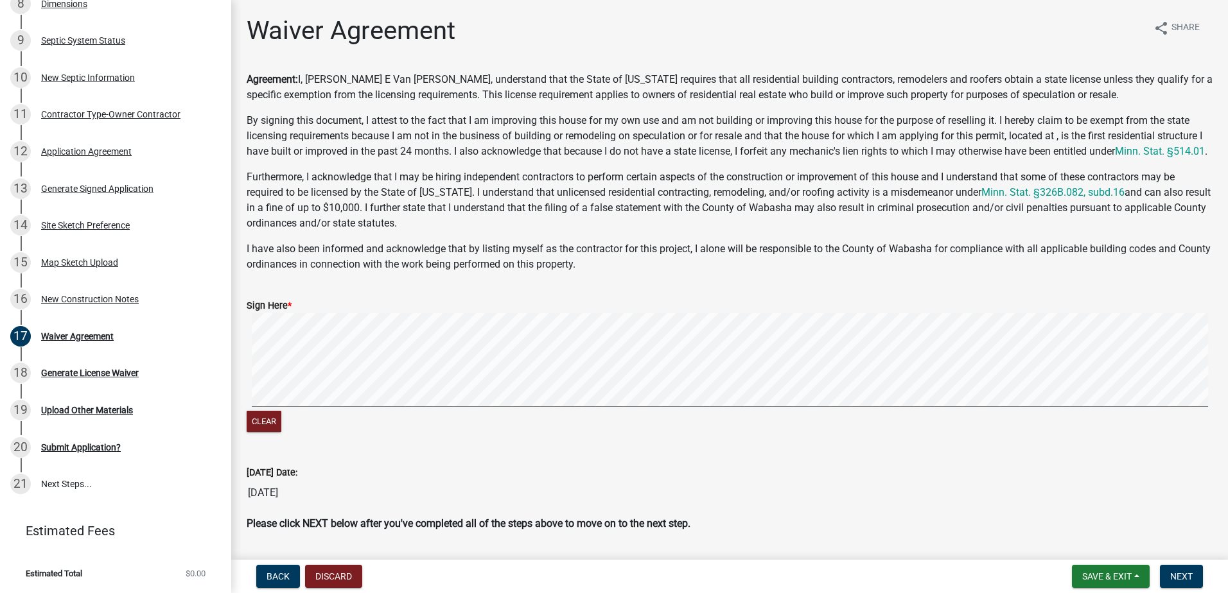
click at [606, 411] on signature-pad at bounding box center [730, 362] width 966 height 98
click at [625, 435] on div "Clear" at bounding box center [730, 374] width 966 height 122
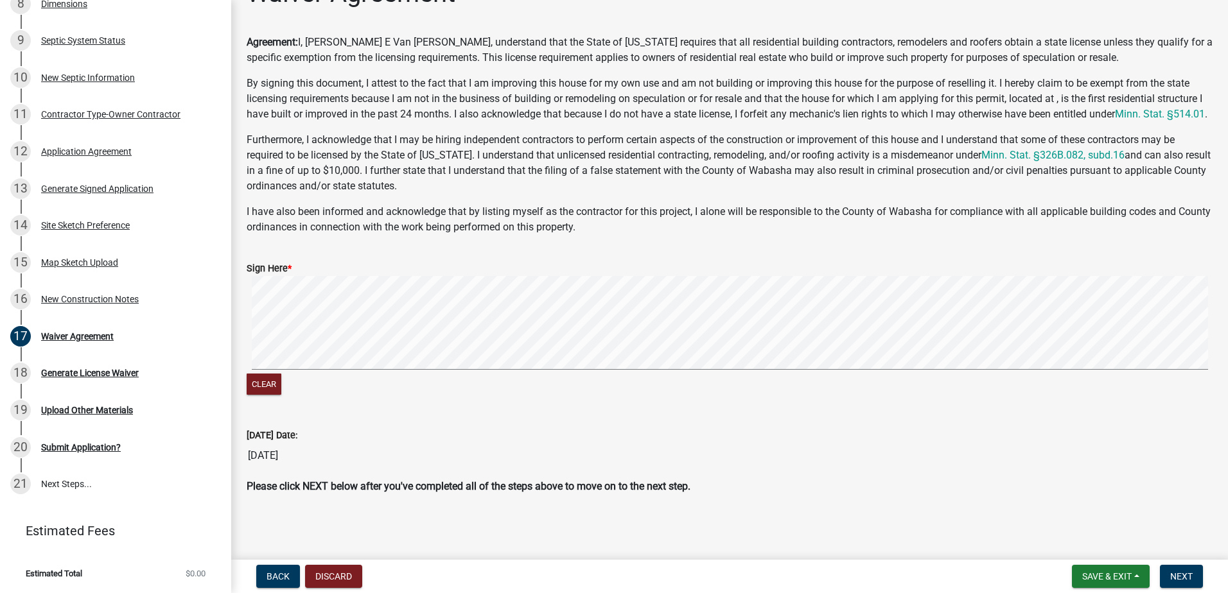
scroll to position [51, 0]
click at [1186, 572] on span "Next" at bounding box center [1181, 577] width 22 height 10
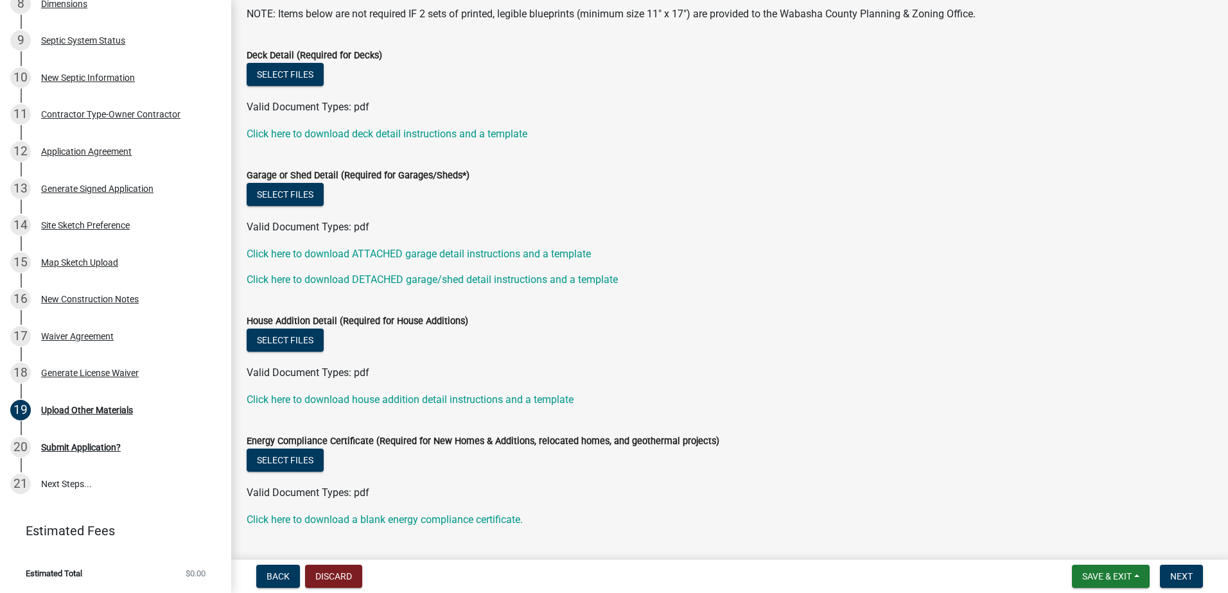
scroll to position [0, 0]
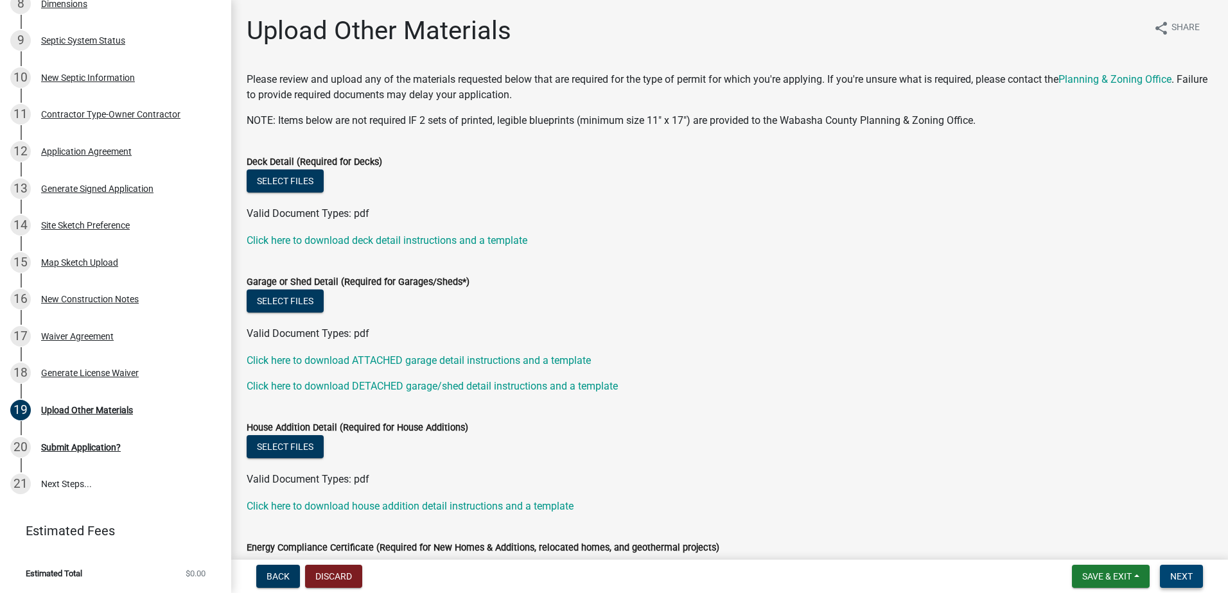
click at [1181, 575] on span "Next" at bounding box center [1181, 577] width 22 height 10
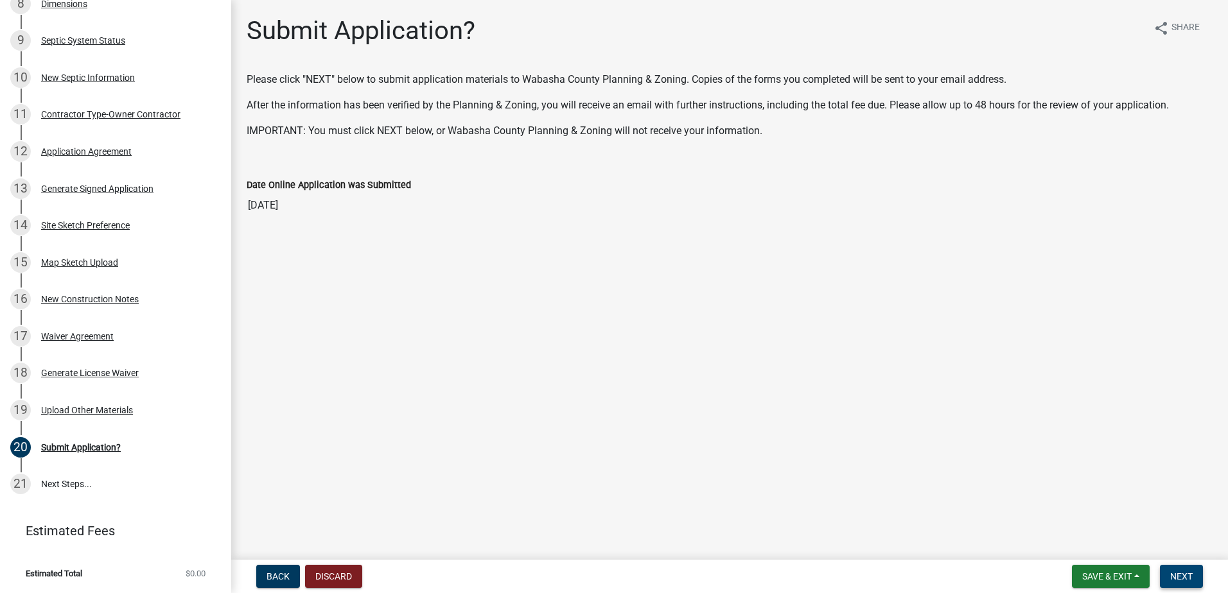
click at [1189, 575] on span "Next" at bounding box center [1181, 577] width 22 height 10
